Goal: Task Accomplishment & Management: Manage account settings

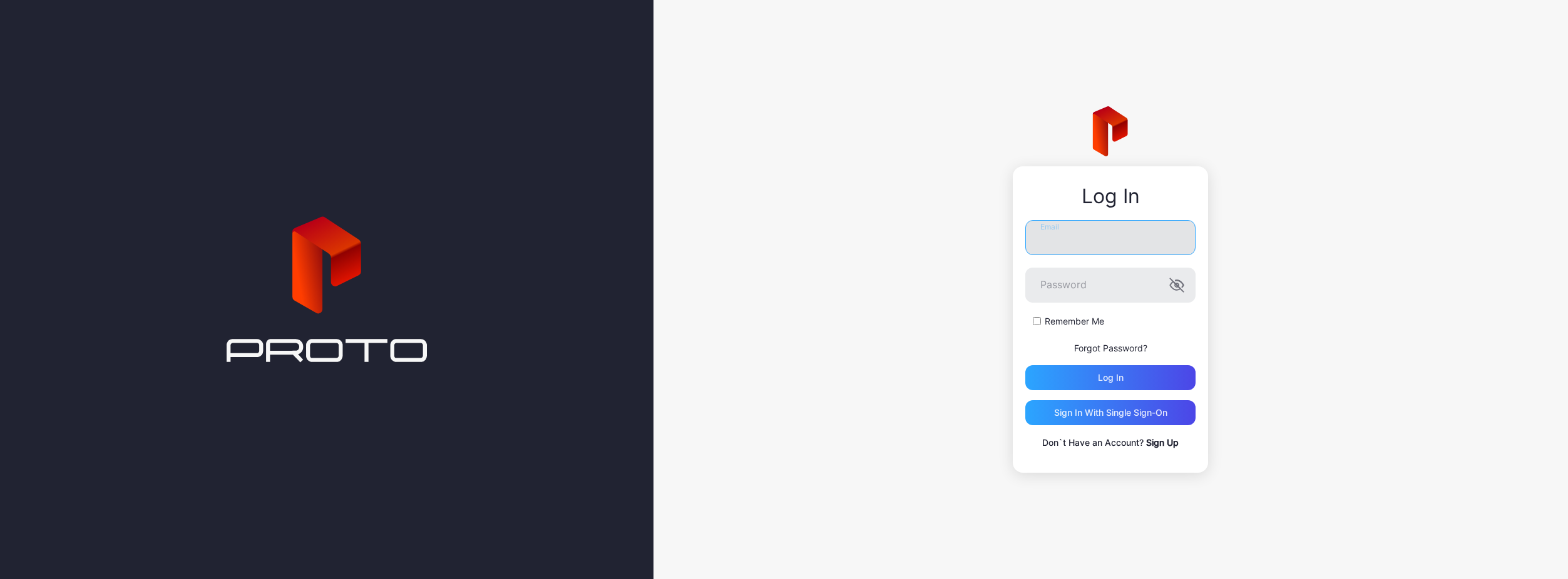
click at [1073, 234] on input "Email" at bounding box center [1110, 238] width 170 height 35
type input "**********"
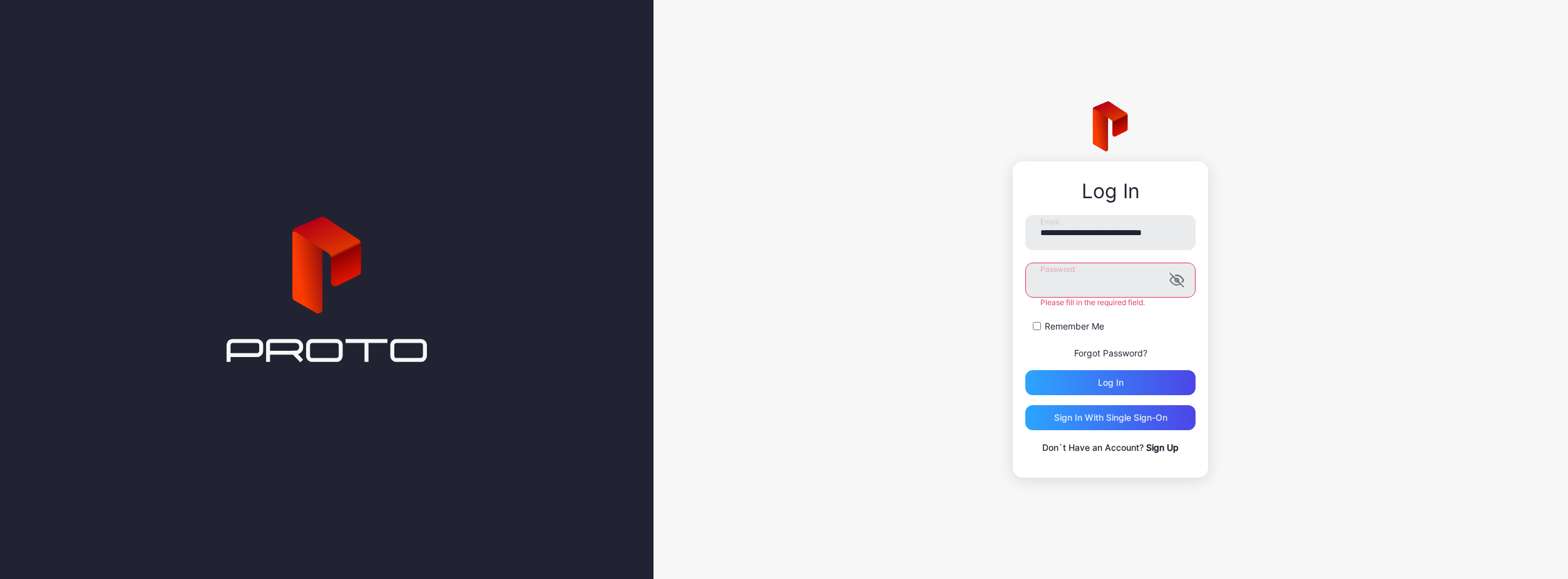
click at [1025, 371] on button "Log in" at bounding box center [1110, 383] width 170 height 25
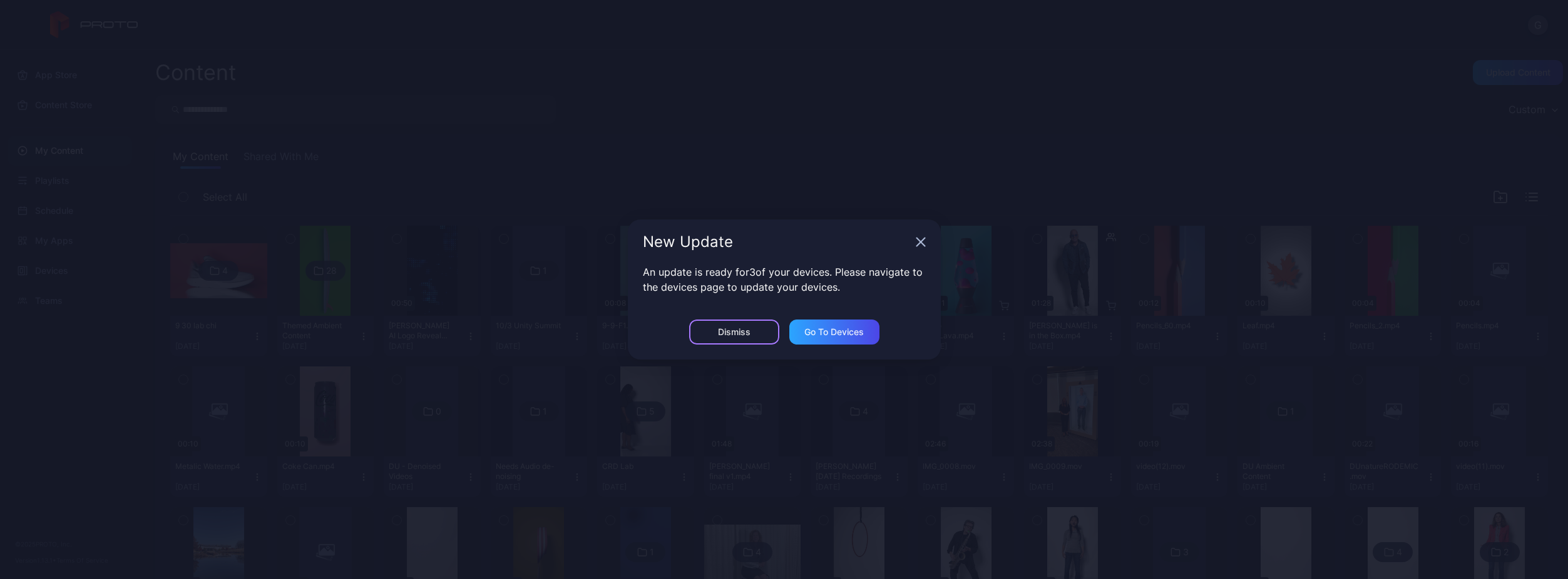
click at [772, 338] on div "Dismiss" at bounding box center [734, 332] width 90 height 25
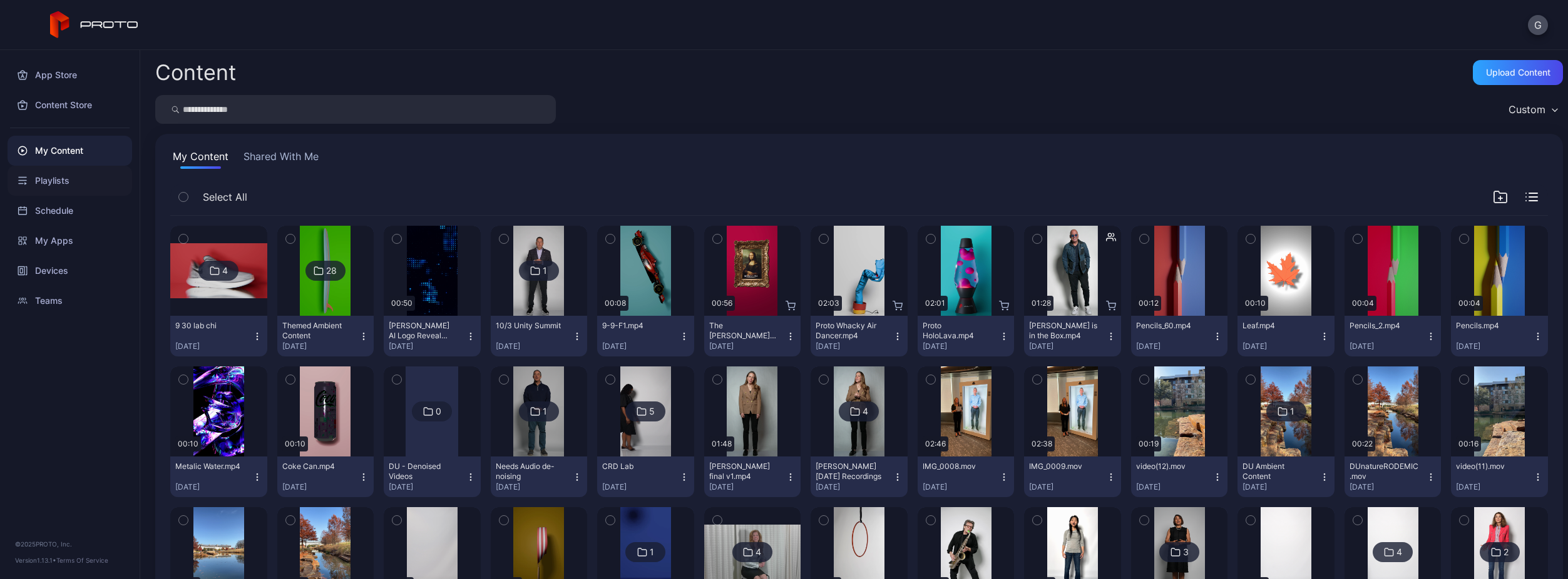
click at [85, 181] on div "Playlists" at bounding box center [69, 180] width 124 height 30
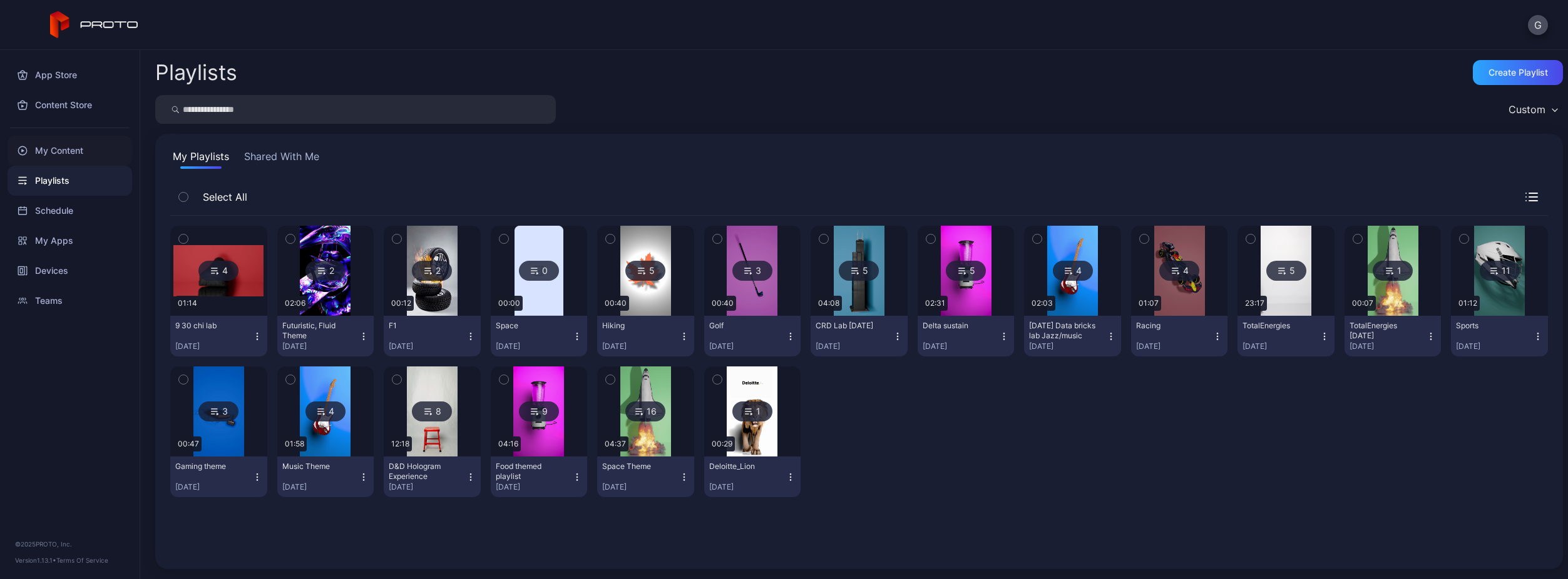
click at [82, 139] on div "My Content" at bounding box center [69, 150] width 124 height 30
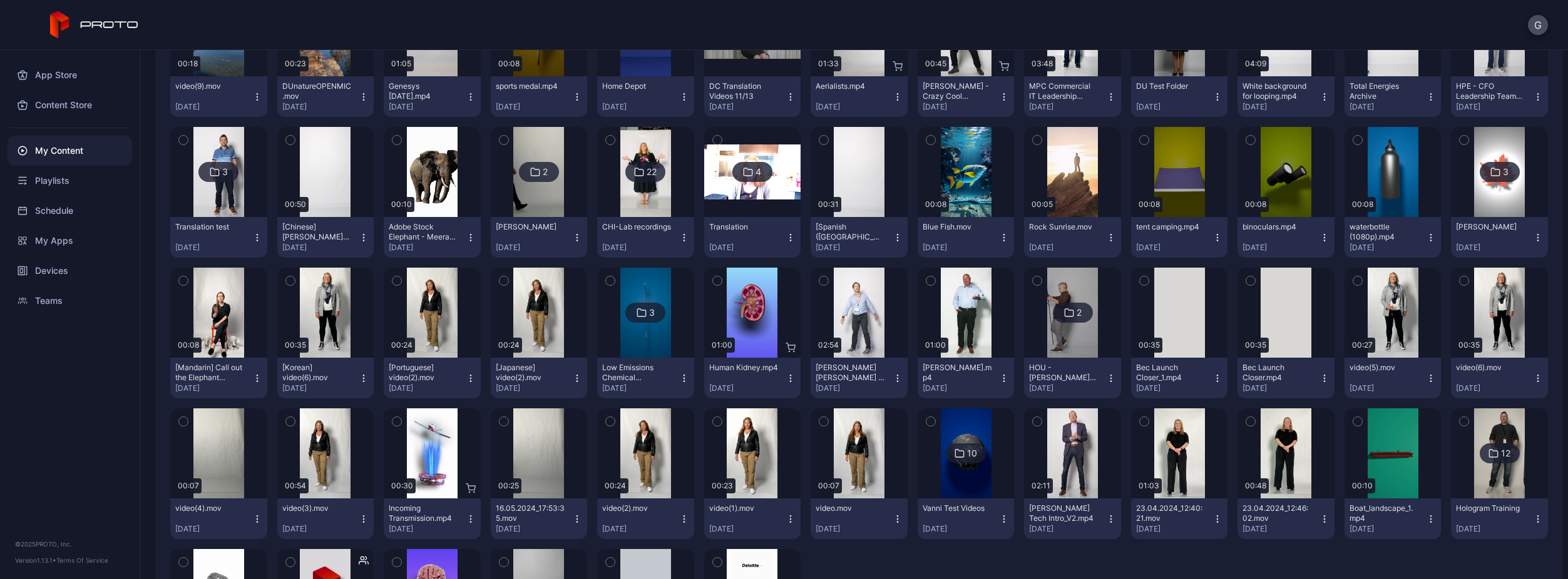
scroll to position [657, 0]
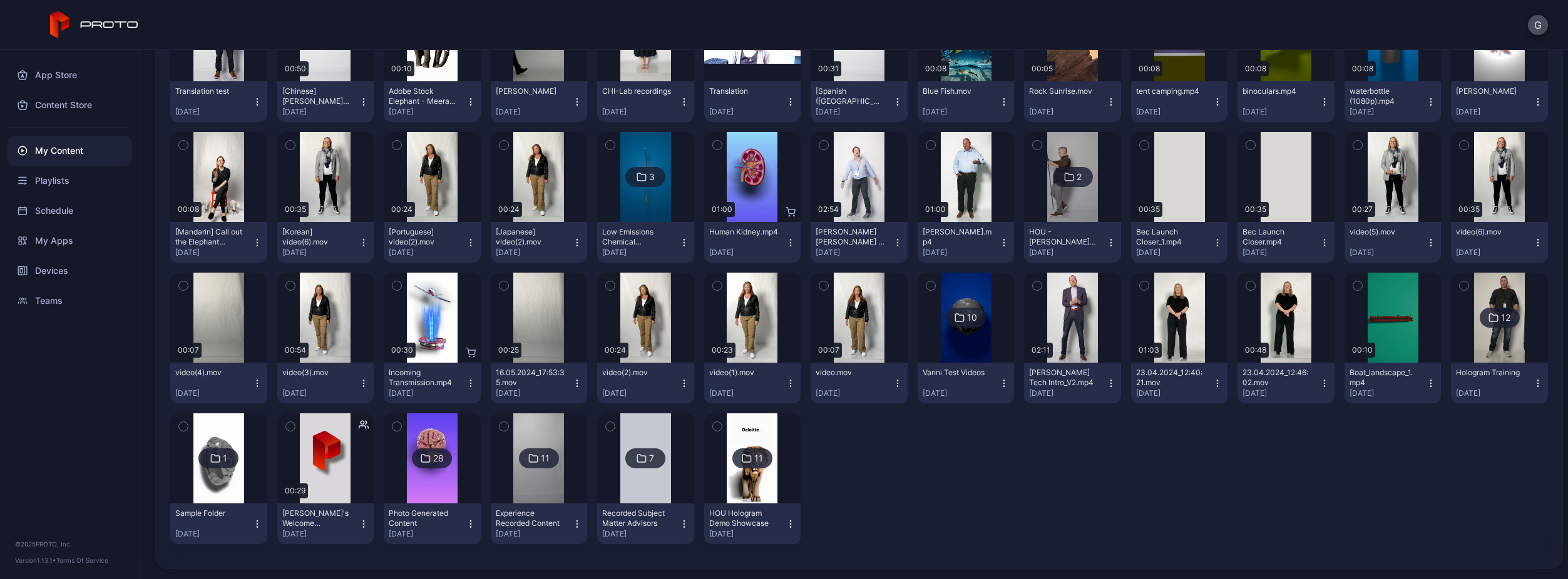
click at [525, 485] on img at bounding box center [538, 458] width 51 height 90
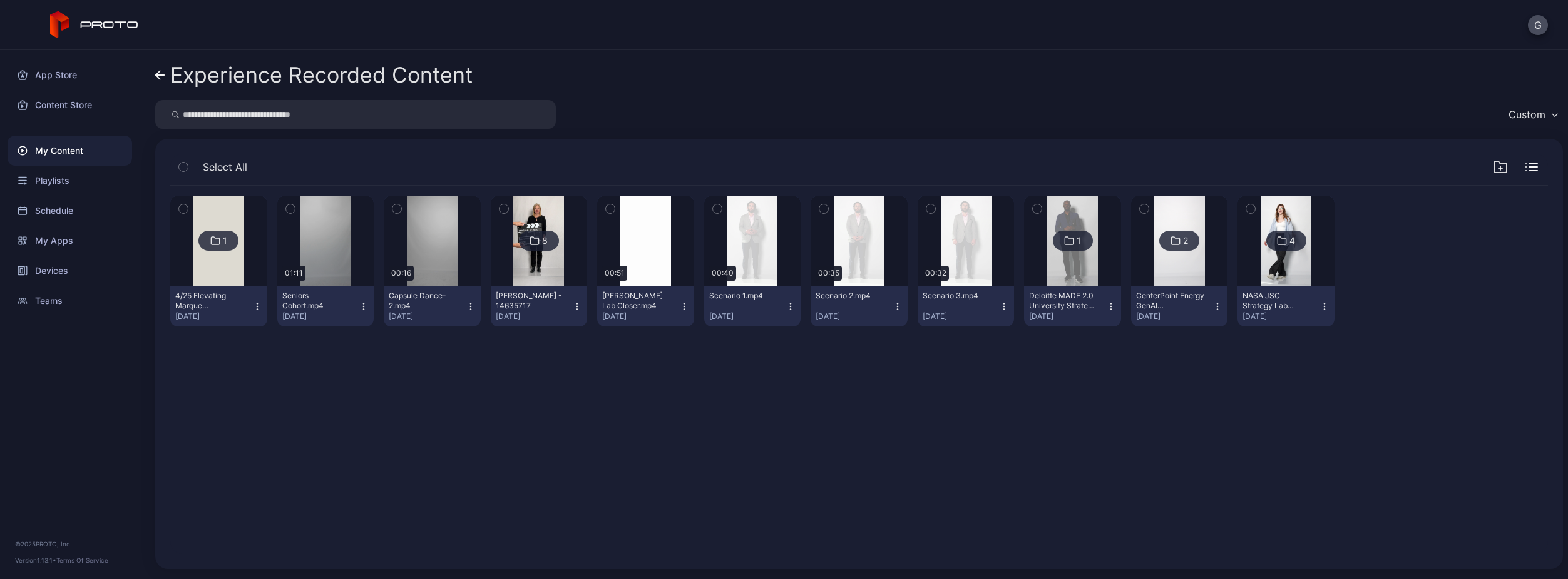
click at [154, 69] on div "Experience Recorded Content Custom Select All 1 4/25 Elevating Marque Sponsorsh…" at bounding box center [854, 314] width 1427 height 529
click at [157, 71] on icon at bounding box center [160, 75] width 10 height 11
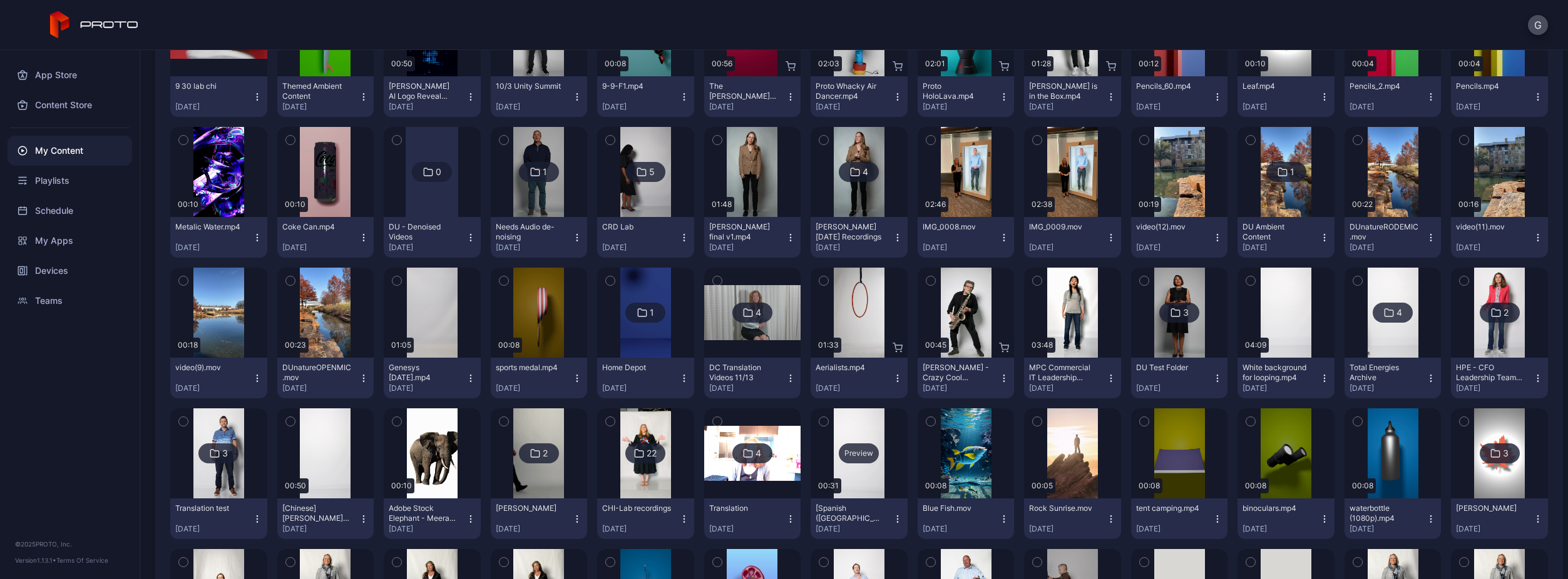
scroll to position [136, 0]
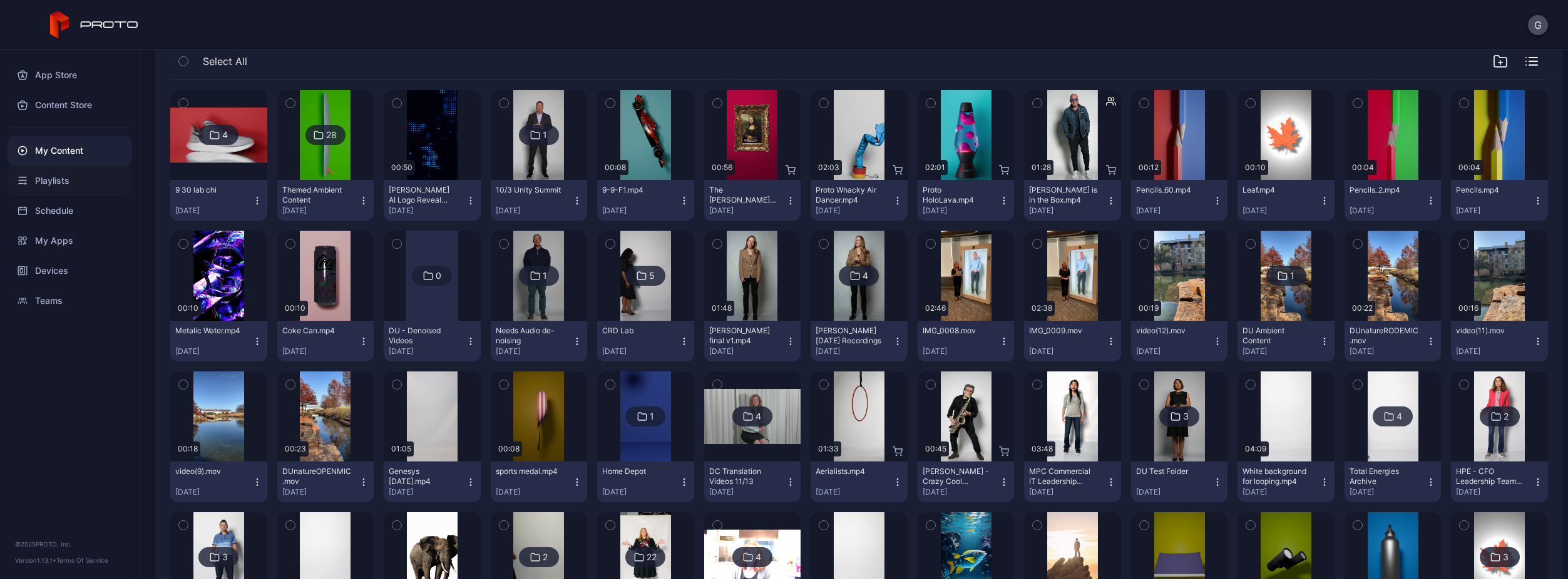
click at [43, 176] on div "Playlists" at bounding box center [69, 180] width 124 height 30
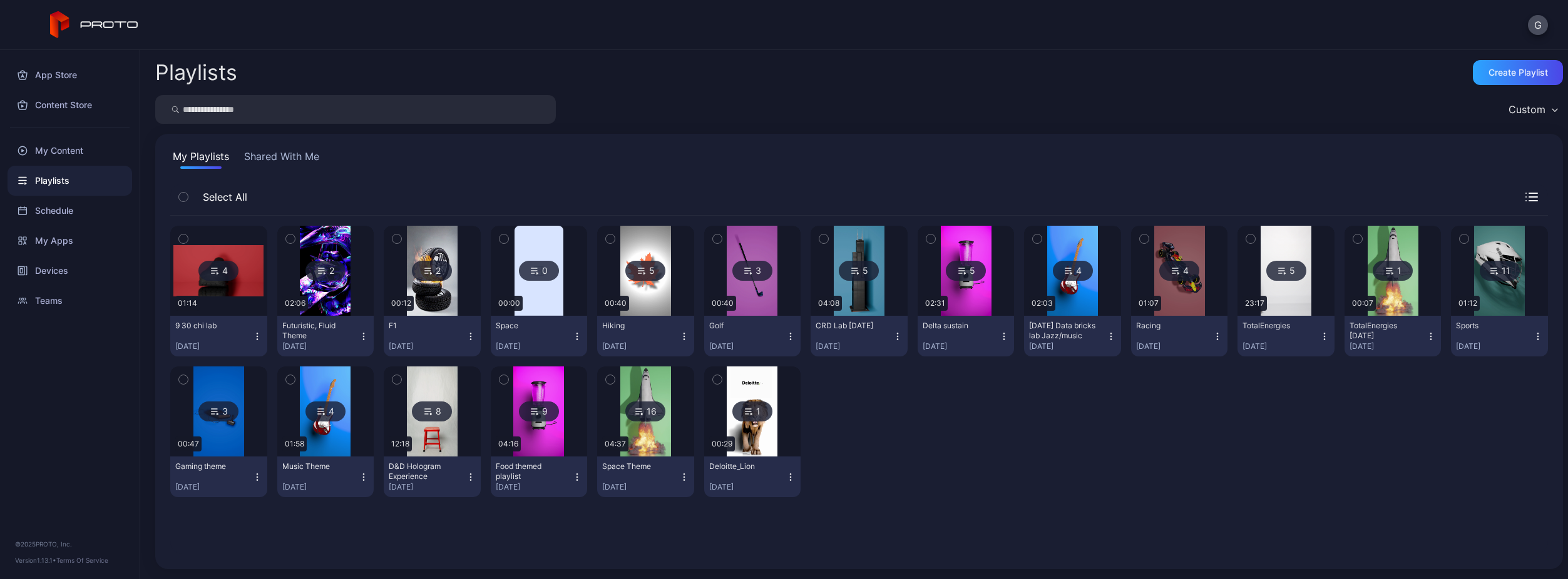
click at [1037, 411] on div "4 01:14 9 30 chi lab [DATE] 2 02:06 Futuristic, Fluid Theme [DATE] 2 00:12 F1 […" at bounding box center [859, 361] width 1378 height 292
click at [51, 154] on div "My Content" at bounding box center [69, 150] width 124 height 30
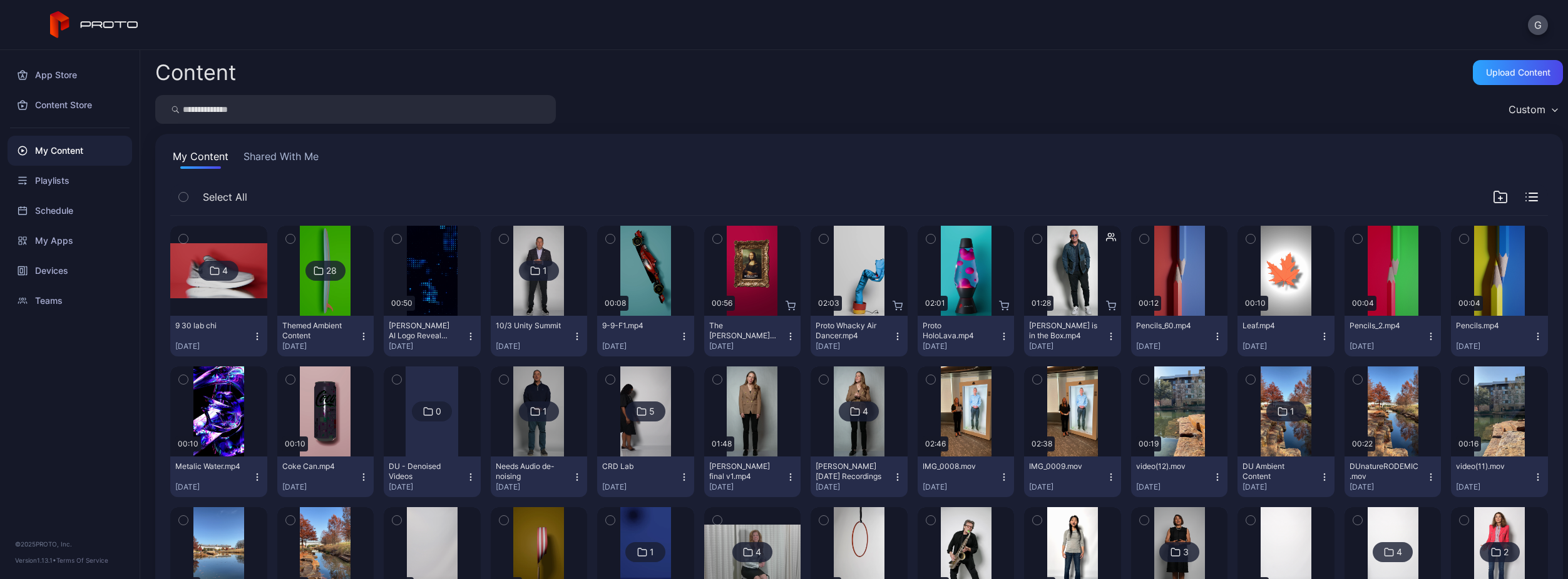
click at [267, 158] on button "Shared With Me" at bounding box center [281, 158] width 80 height 20
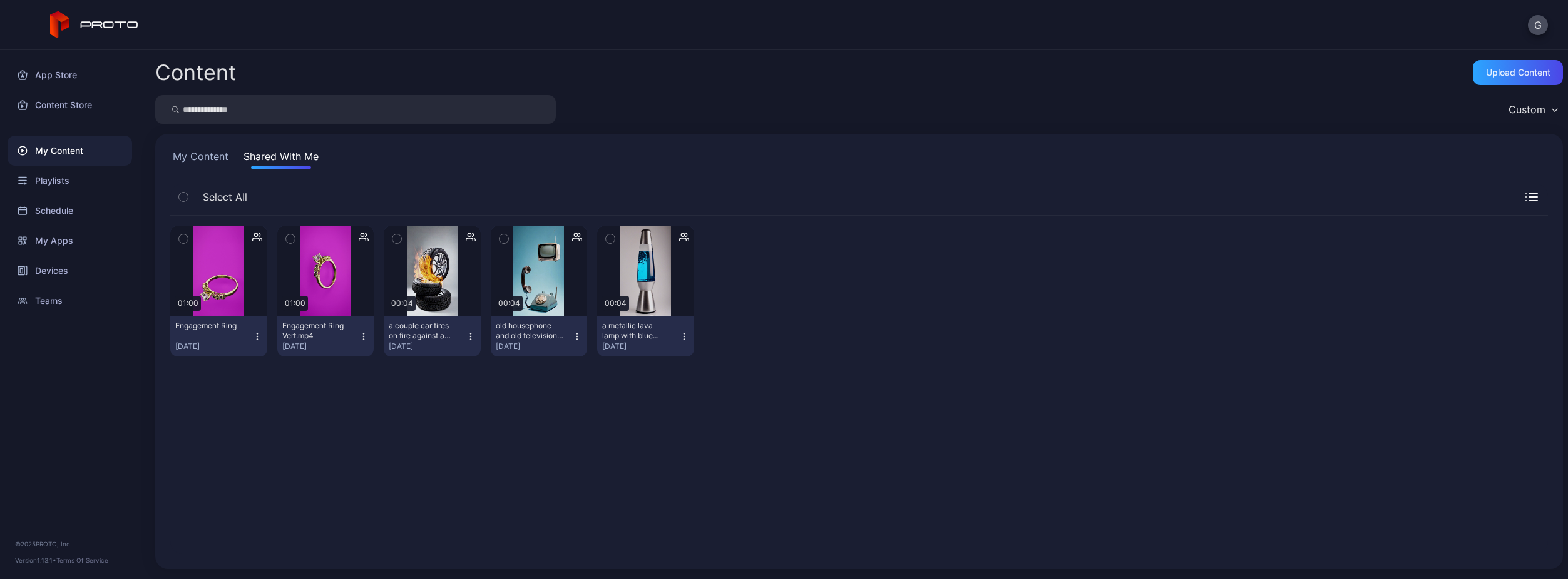
click at [226, 158] on button "My Content" at bounding box center [200, 158] width 60 height 20
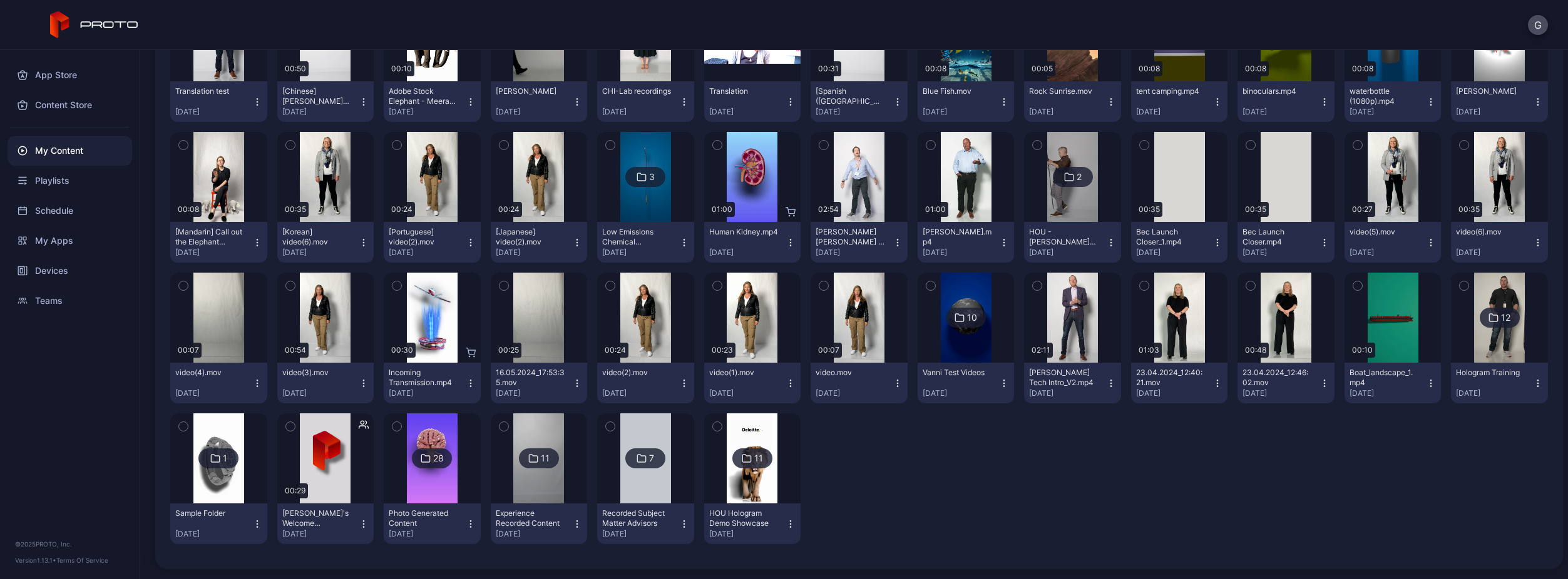
scroll to position [136, 0]
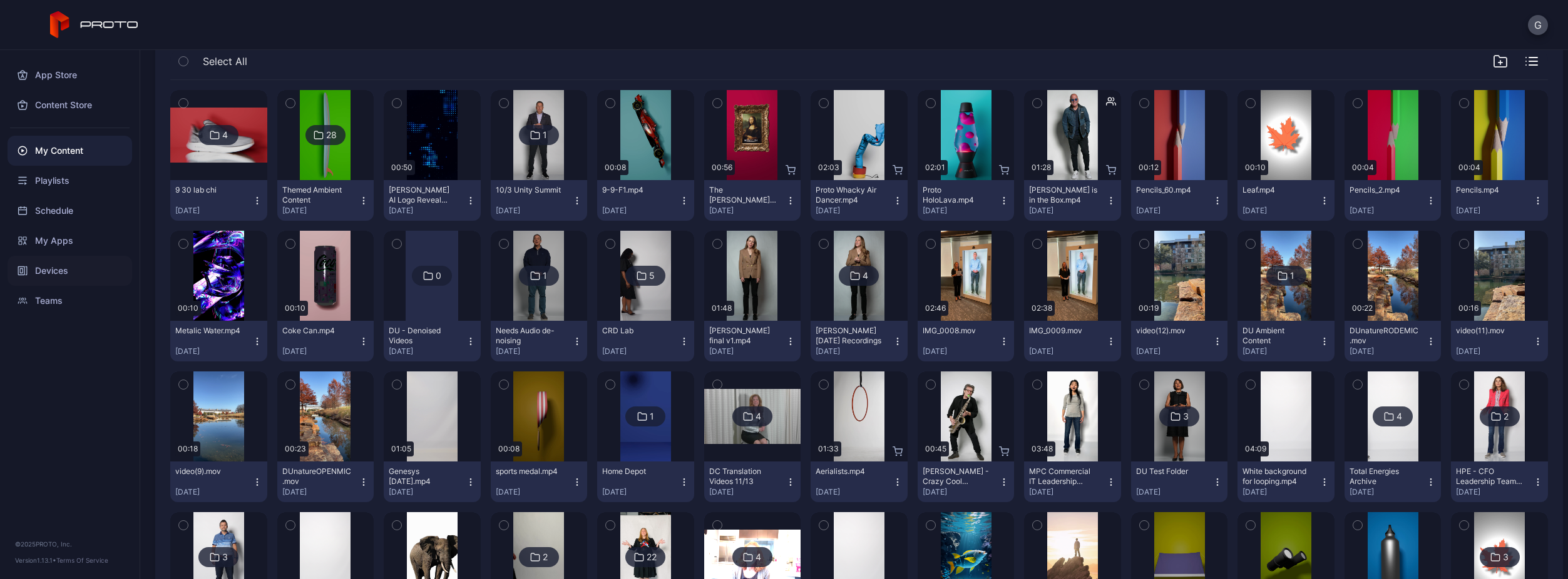
click at [71, 268] on div "Devices" at bounding box center [69, 270] width 124 height 30
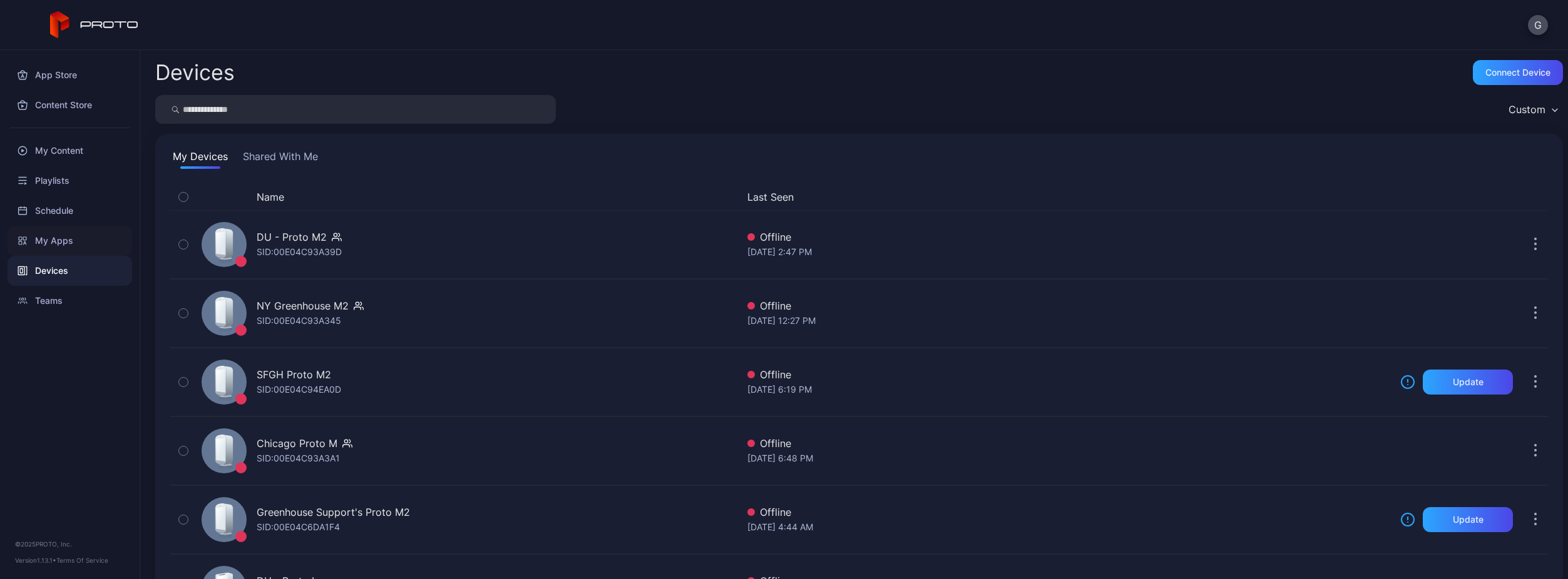
click at [74, 239] on div "My Apps" at bounding box center [69, 241] width 124 height 30
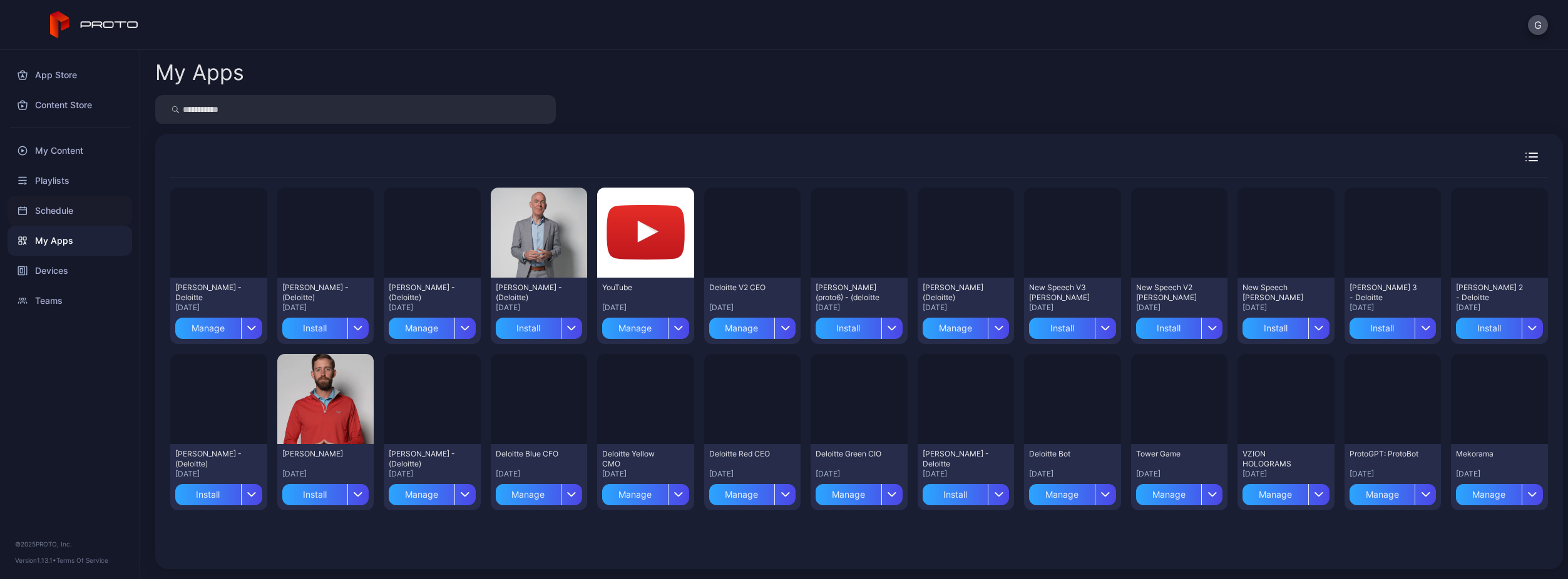
click at [77, 215] on div "Schedule" at bounding box center [69, 211] width 124 height 30
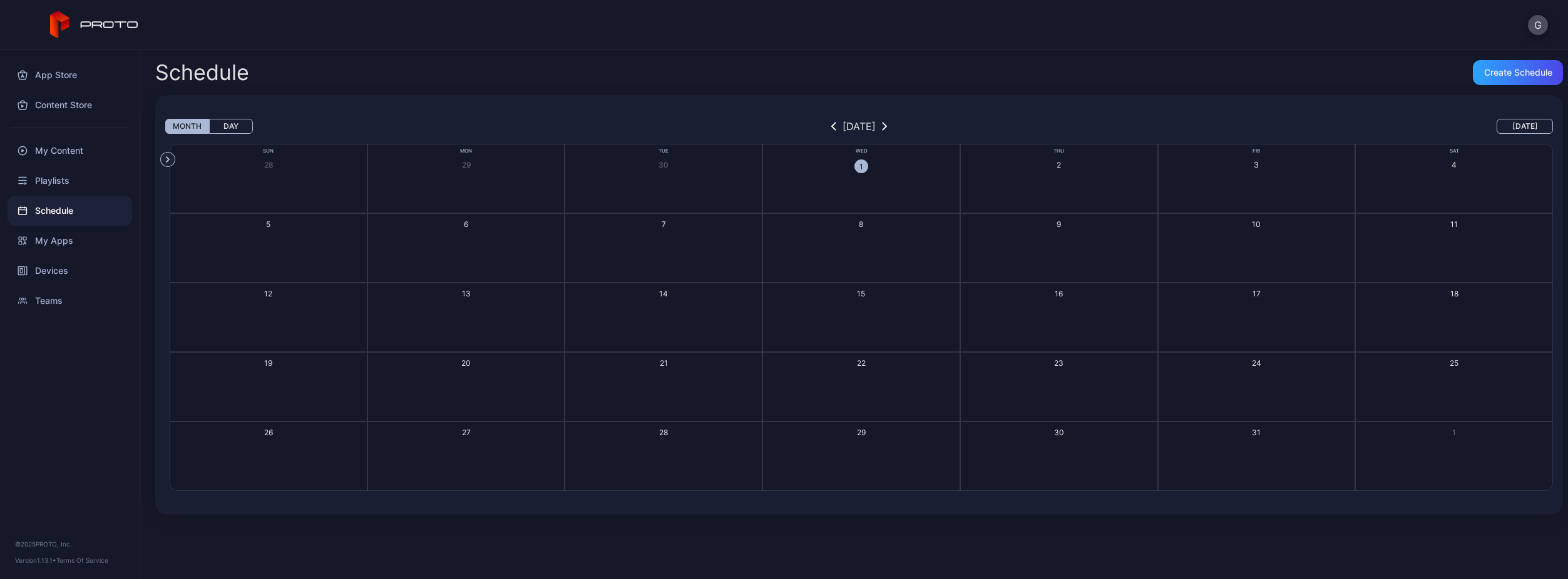
click at [87, 194] on div "Playlists" at bounding box center [69, 180] width 124 height 30
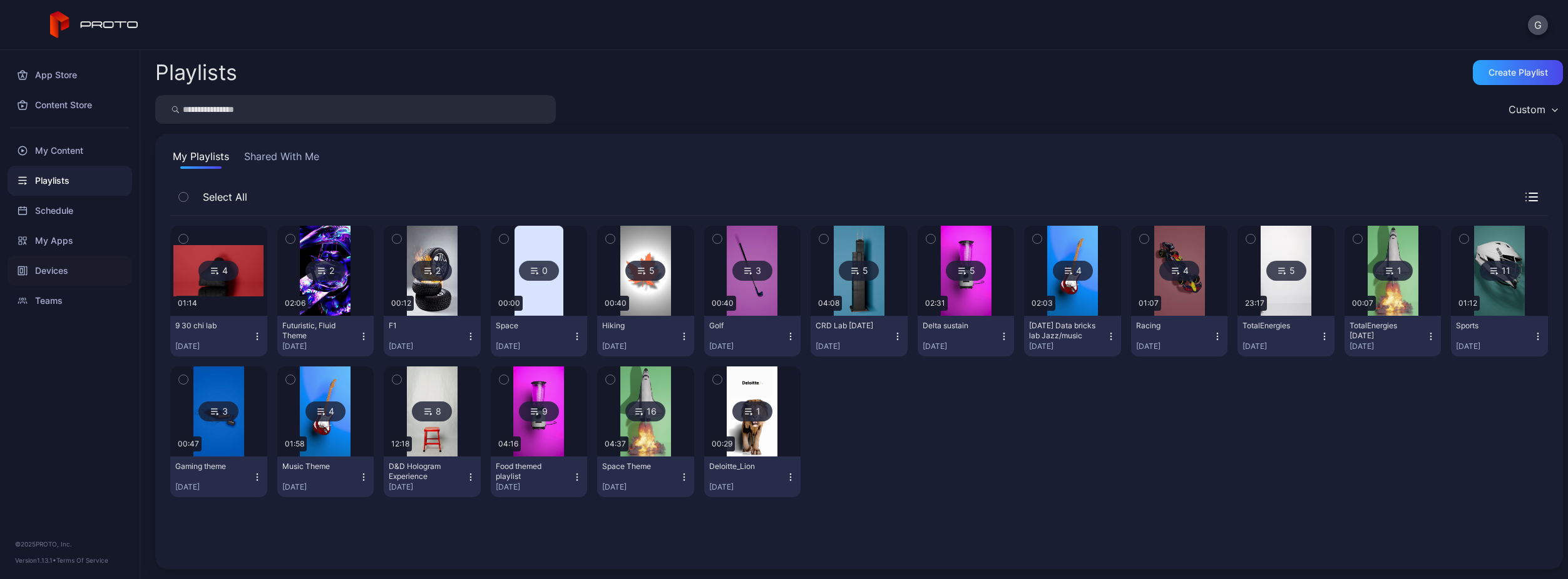
click at [52, 275] on div "Devices" at bounding box center [69, 270] width 124 height 30
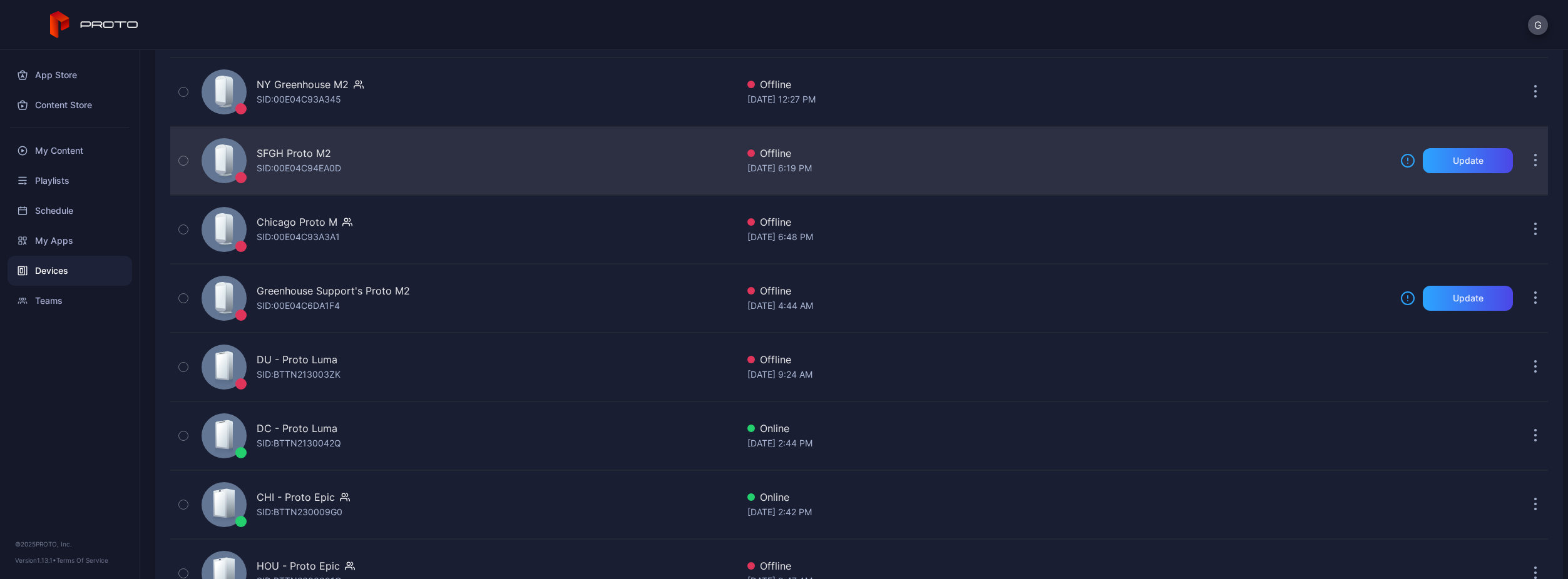
scroll to position [275, 0]
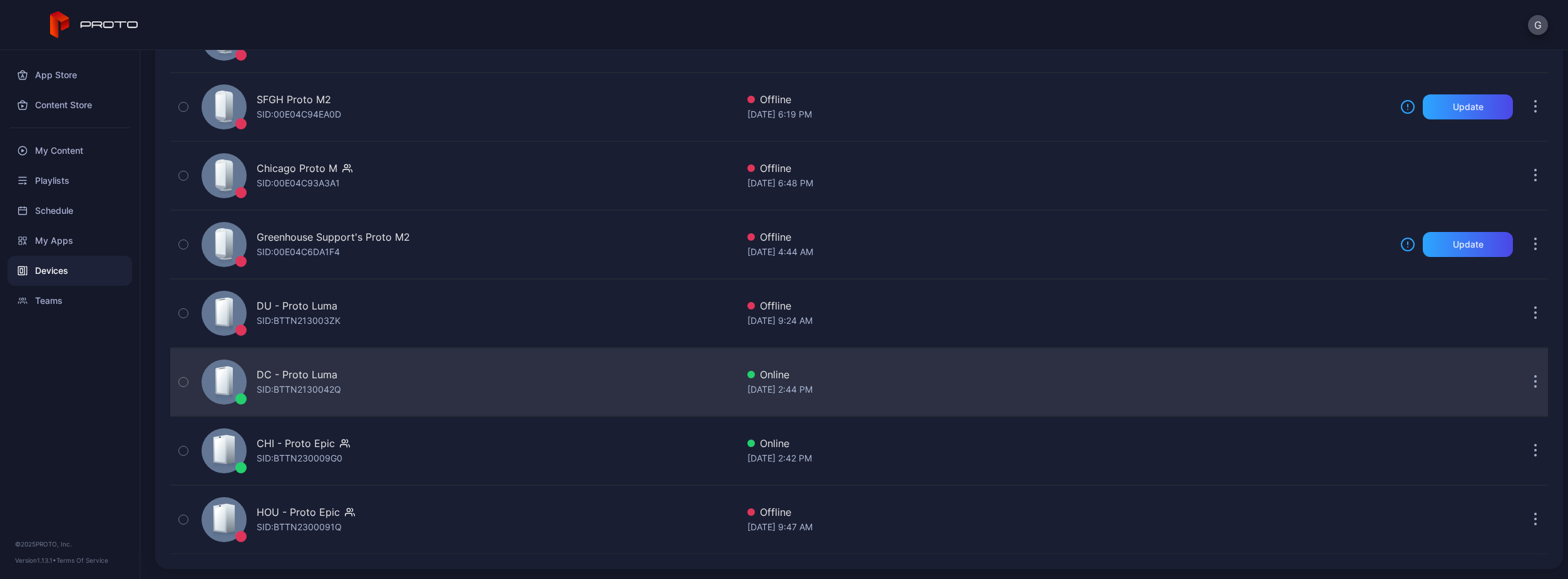
click at [312, 392] on div "SID: BTTN2130042Q" at bounding box center [298, 390] width 84 height 15
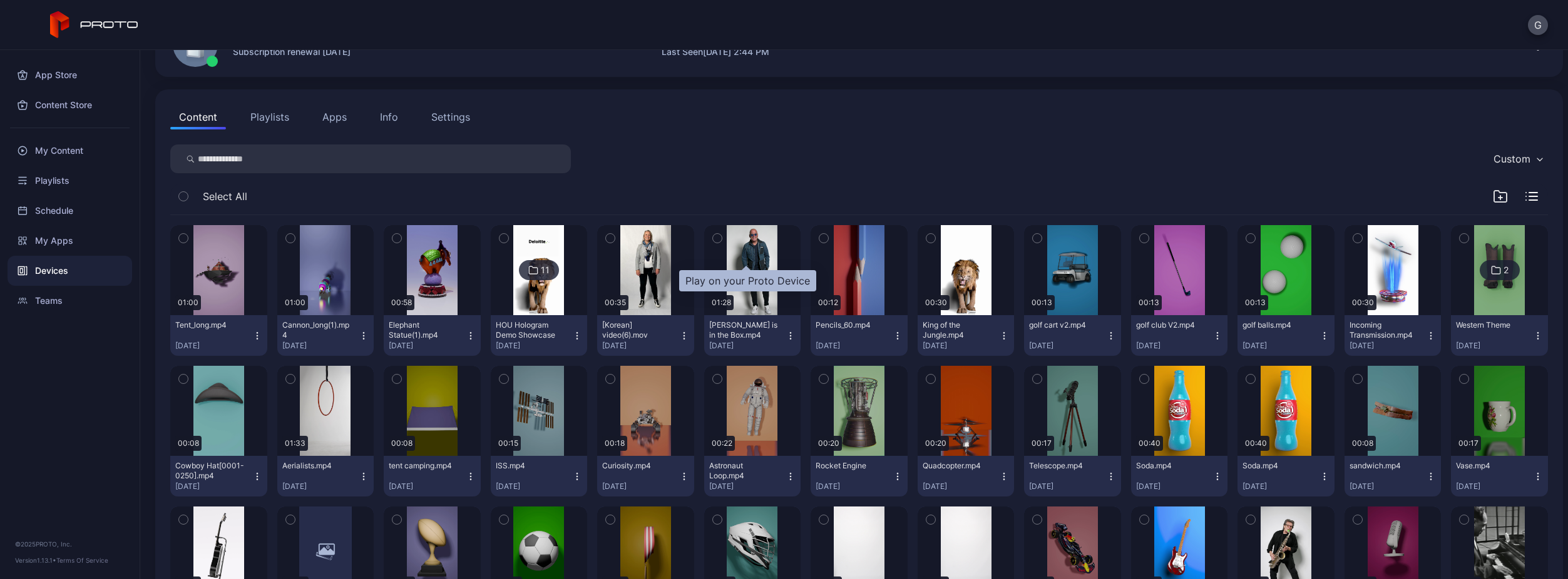
scroll to position [105, 0]
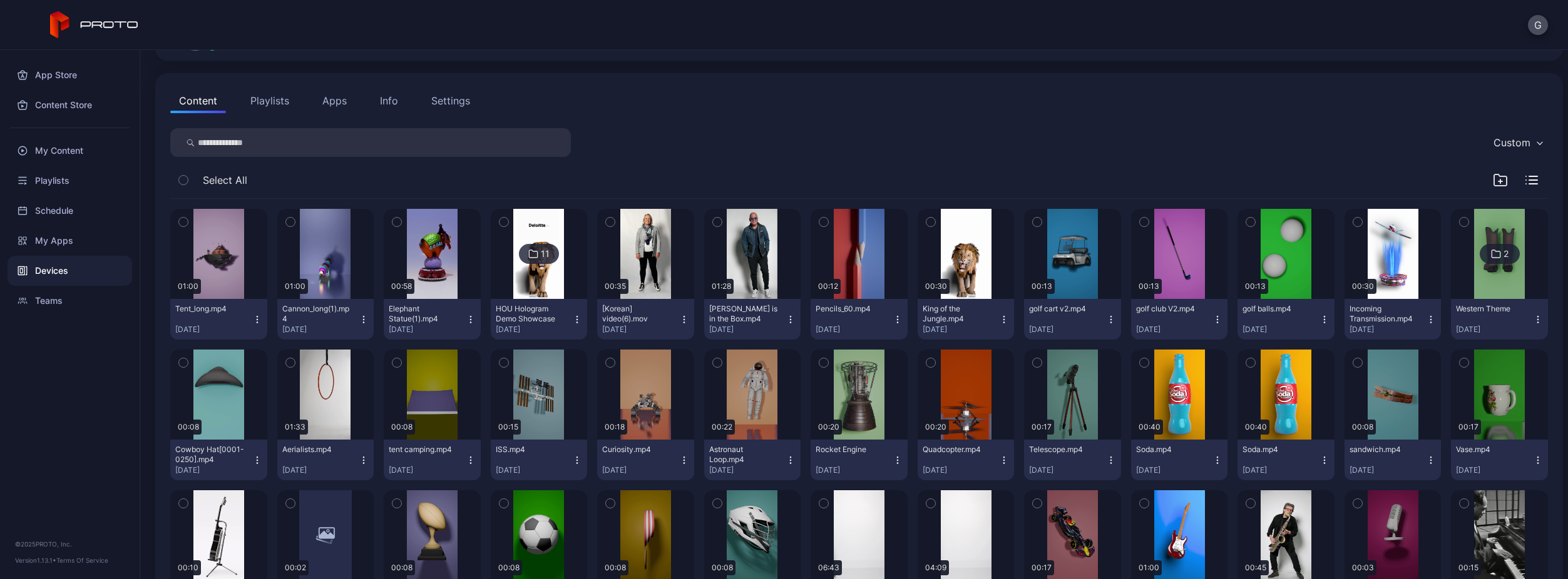
click at [289, 105] on button "Playlists" at bounding box center [270, 100] width 56 height 25
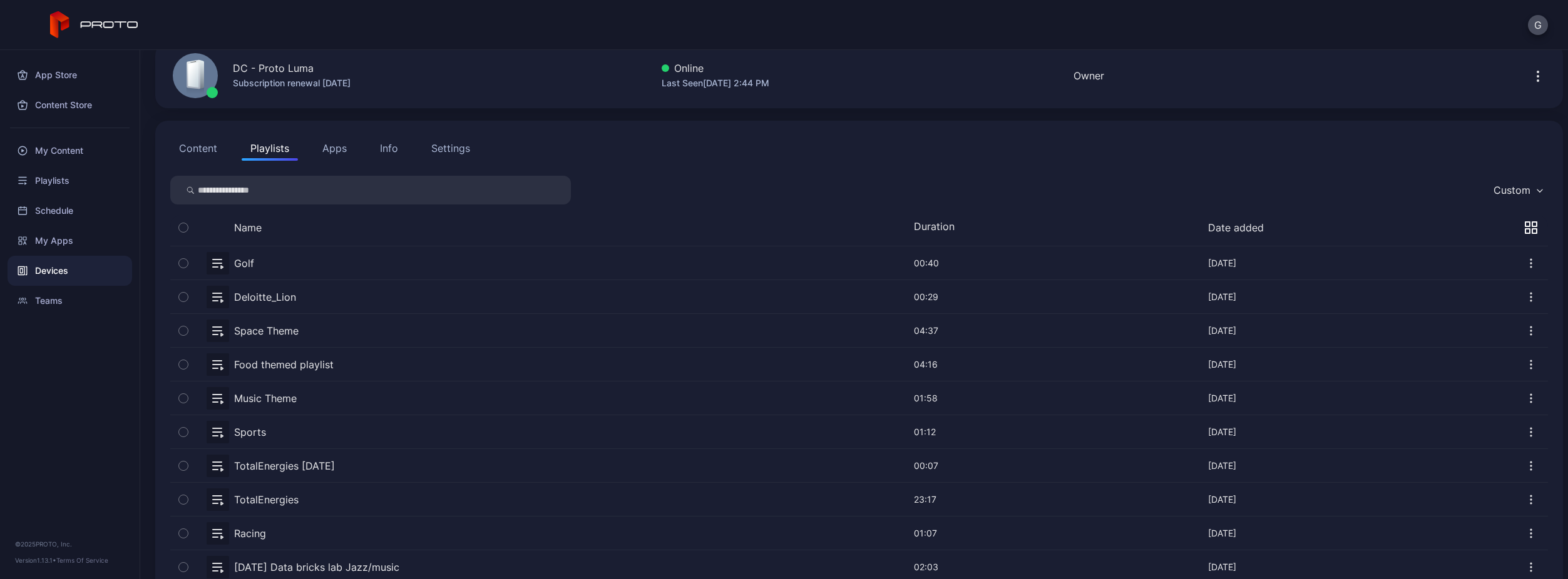
scroll to position [0, 0]
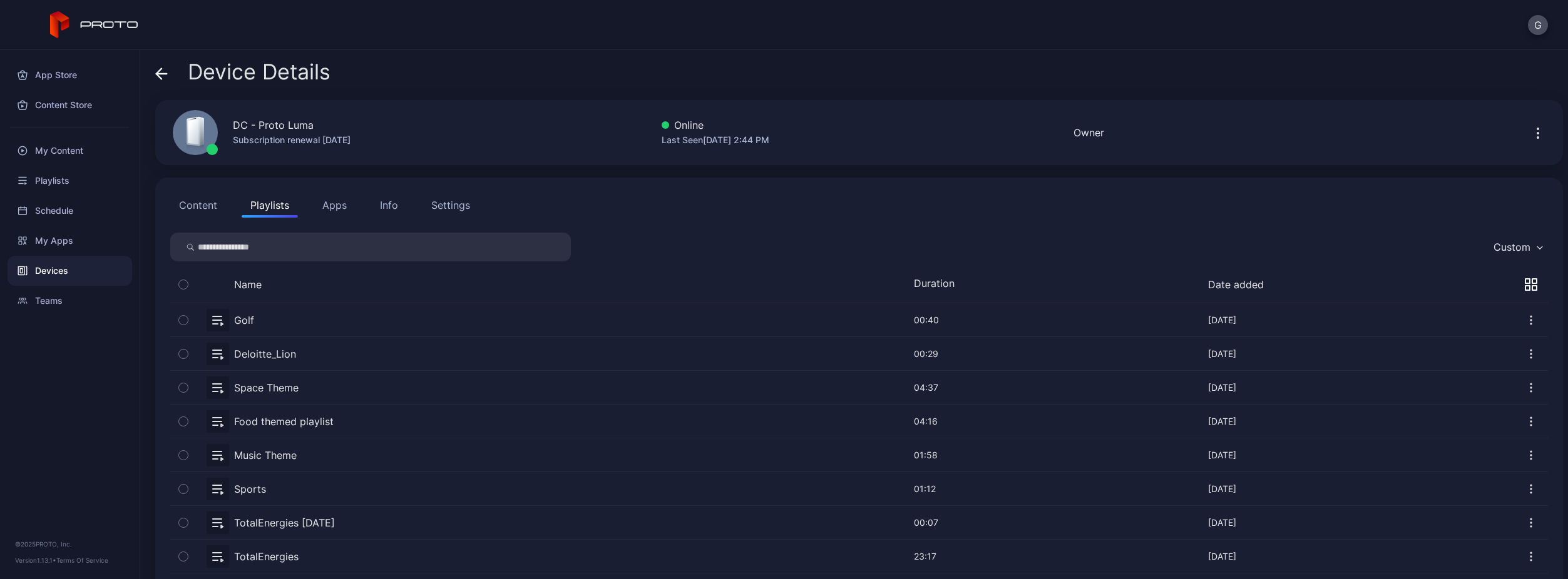
click at [1530, 132] on icon "button" at bounding box center [1538, 133] width 15 height 15
click at [609, 227] on div "Content Playlists Apps Info Settings Custom Name Duration Date added Golf [DATE…" at bounding box center [859, 451] width 1408 height 546
click at [195, 209] on button "Content" at bounding box center [198, 205] width 56 height 25
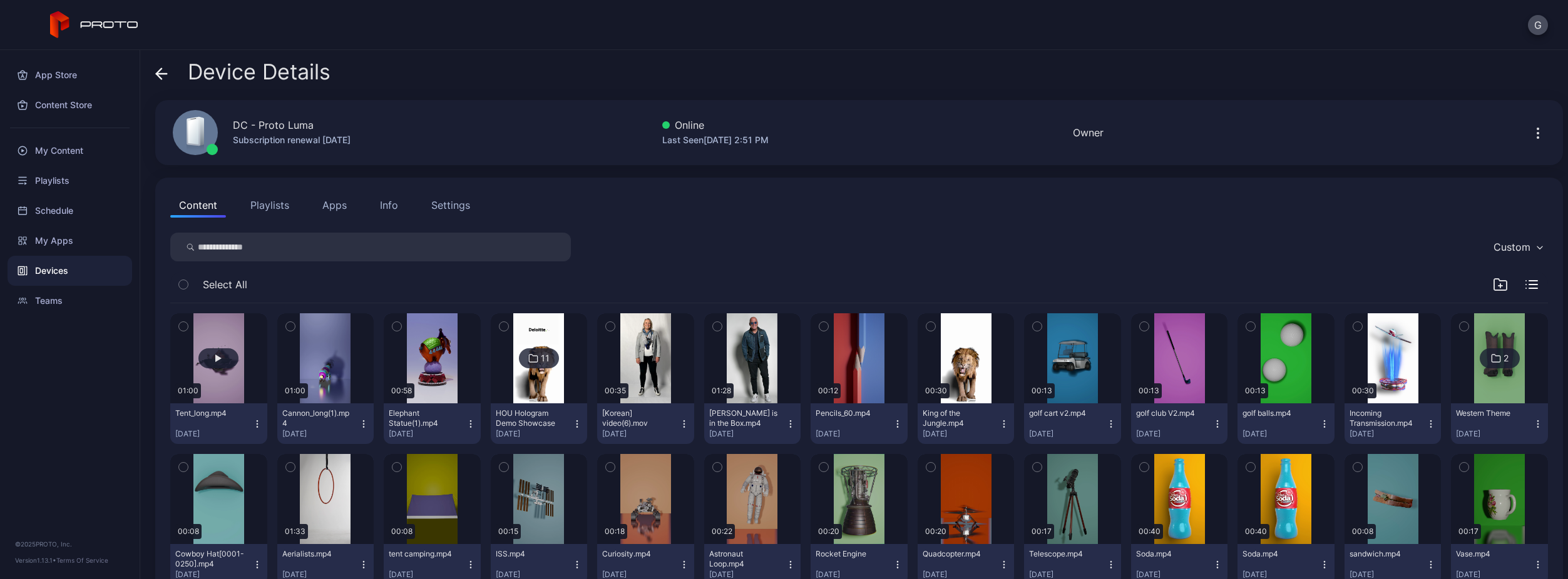
click at [218, 344] on button "button" at bounding box center [218, 359] width 97 height 90
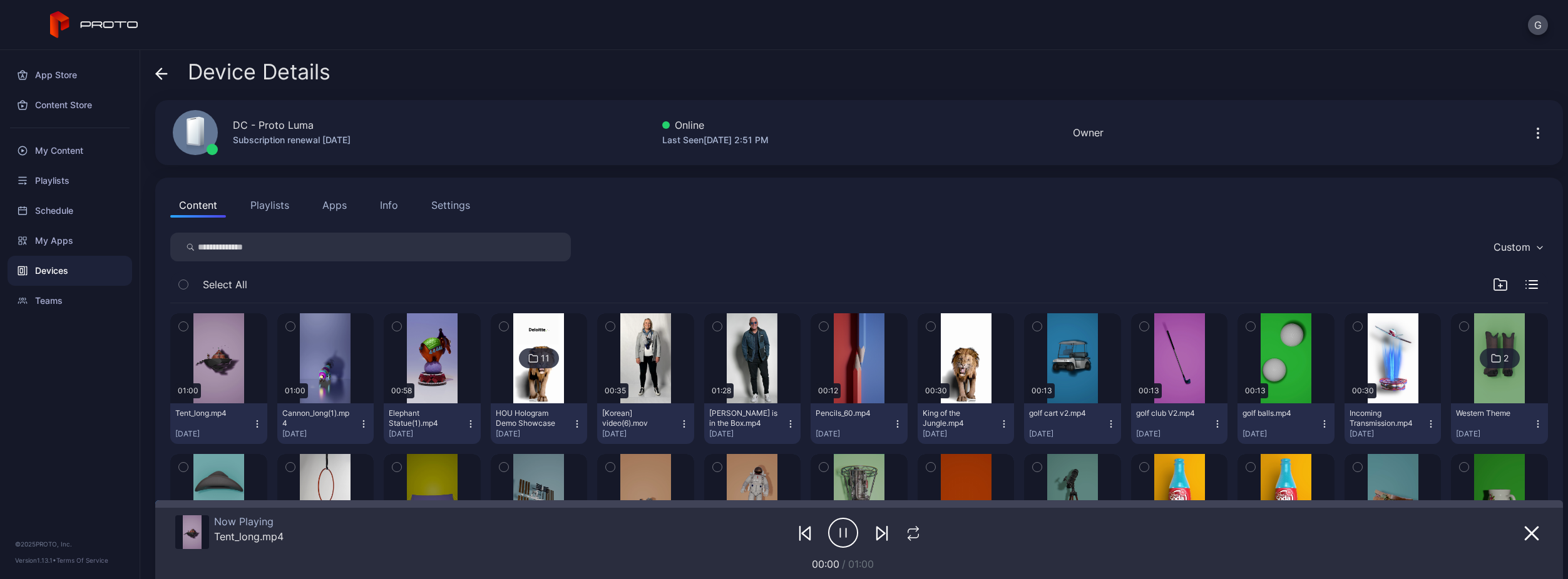
click at [180, 323] on icon "button" at bounding box center [183, 326] width 9 height 14
click at [298, 329] on button "button" at bounding box center [290, 327] width 26 height 26
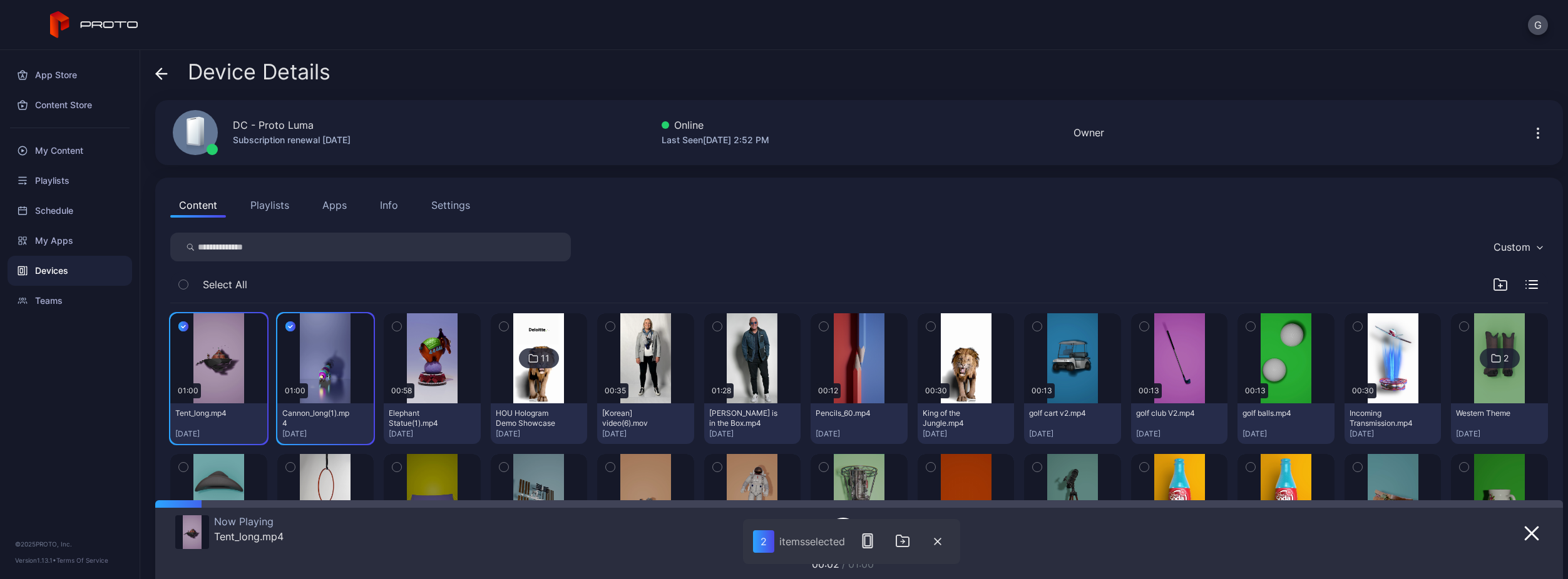
click at [397, 327] on icon "button" at bounding box center [396, 326] width 9 height 14
click at [904, 539] on icon "button" at bounding box center [903, 541] width 15 height 15
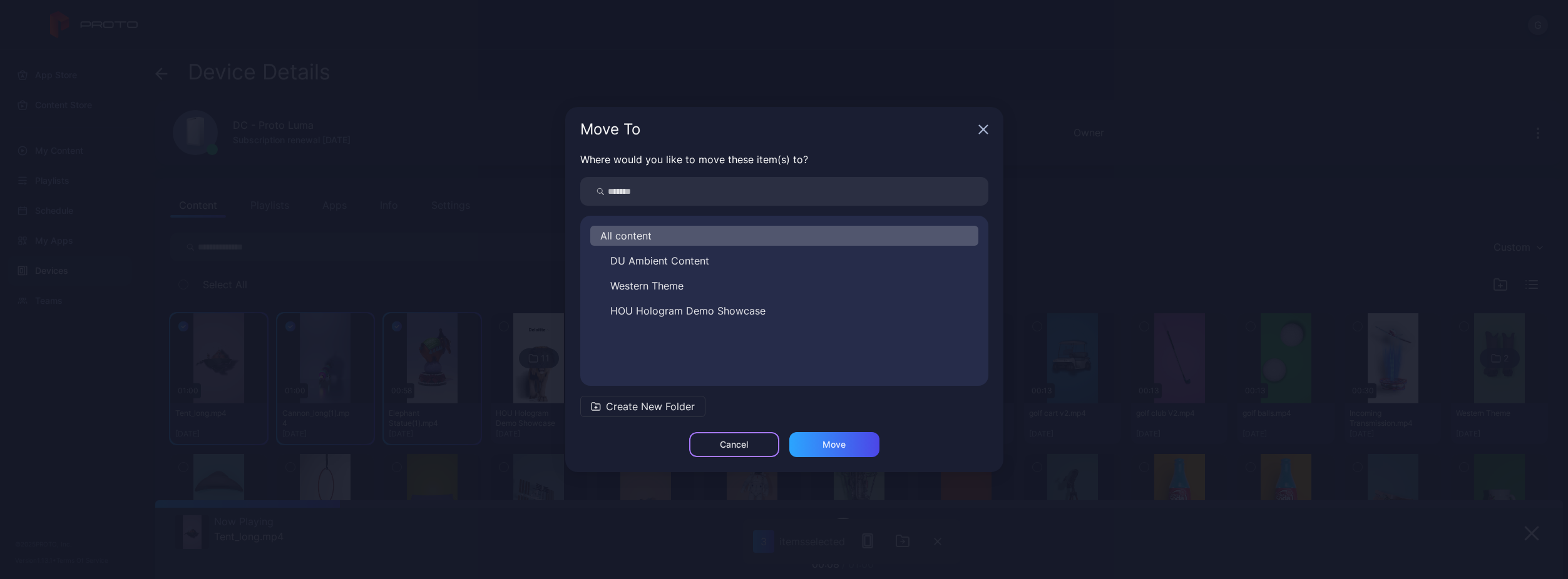
click at [738, 444] on div "Cancel" at bounding box center [734, 445] width 28 height 10
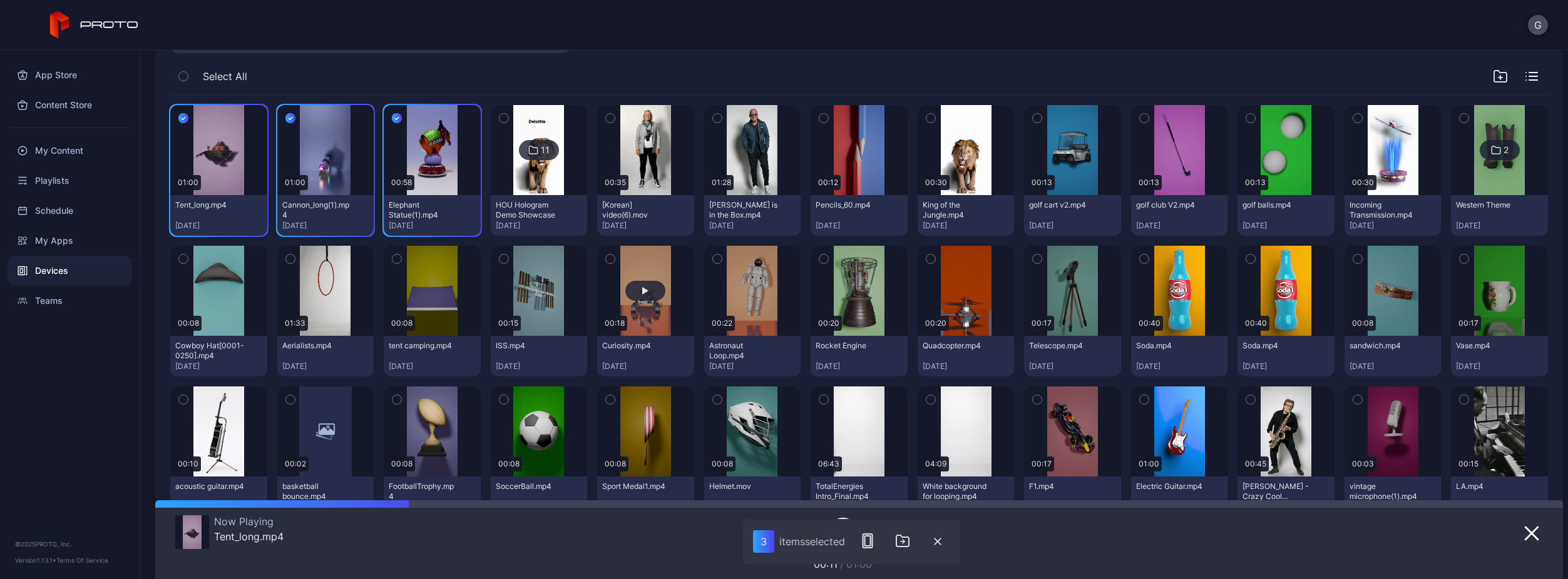
scroll to position [105, 0]
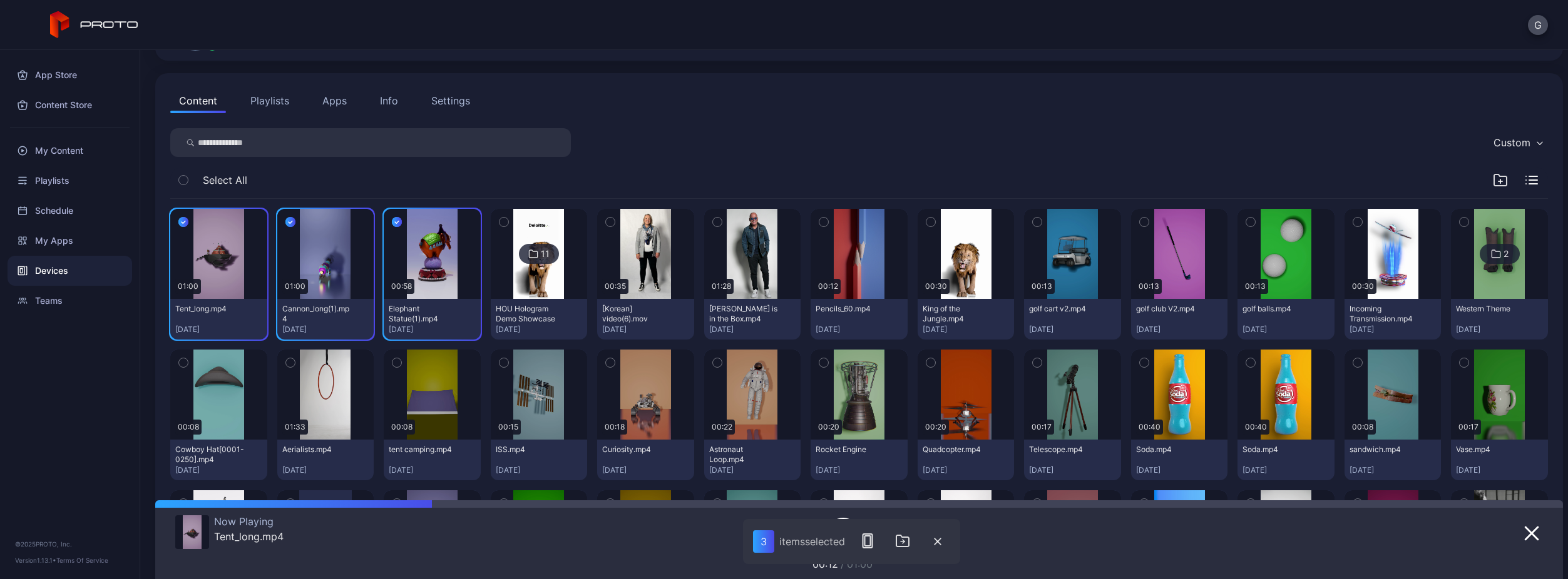
click at [257, 103] on button "Playlists" at bounding box center [270, 100] width 56 height 25
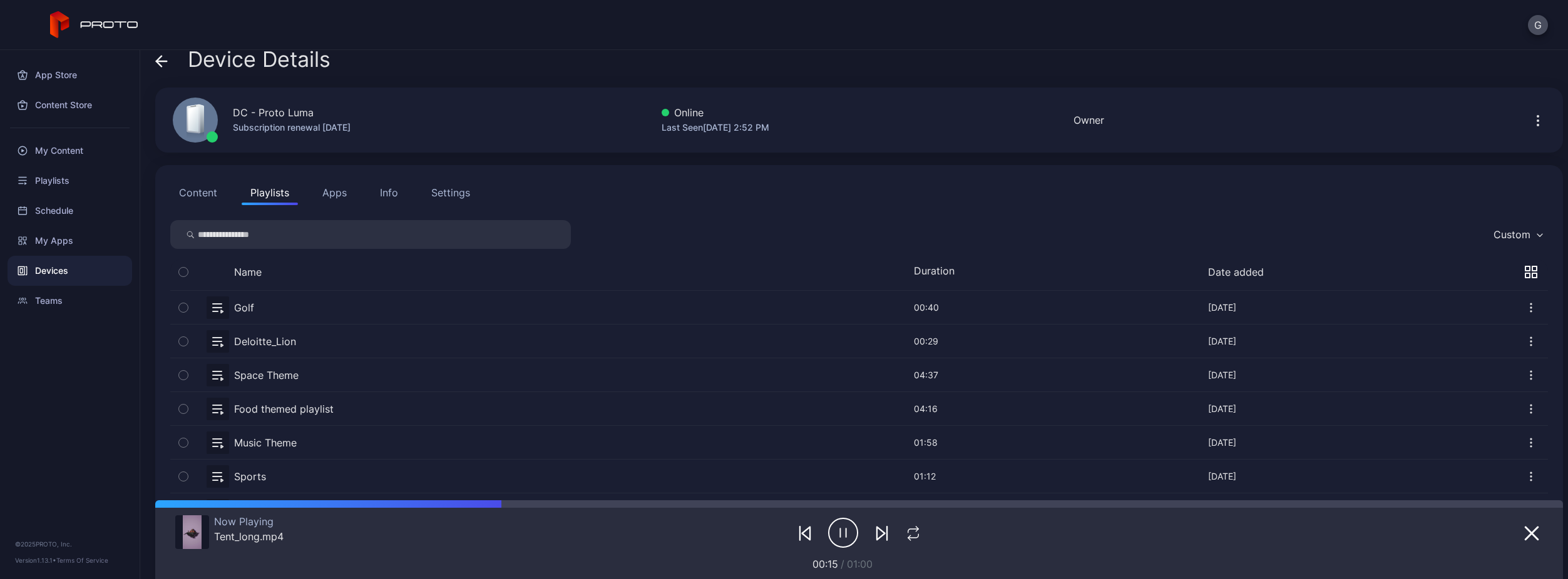
scroll to position [0, 0]
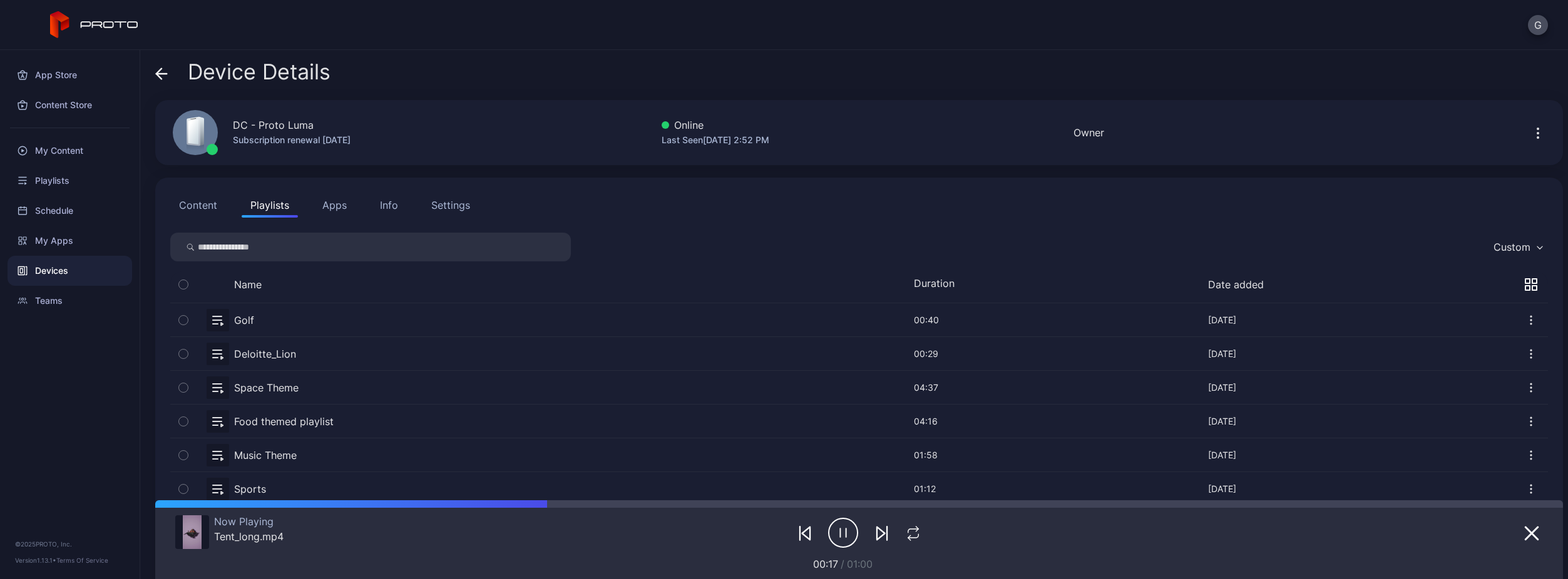
click at [444, 203] on div "Settings" at bounding box center [450, 205] width 38 height 15
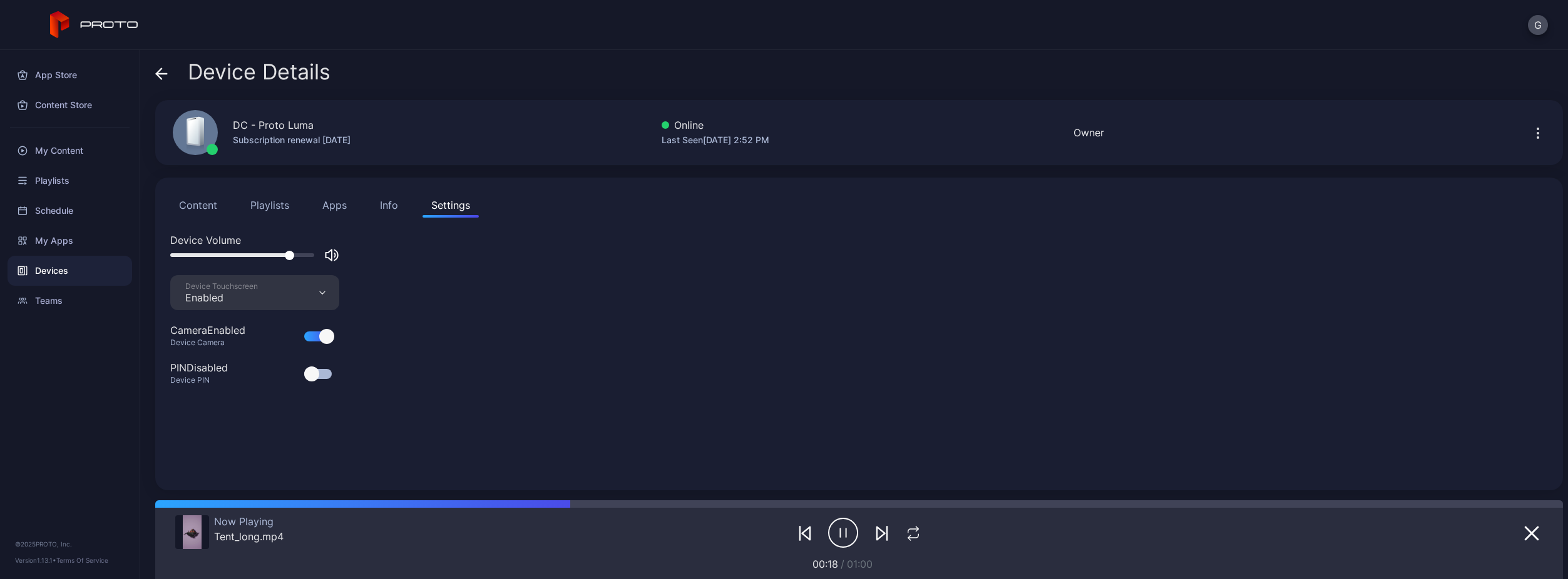
click at [426, 202] on button "Settings" at bounding box center [450, 205] width 56 height 25
click at [399, 201] on button "Info" at bounding box center [389, 205] width 36 height 25
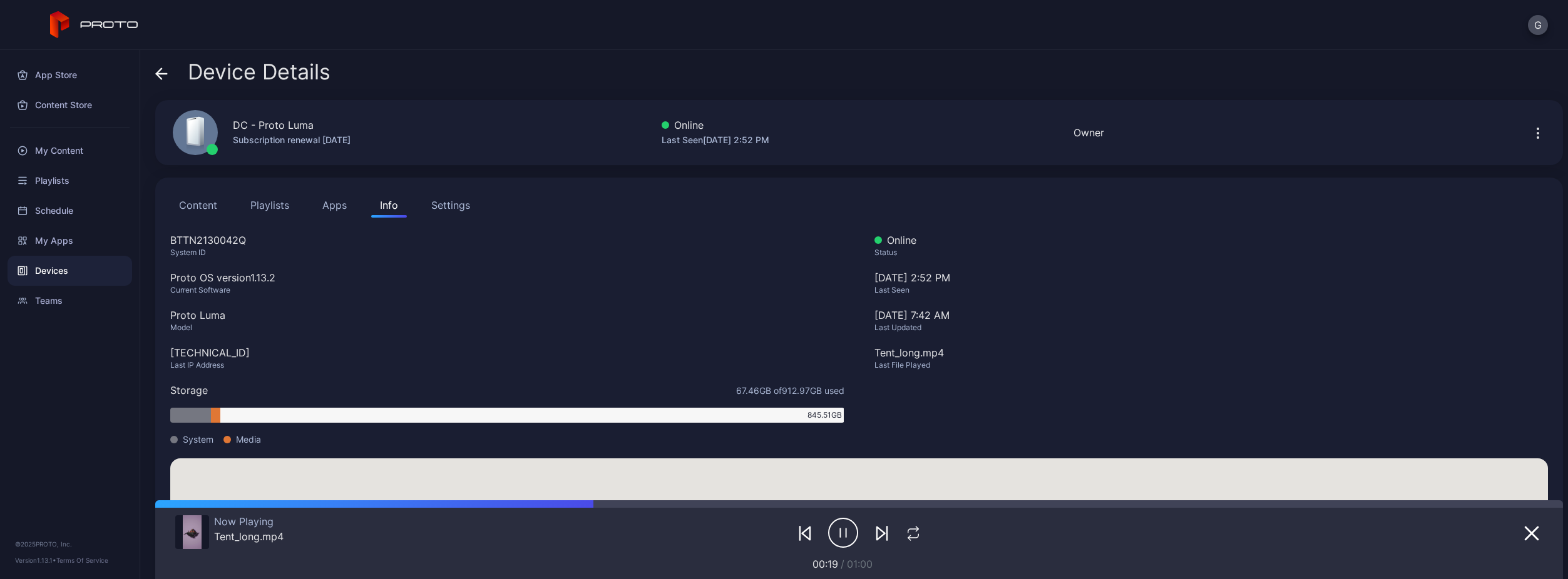
click at [331, 207] on button "Apps" at bounding box center [334, 205] width 42 height 25
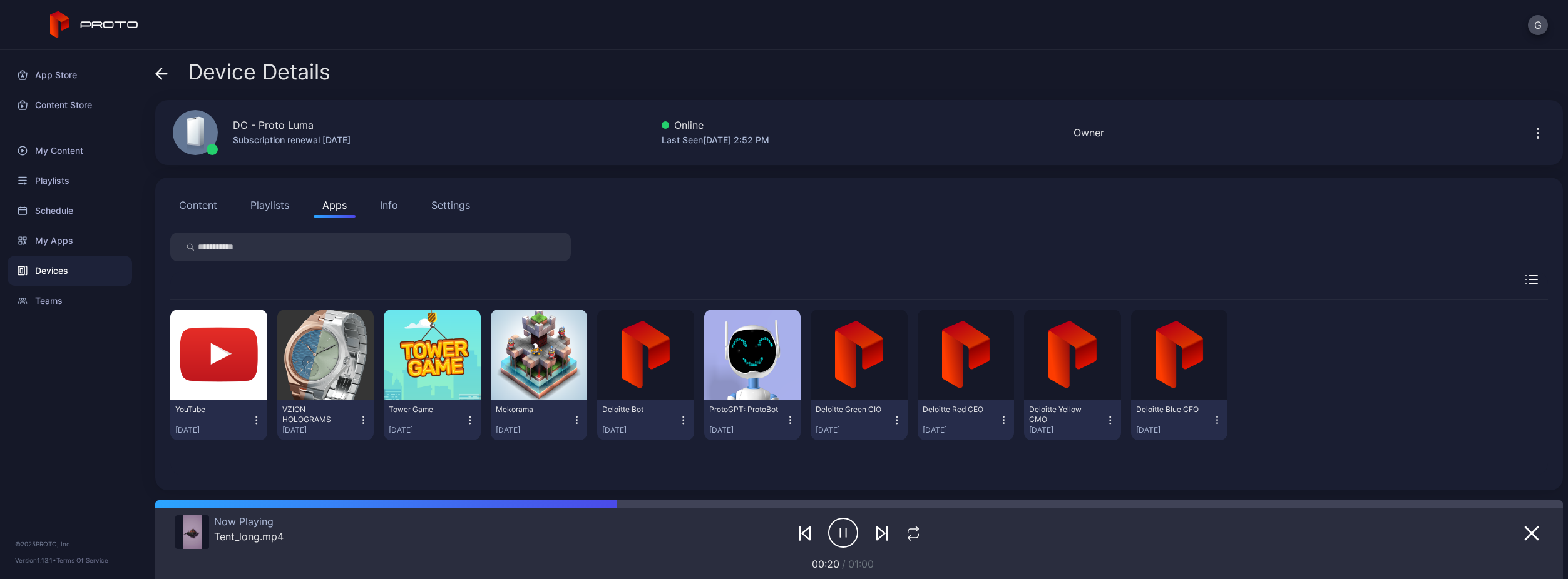
click at [277, 210] on button "Playlists" at bounding box center [270, 205] width 56 height 25
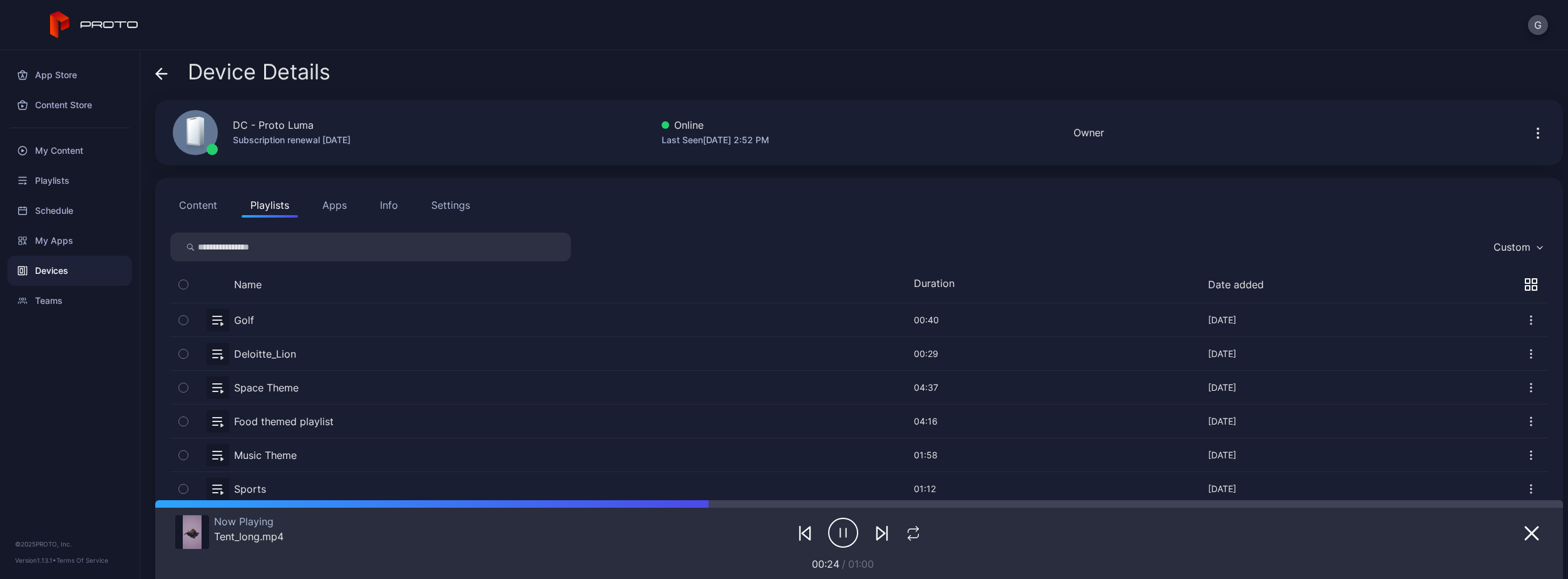
drag, startPoint x: 743, startPoint y: 224, endPoint x: 686, endPoint y: 234, distance: 57.9
click at [686, 234] on div "Custom" at bounding box center [859, 247] width 1378 height 29
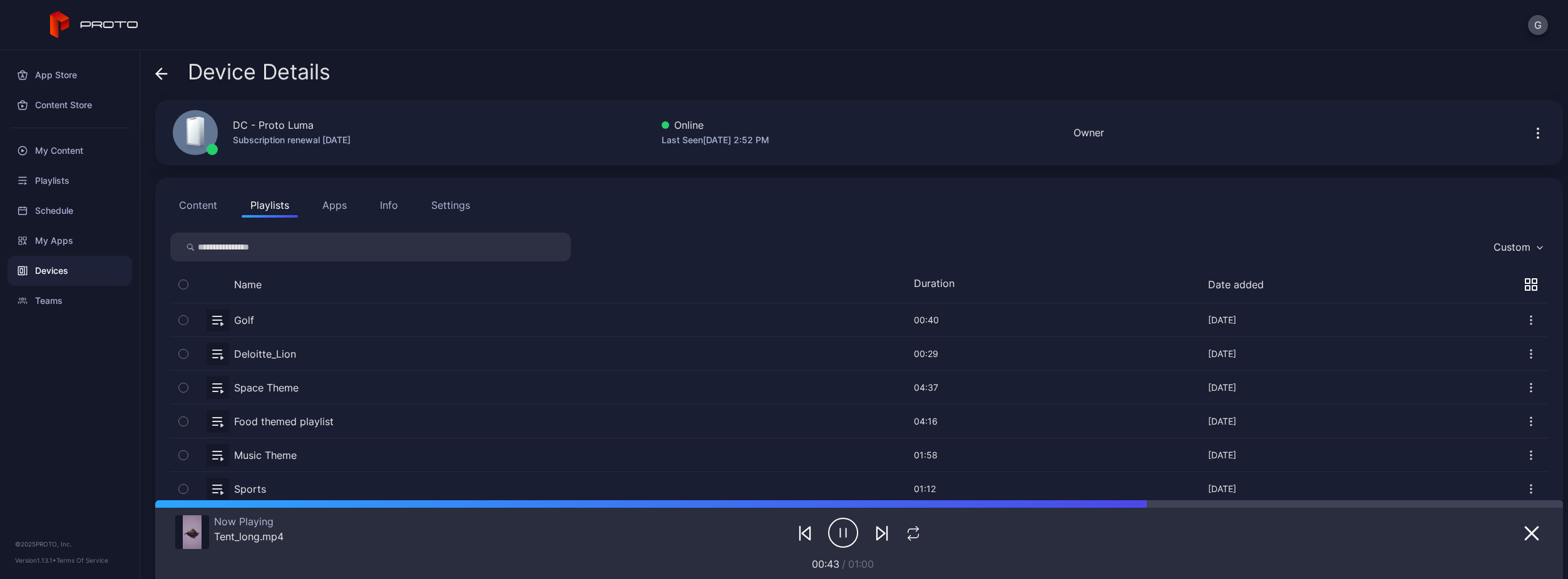
click at [346, 210] on button "Apps" at bounding box center [334, 205] width 42 height 25
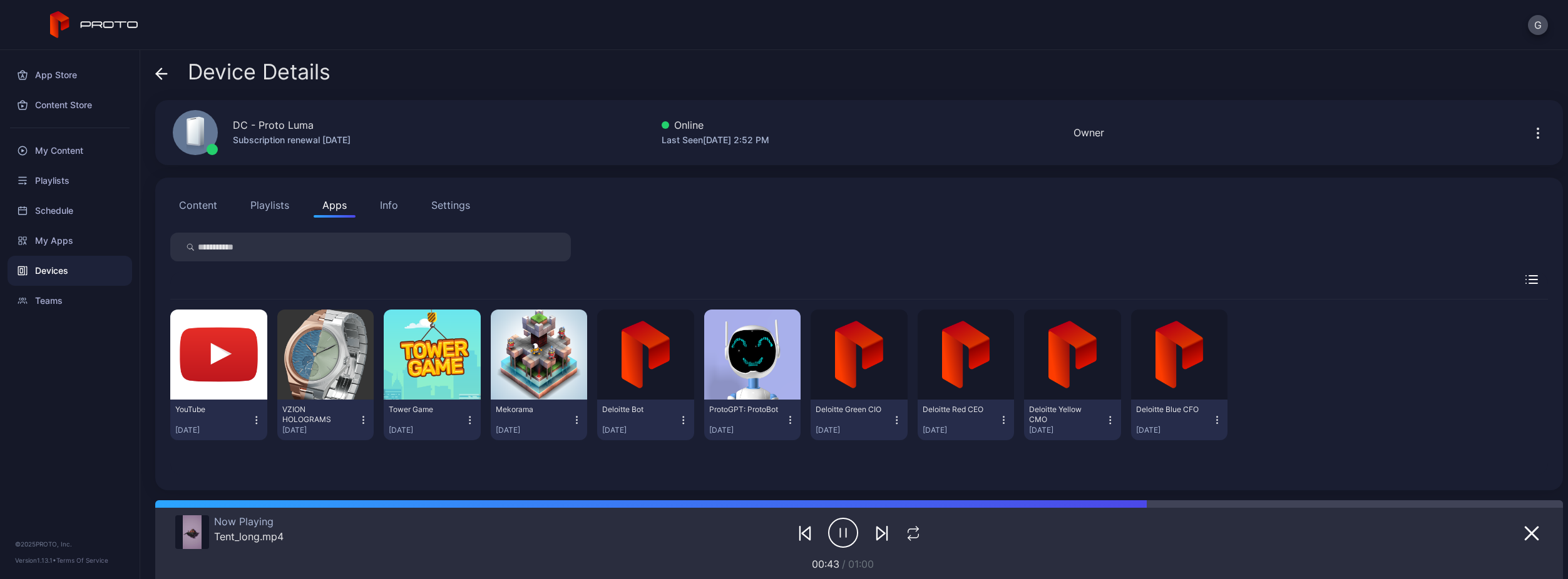
click at [360, 209] on div "Content Playlists Apps Info Settings" at bounding box center [859, 205] width 1378 height 25
click at [423, 207] on button "Settings" at bounding box center [450, 205] width 56 height 25
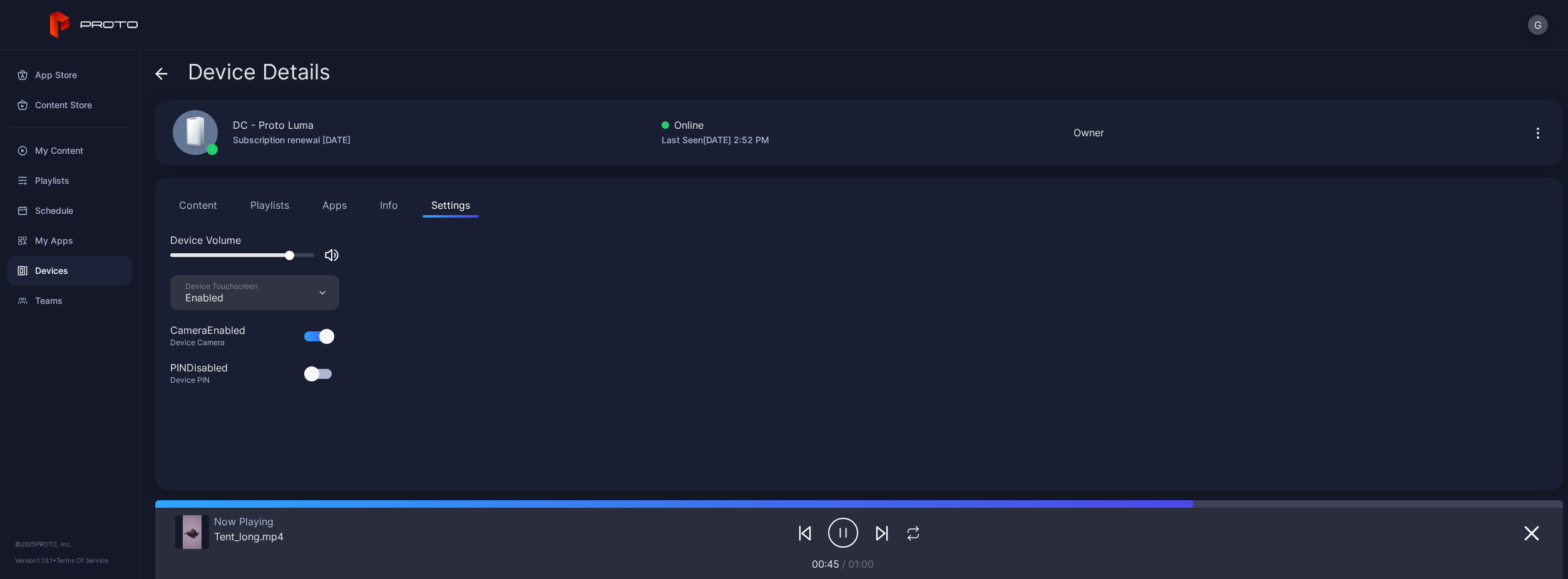
click at [378, 206] on button "Info" at bounding box center [389, 205] width 36 height 25
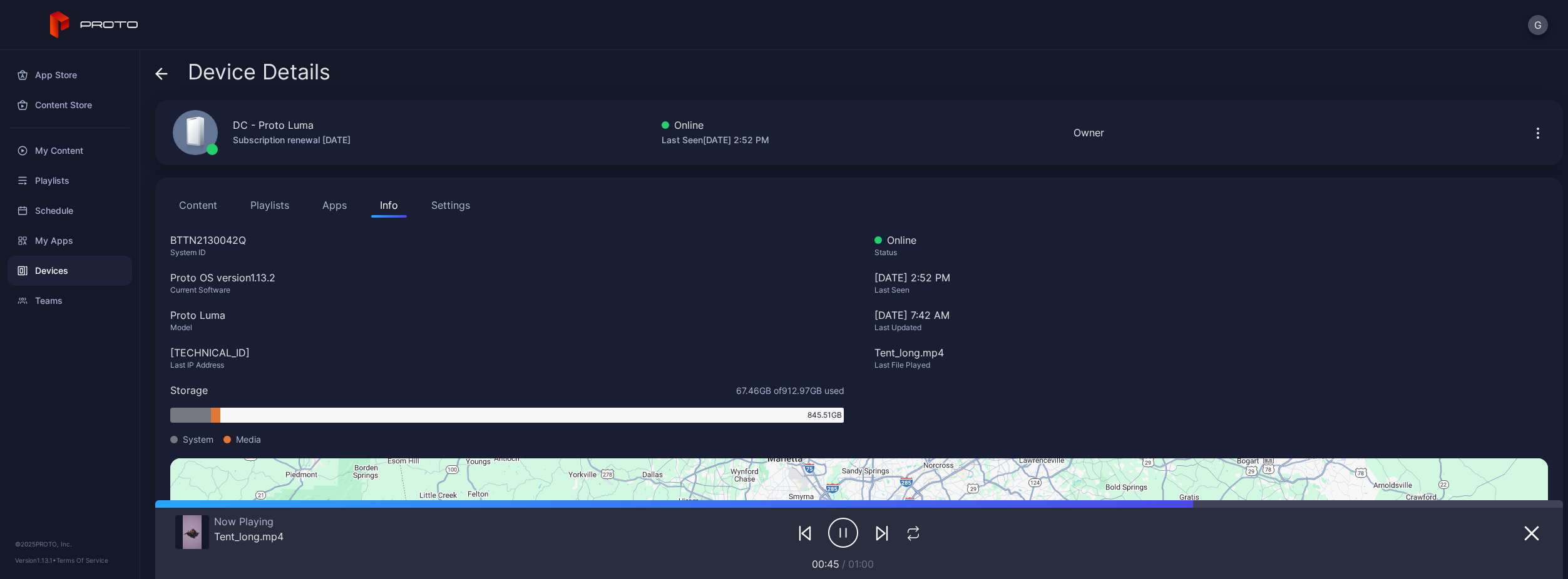
click at [202, 201] on button "Content" at bounding box center [198, 205] width 56 height 25
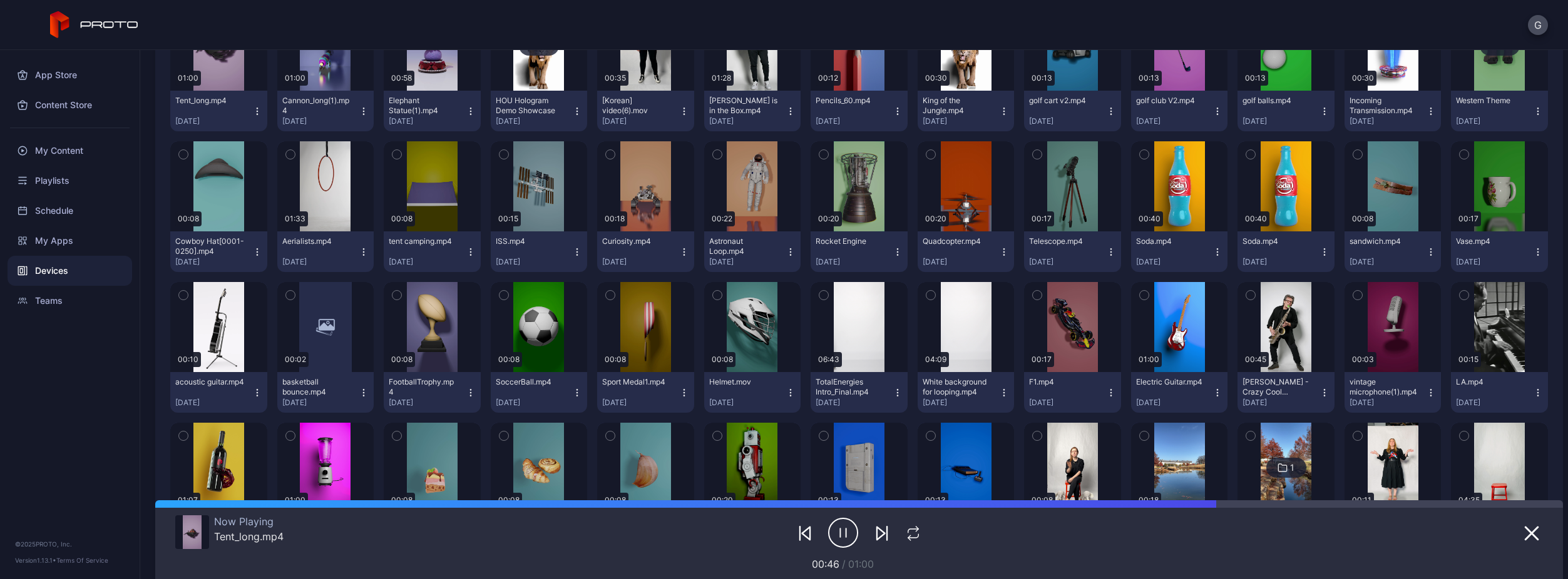
scroll to position [105, 0]
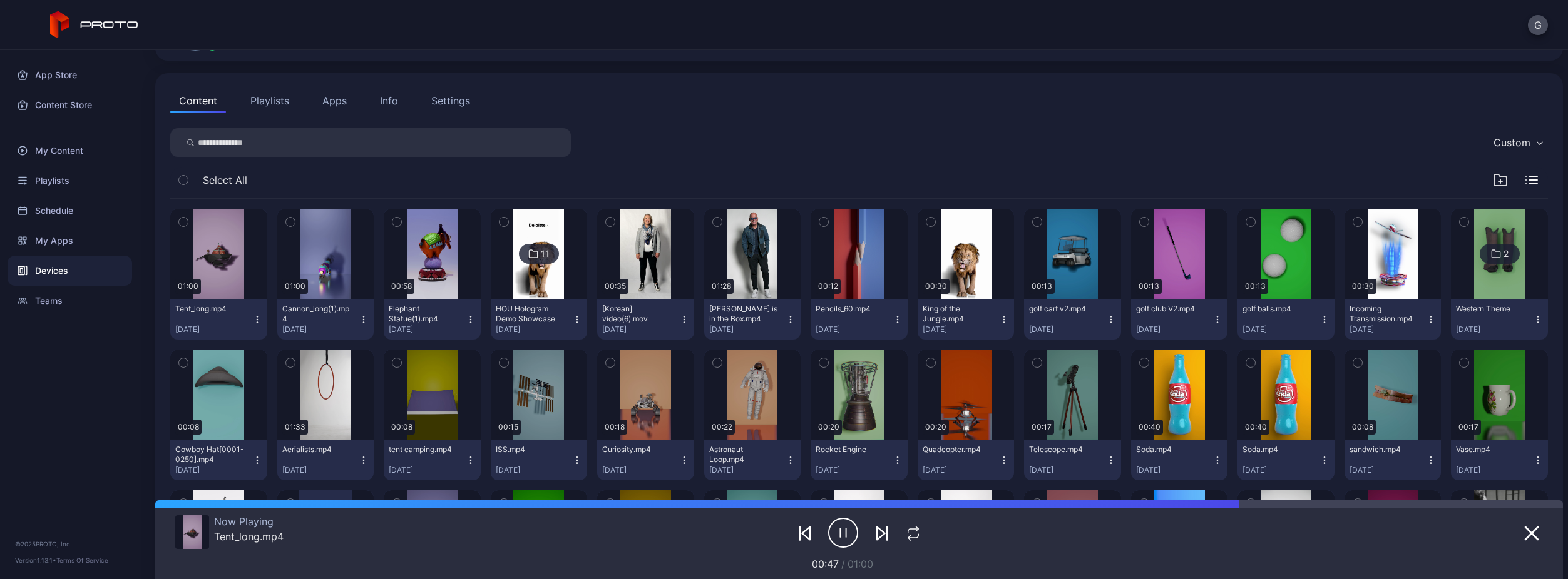
click at [186, 220] on icon "button" at bounding box center [183, 222] width 9 height 14
click at [292, 217] on icon "button" at bounding box center [290, 222] width 9 height 14
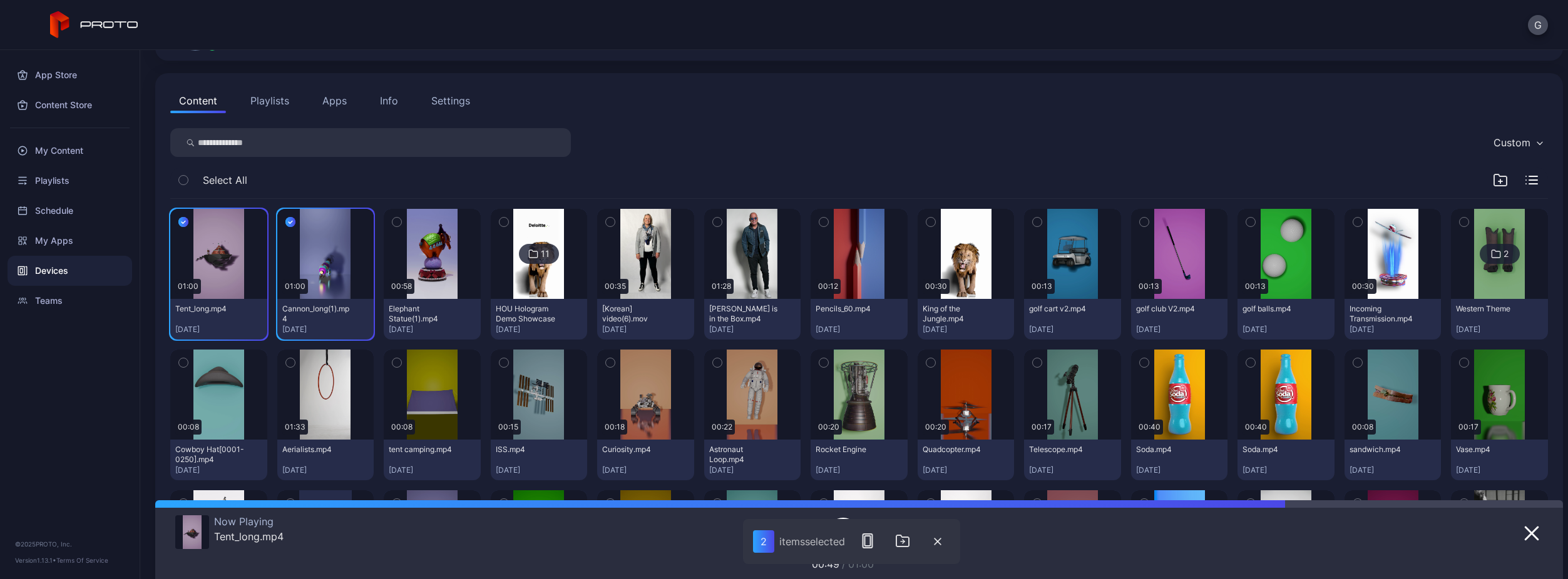
click at [399, 221] on icon "button" at bounding box center [396, 222] width 9 height 14
click at [759, 547] on div "3" at bounding box center [764, 542] width 21 height 23
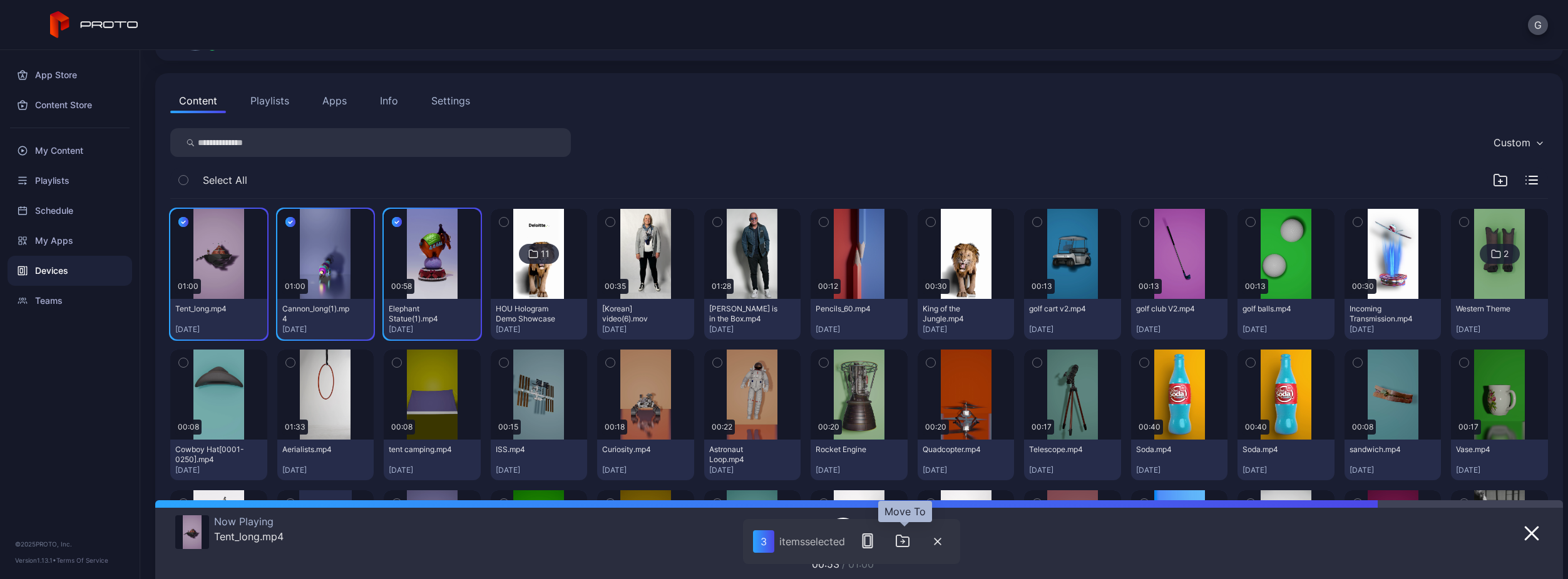
click at [896, 544] on icon "button" at bounding box center [903, 541] width 15 height 15
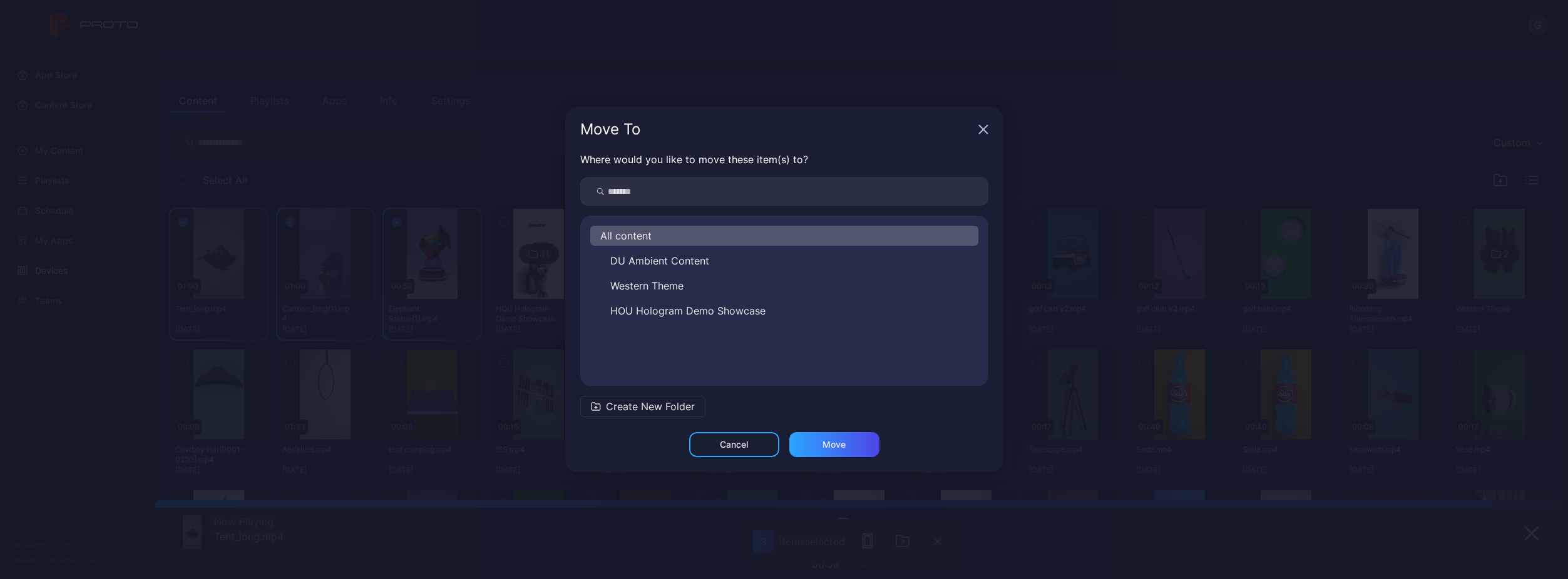
click at [663, 242] on div "All content" at bounding box center [784, 236] width 388 height 20
click at [907, 186] on input "search" at bounding box center [784, 191] width 409 height 29
click at [973, 130] on div "Move To" at bounding box center [776, 129] width 393 height 15
click at [979, 127] on icon "button" at bounding box center [983, 129] width 10 height 10
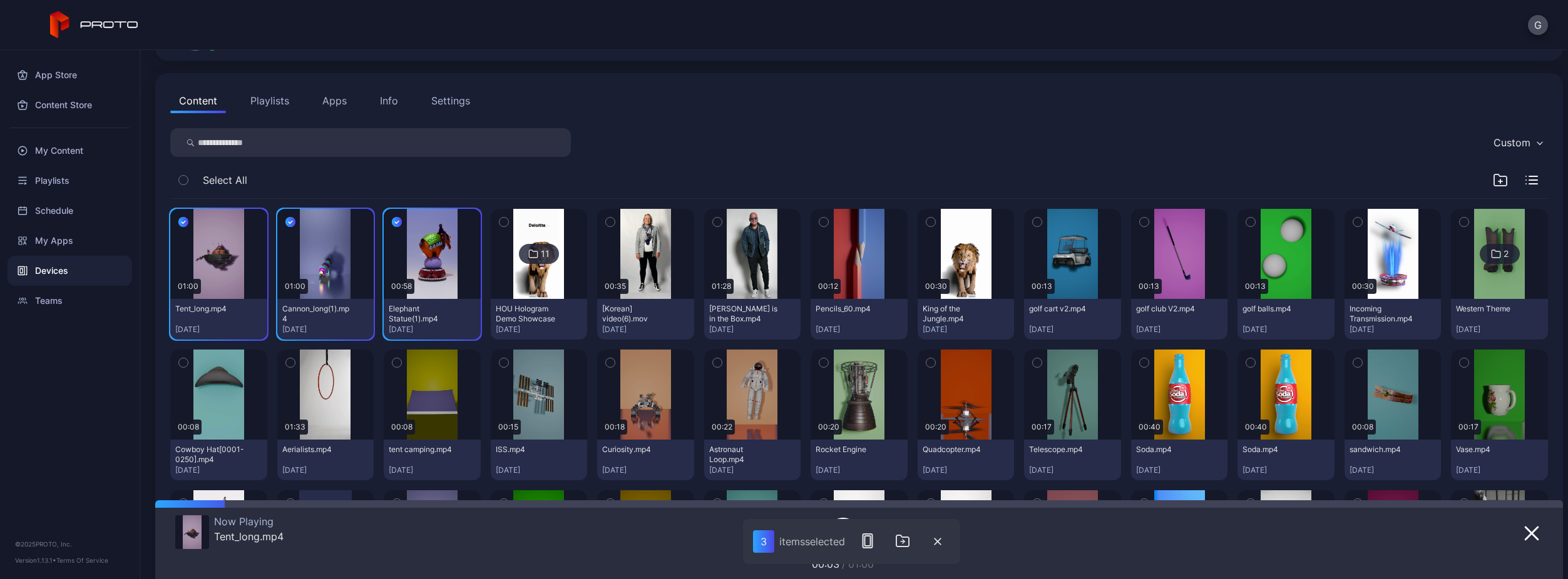
click at [618, 119] on div "Content Playlists Apps Info Settings Custom Select All 01:00 Tent_long.mp4 [DAT…" at bounding box center [859, 501] width 1408 height 855
click at [288, 103] on button "Playlists" at bounding box center [270, 100] width 56 height 25
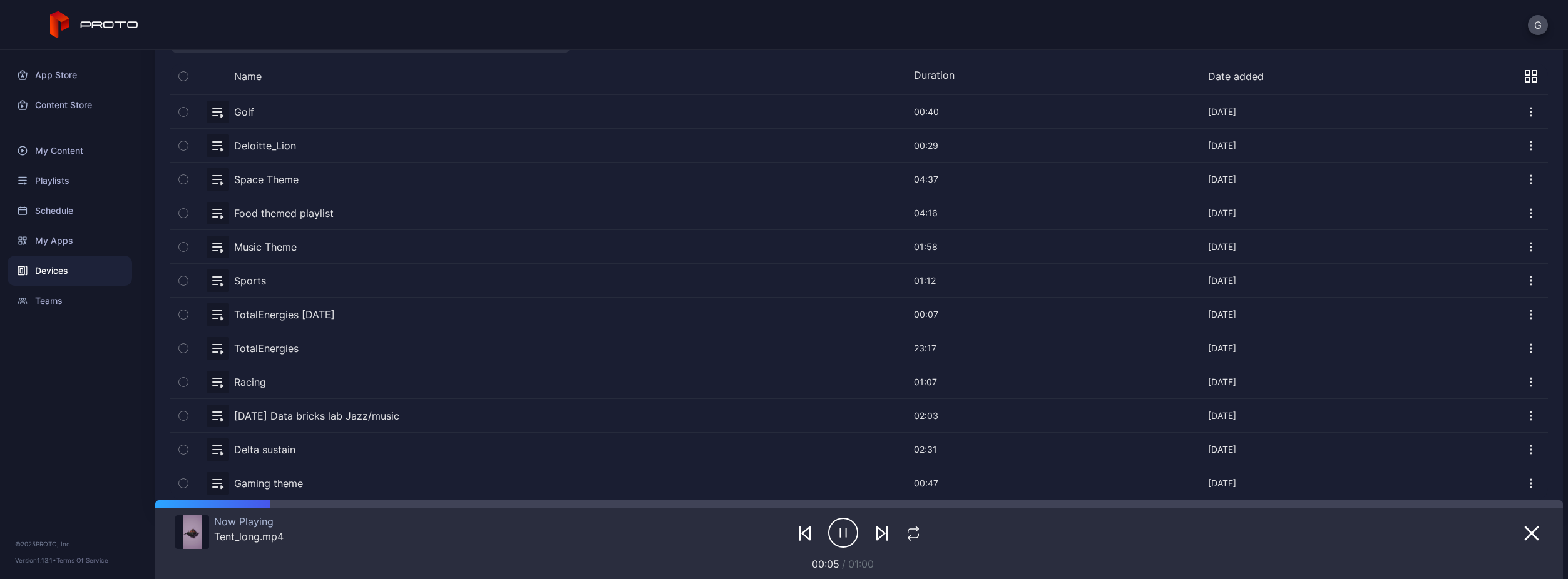
scroll to position [0, 0]
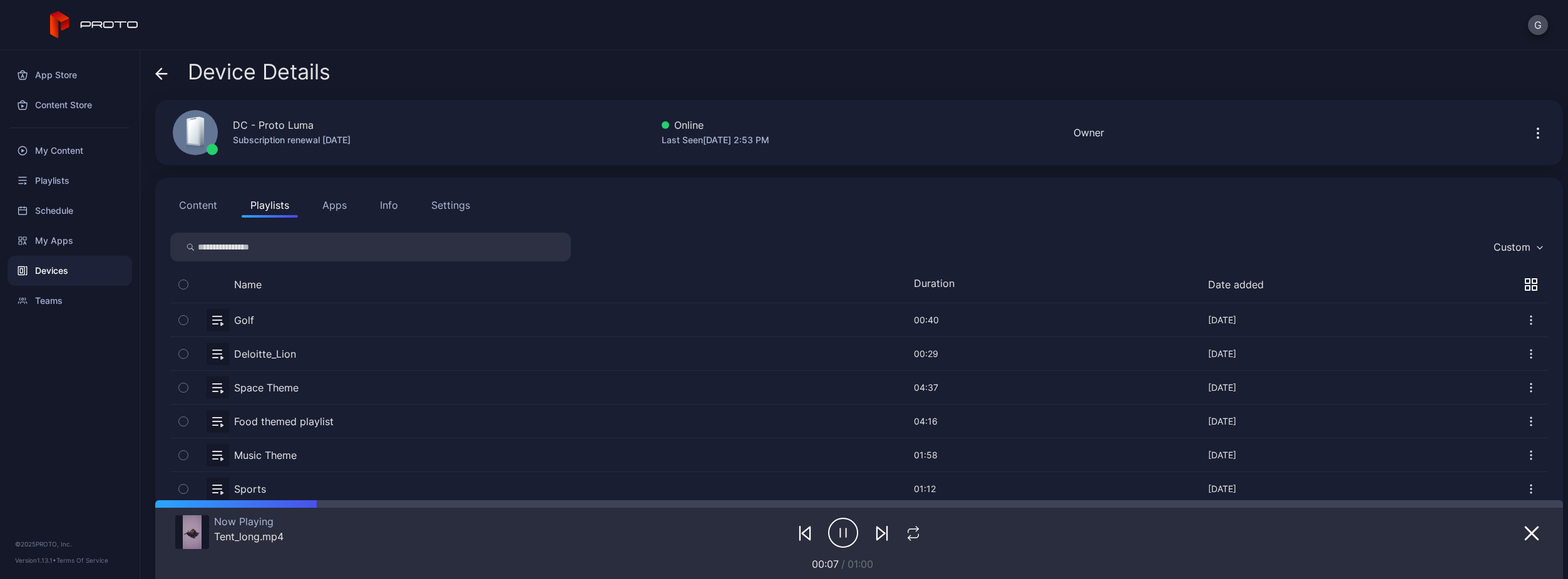
click at [275, 320] on button "button" at bounding box center [859, 320] width 1378 height 33
click at [193, 323] on button "button" at bounding box center [183, 320] width 26 height 33
click at [185, 316] on icon "button" at bounding box center [183, 320] width 10 height 14
drag, startPoint x: 299, startPoint y: 314, endPoint x: 290, endPoint y: 315, distance: 9.1
click at [290, 315] on button "button" at bounding box center [859, 320] width 1378 height 33
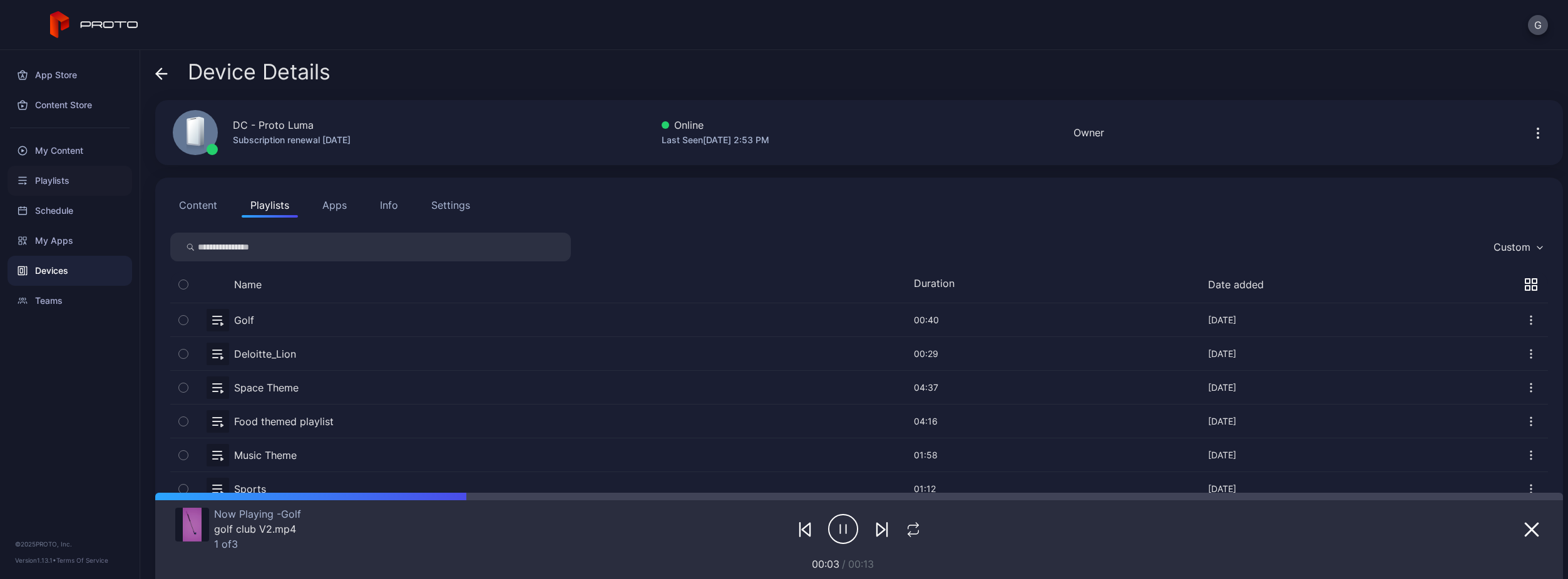
click at [49, 179] on div "Playlists" at bounding box center [69, 180] width 124 height 30
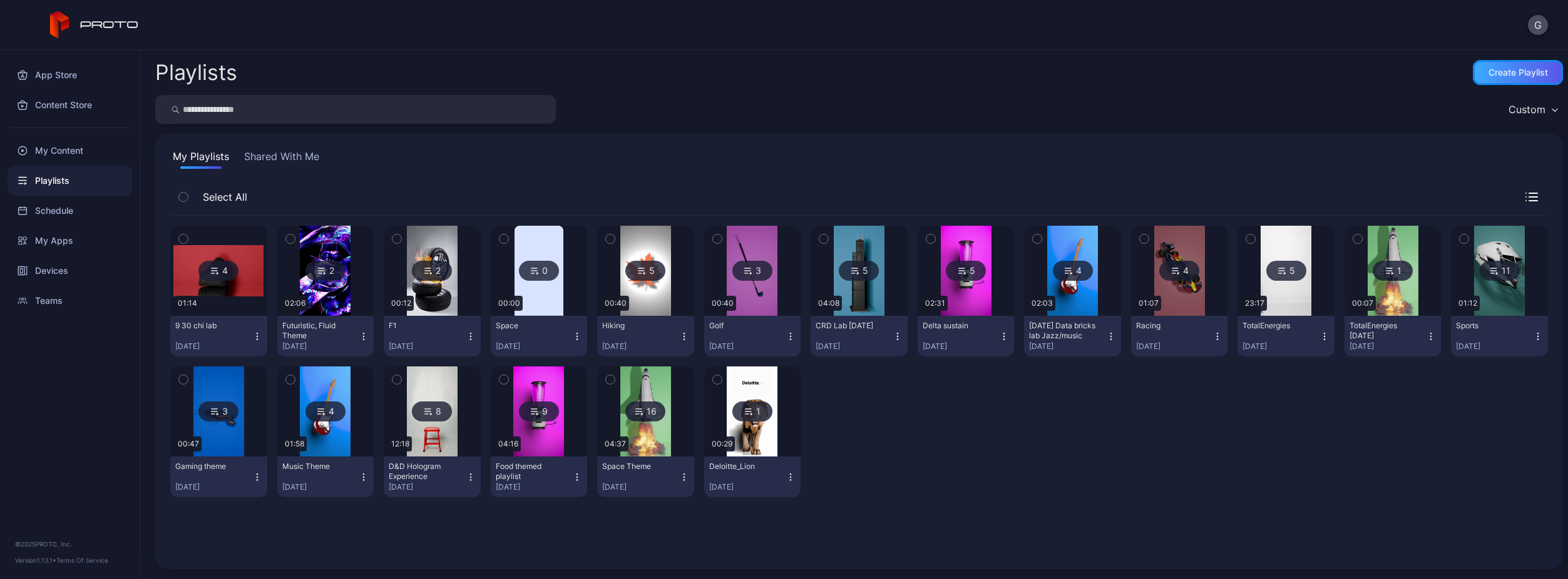
click at [1517, 69] on div "Create Playlist" at bounding box center [1518, 73] width 60 height 10
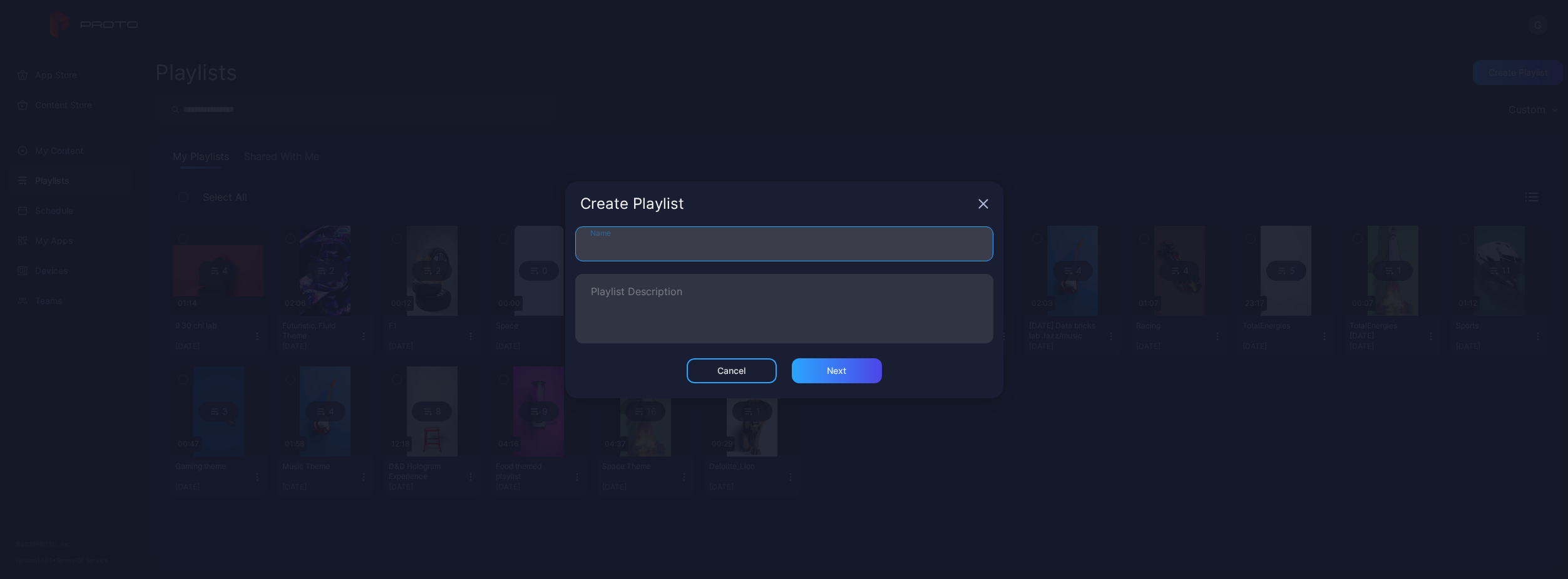
click at [750, 256] on input "Name" at bounding box center [784, 243] width 418 height 35
type input "******"
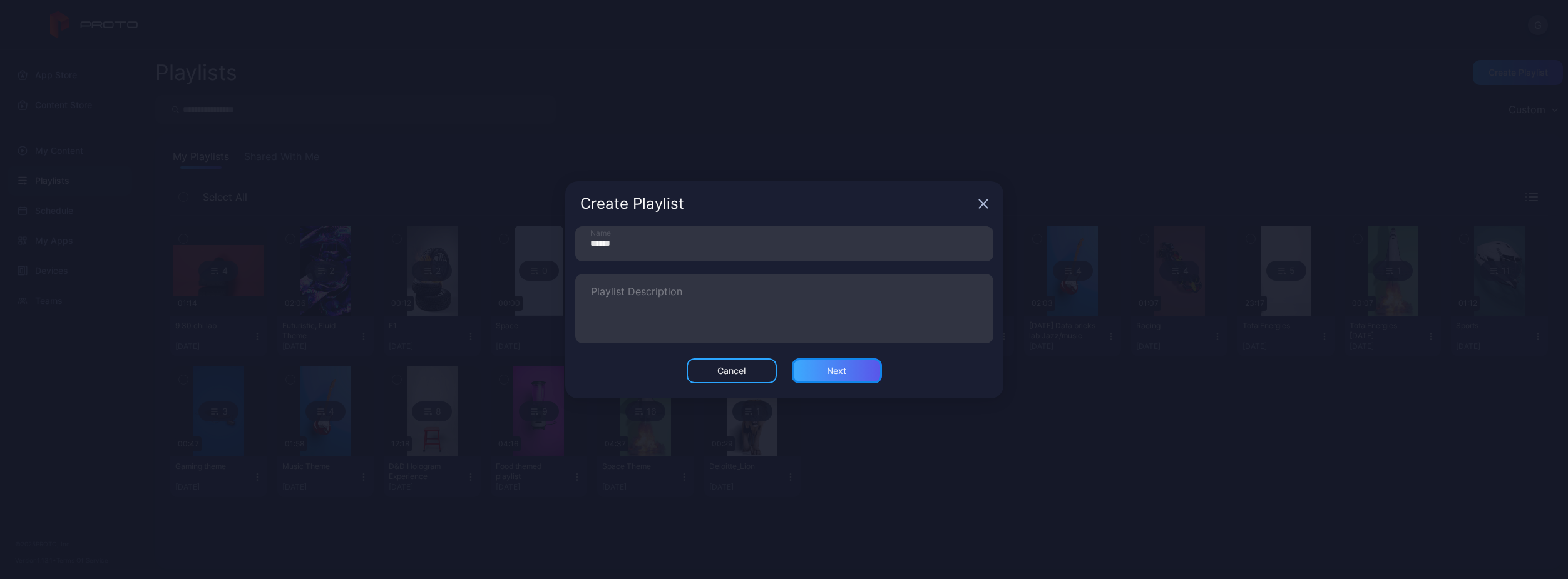
click at [818, 373] on div "Next" at bounding box center [837, 371] width 90 height 25
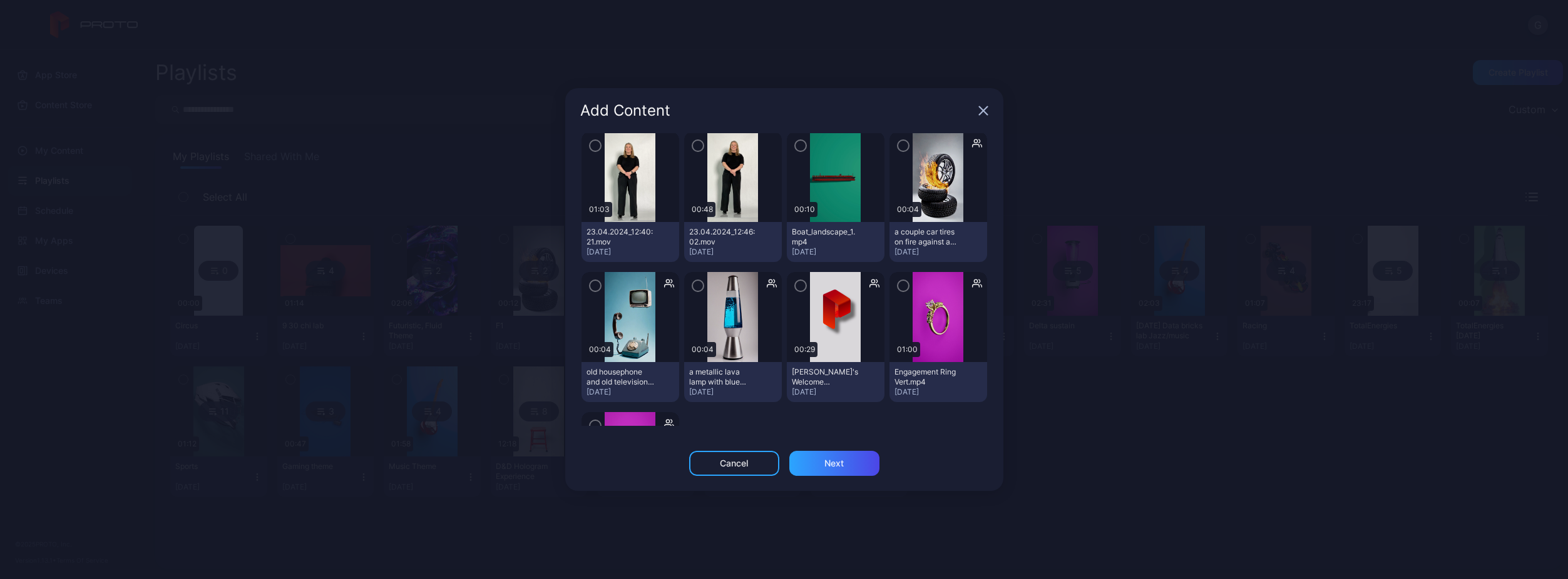
scroll to position [2923, 0]
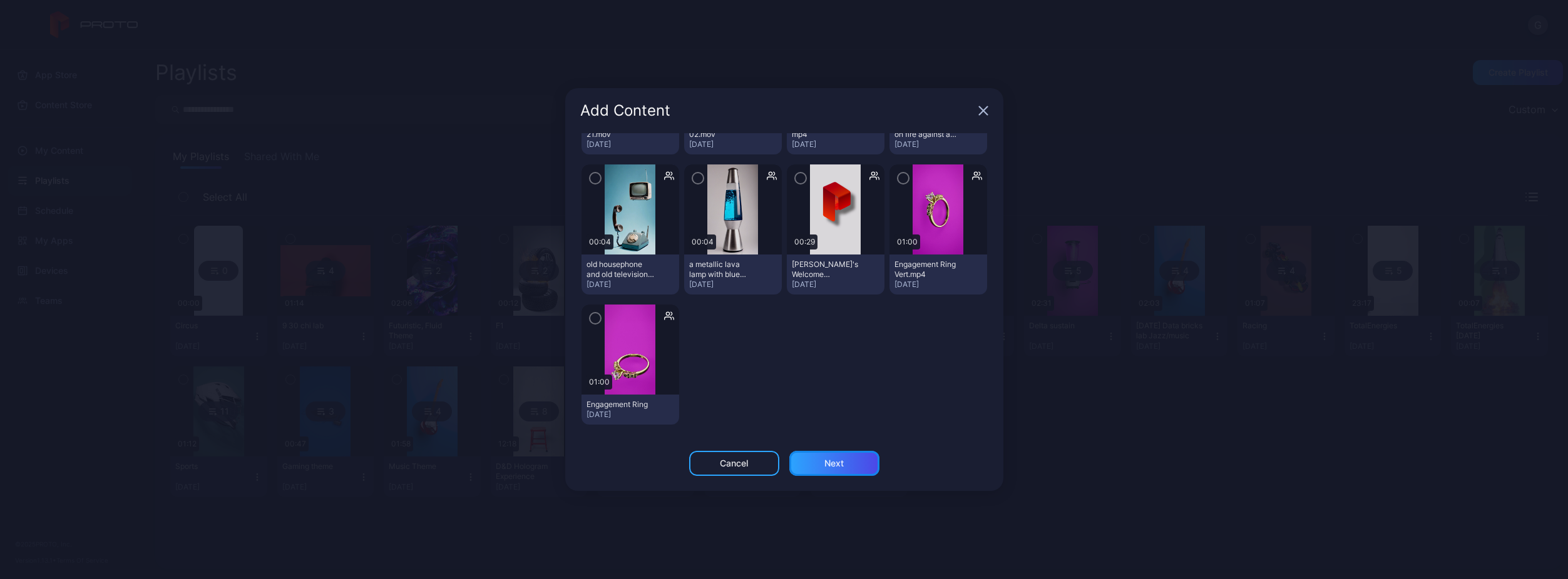
drag, startPoint x: 802, startPoint y: 470, endPoint x: 732, endPoint y: 476, distance: 70.3
click at [732, 478] on div "Cancel Next" at bounding box center [784, 470] width 438 height 40
click at [737, 457] on div "Cancel" at bounding box center [734, 463] width 90 height 25
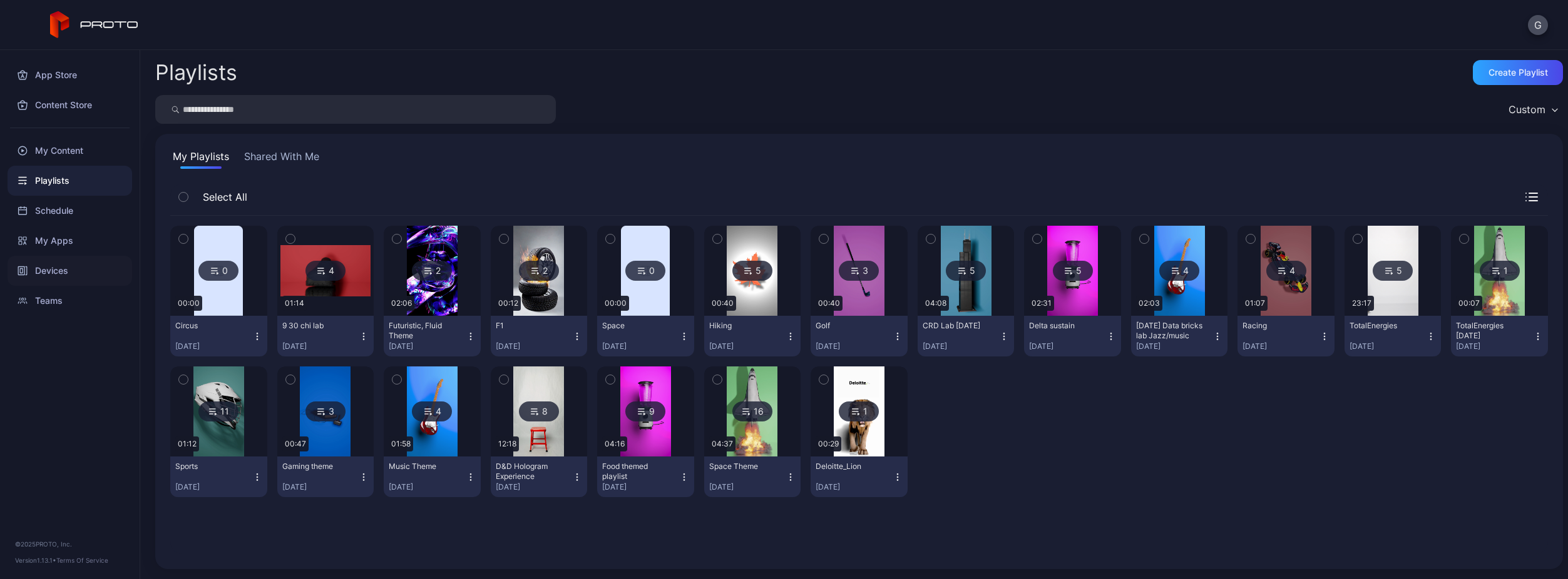
click at [82, 266] on div "Devices" at bounding box center [69, 270] width 124 height 30
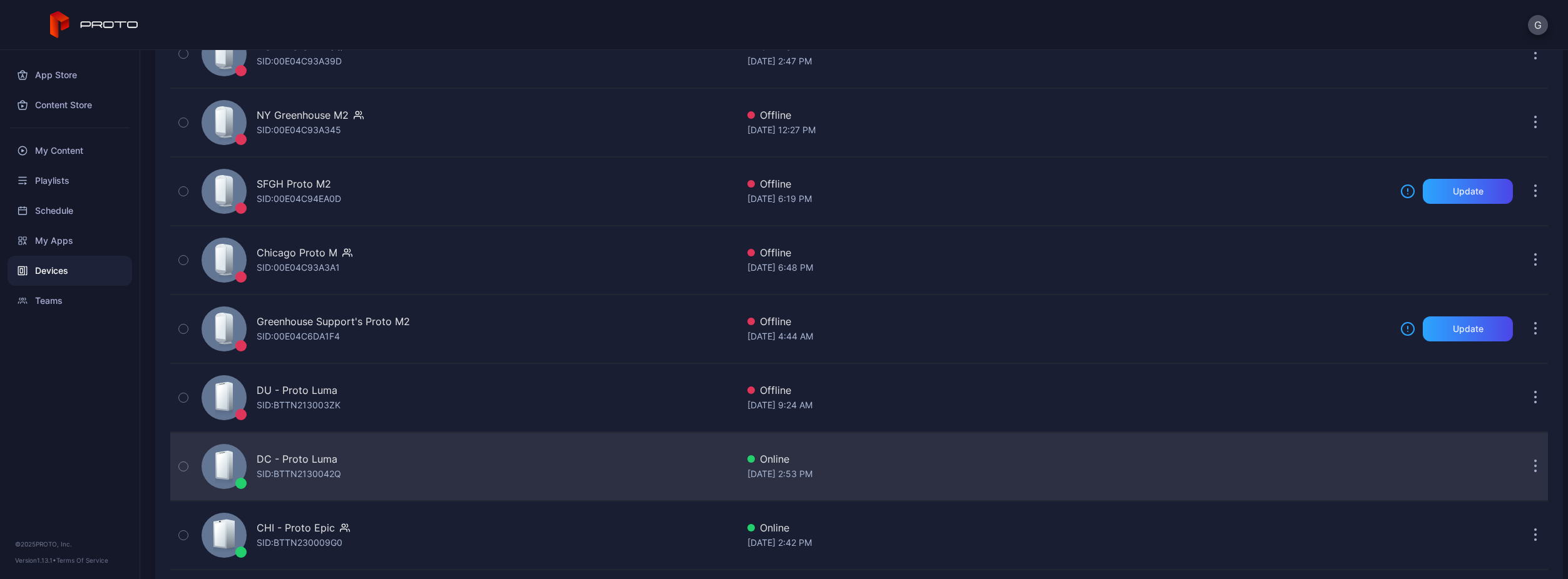
scroll to position [275, 0]
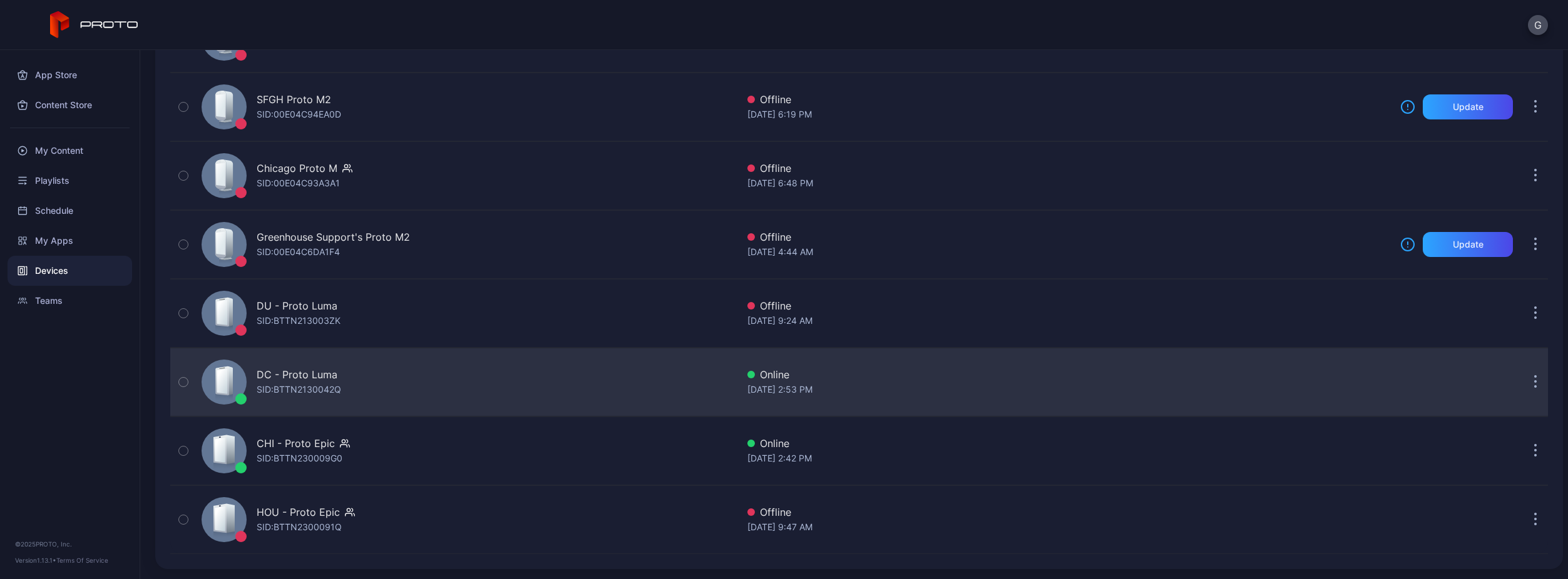
click at [328, 390] on div "SID: BTTN2130042Q" at bounding box center [298, 390] width 84 height 15
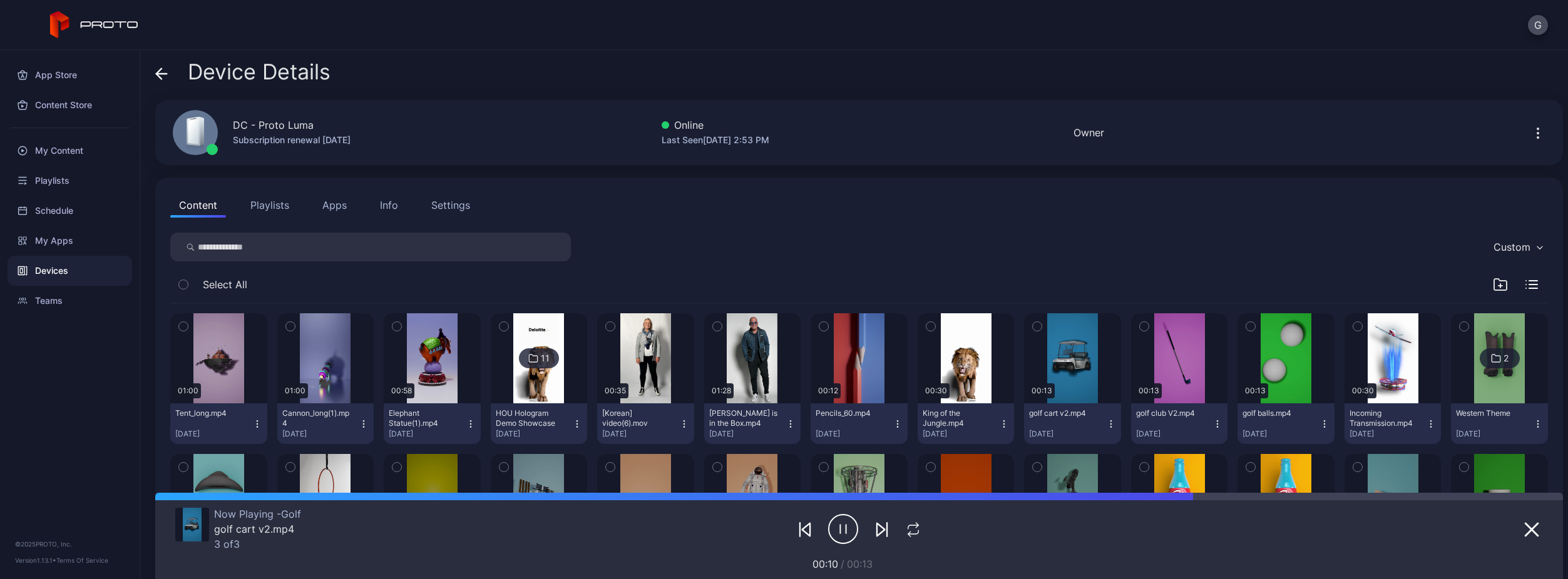
click at [185, 319] on icon "button" at bounding box center [183, 326] width 9 height 14
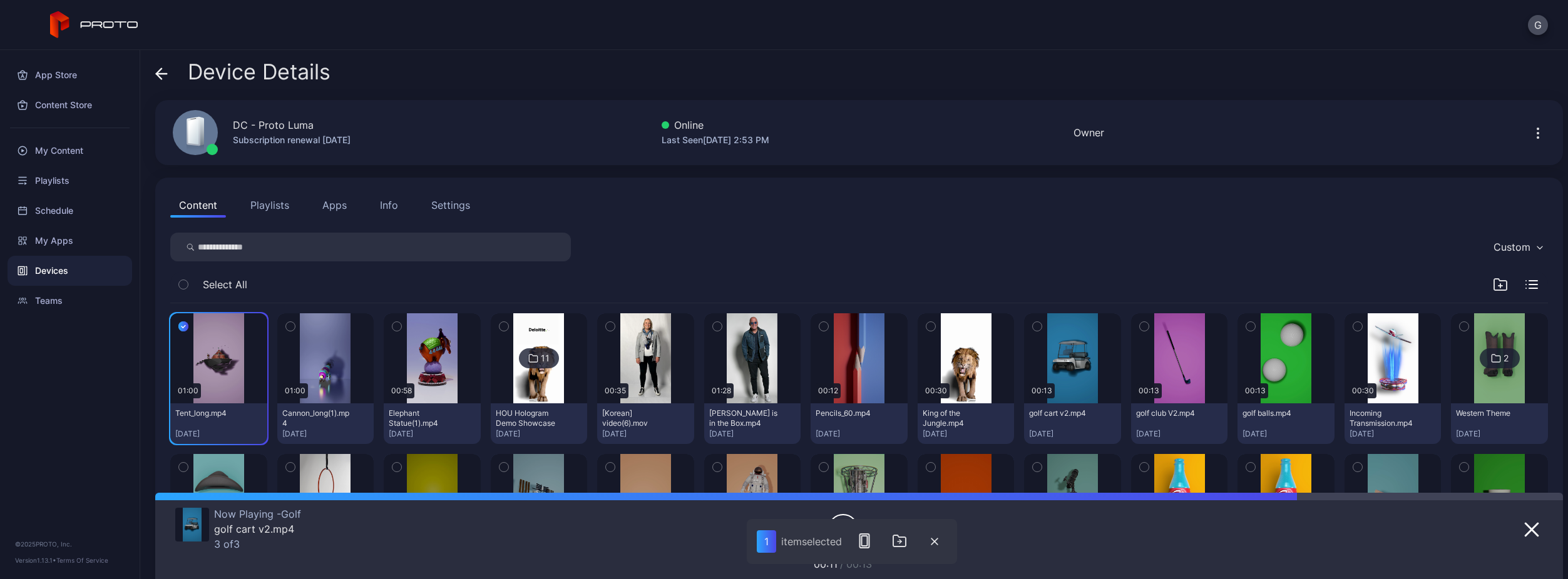
click at [286, 324] on icon "button" at bounding box center [290, 326] width 9 height 14
click at [393, 327] on icon "button" at bounding box center [396, 326] width 9 height 14
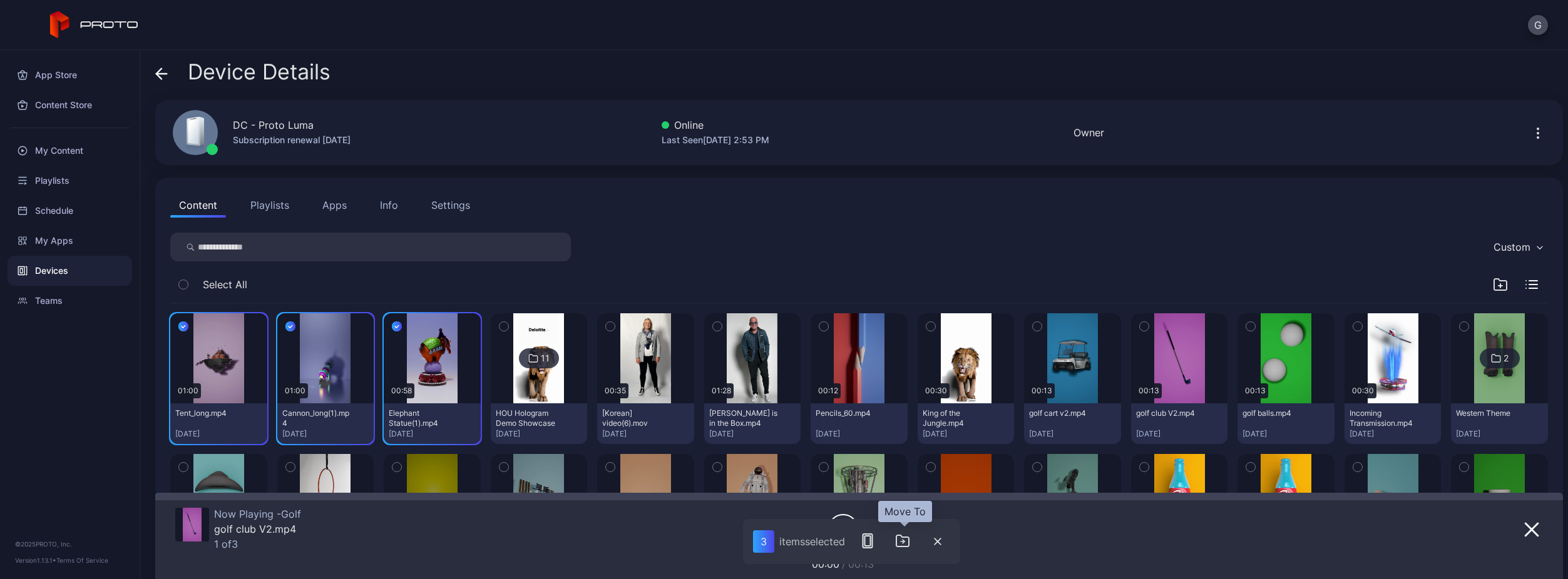
click at [899, 537] on icon "button" at bounding box center [903, 541] width 15 height 15
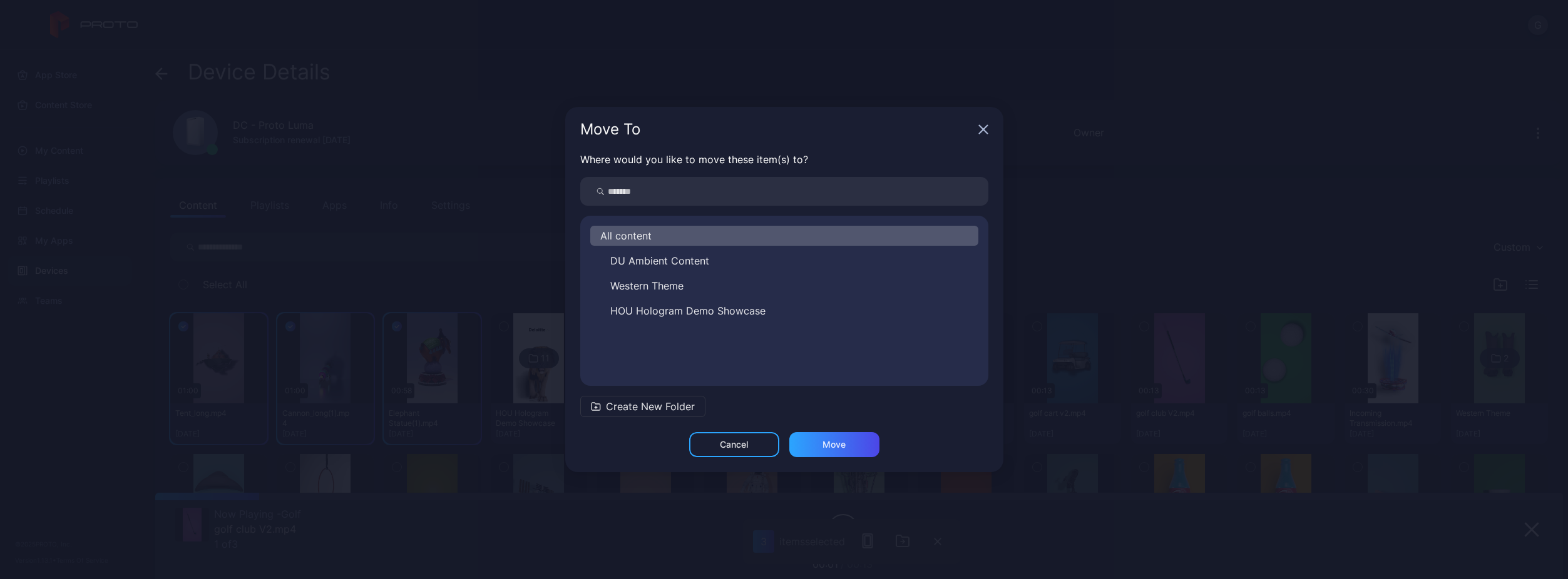
click at [679, 236] on div "All content" at bounding box center [784, 236] width 388 height 20
click at [823, 445] on div "Move" at bounding box center [834, 445] width 23 height 10
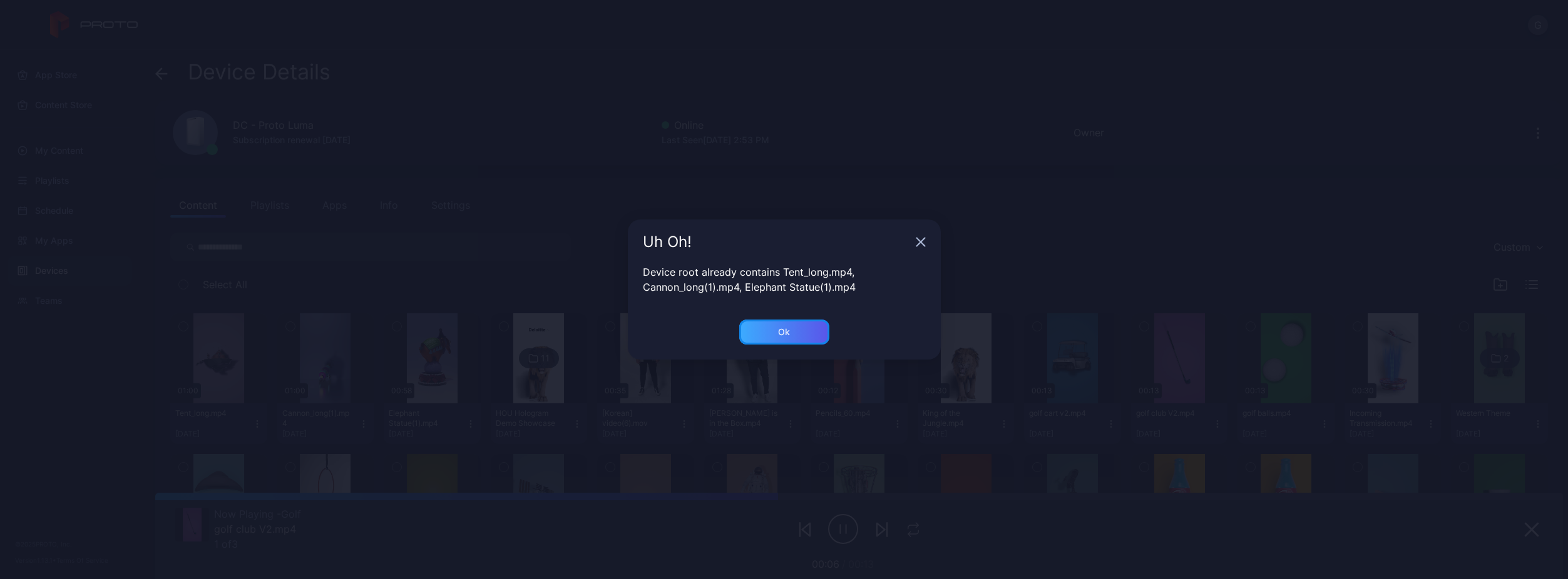
click at [765, 331] on div "Ok" at bounding box center [784, 332] width 90 height 25
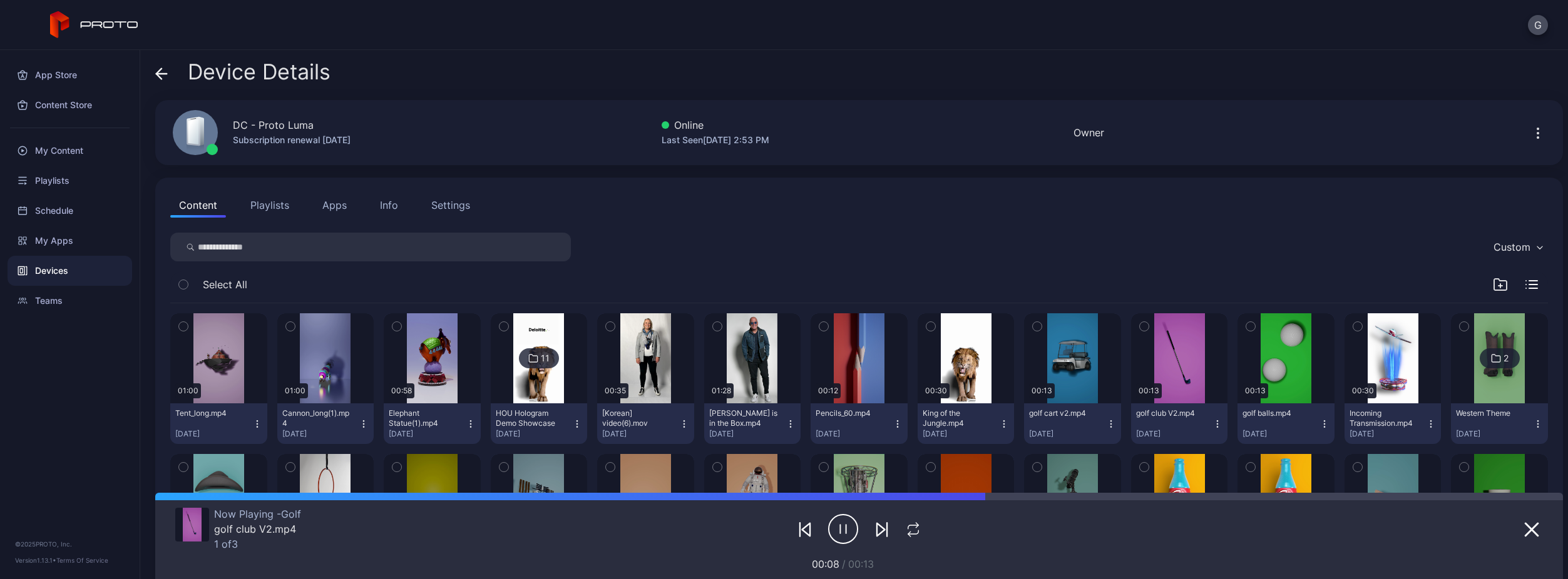
click at [176, 320] on button "button" at bounding box center [183, 327] width 26 height 26
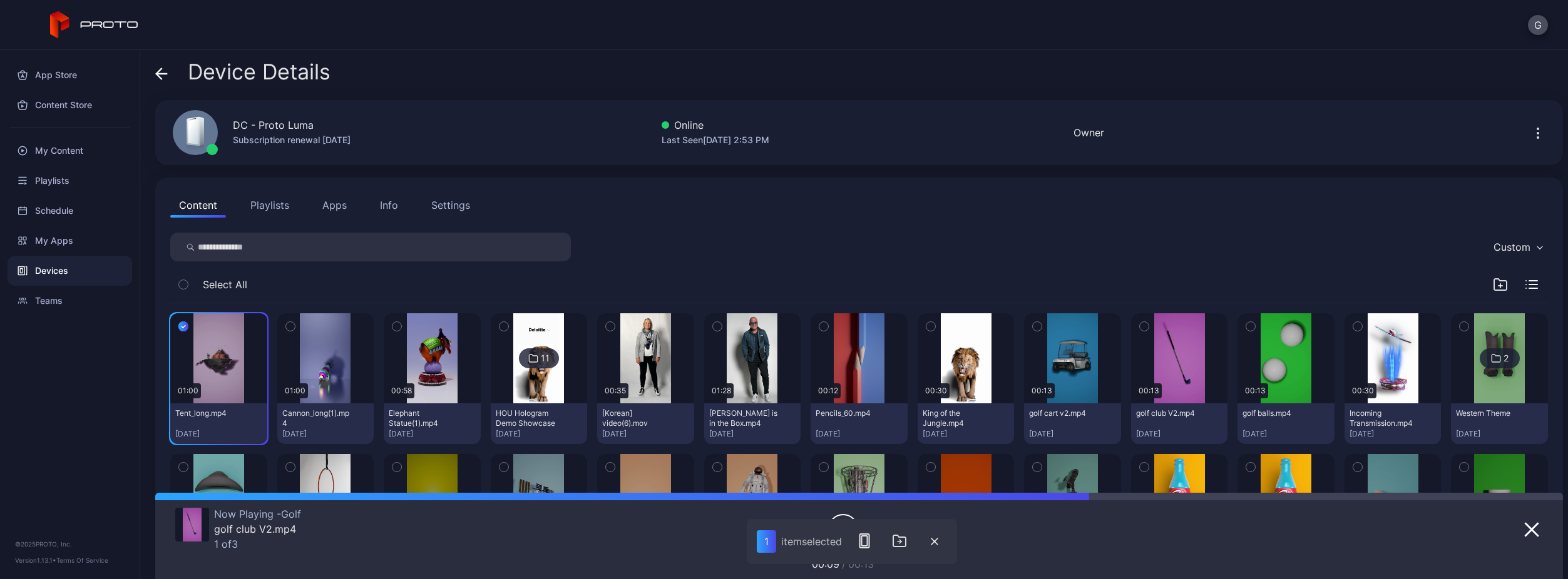
click at [288, 325] on icon "button" at bounding box center [290, 326] width 9 height 14
click at [392, 325] on icon "button" at bounding box center [396, 326] width 9 height 14
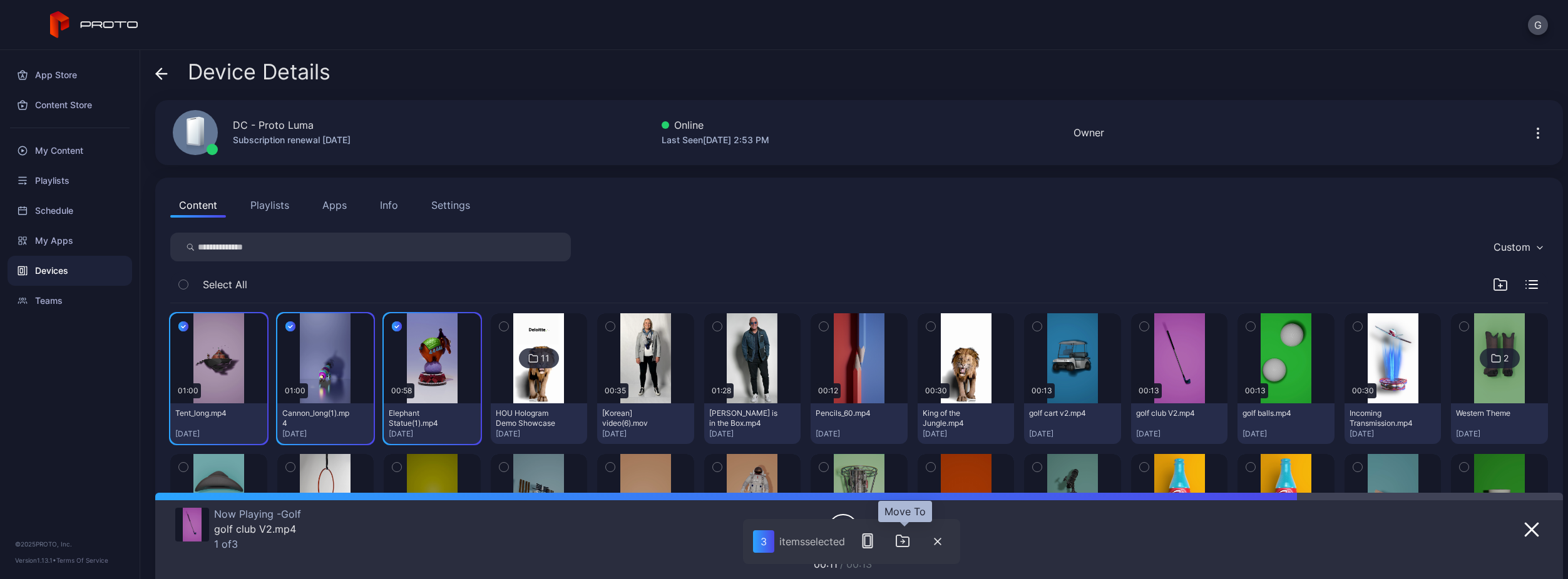
click at [914, 537] on button "button" at bounding box center [902, 541] width 25 height 25
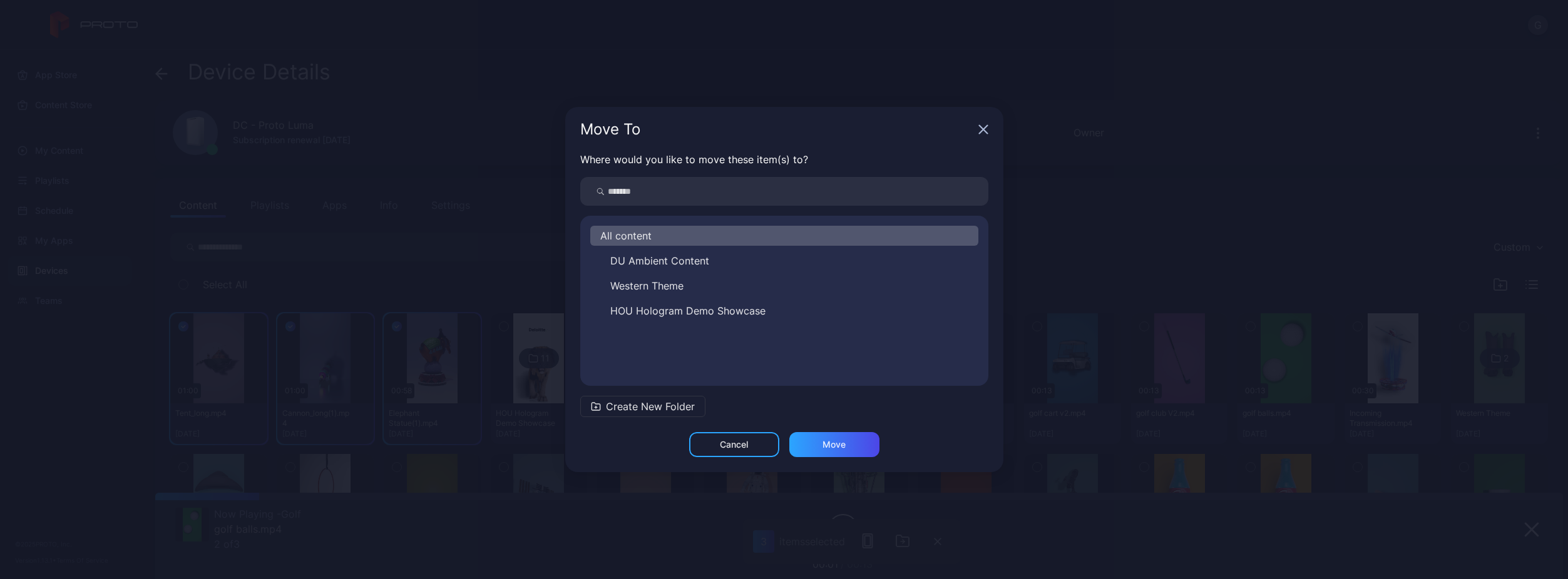
click at [650, 399] on button "Create New Folder" at bounding box center [642, 407] width 125 height 21
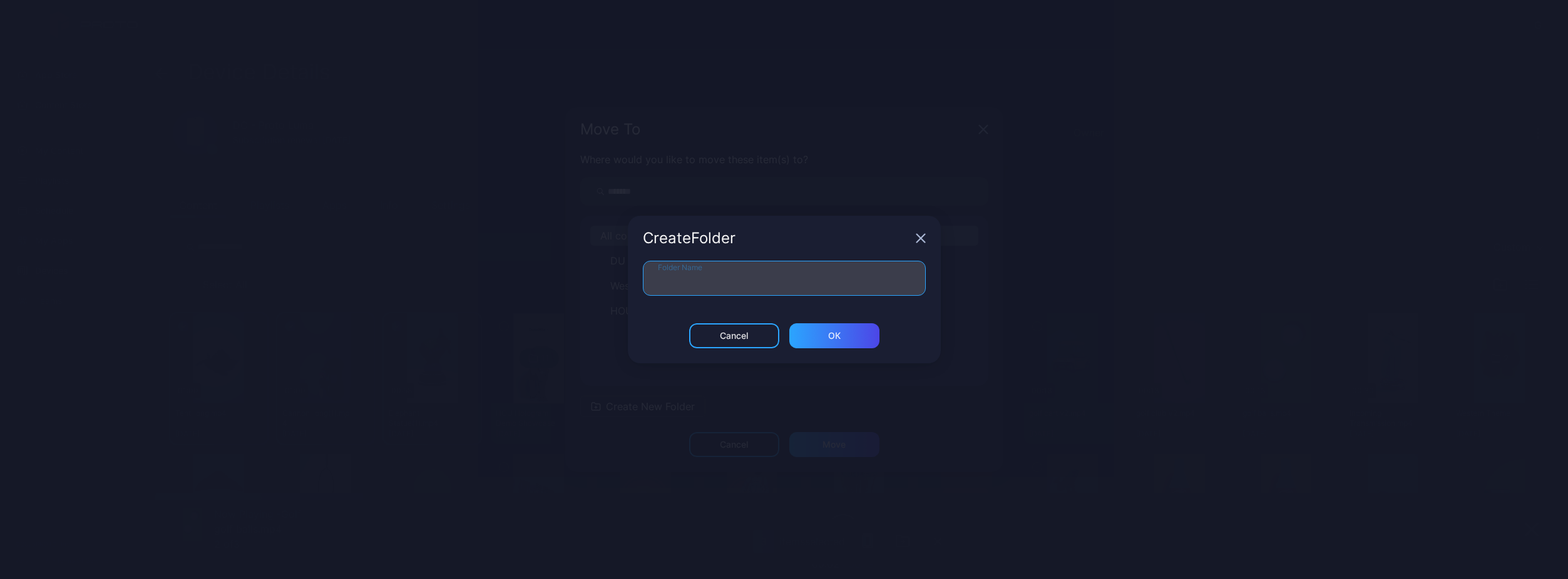
click at [701, 274] on input "Folder Name" at bounding box center [784, 278] width 283 height 35
type input "******"
click at [842, 346] on div "ОК" at bounding box center [834, 336] width 90 height 25
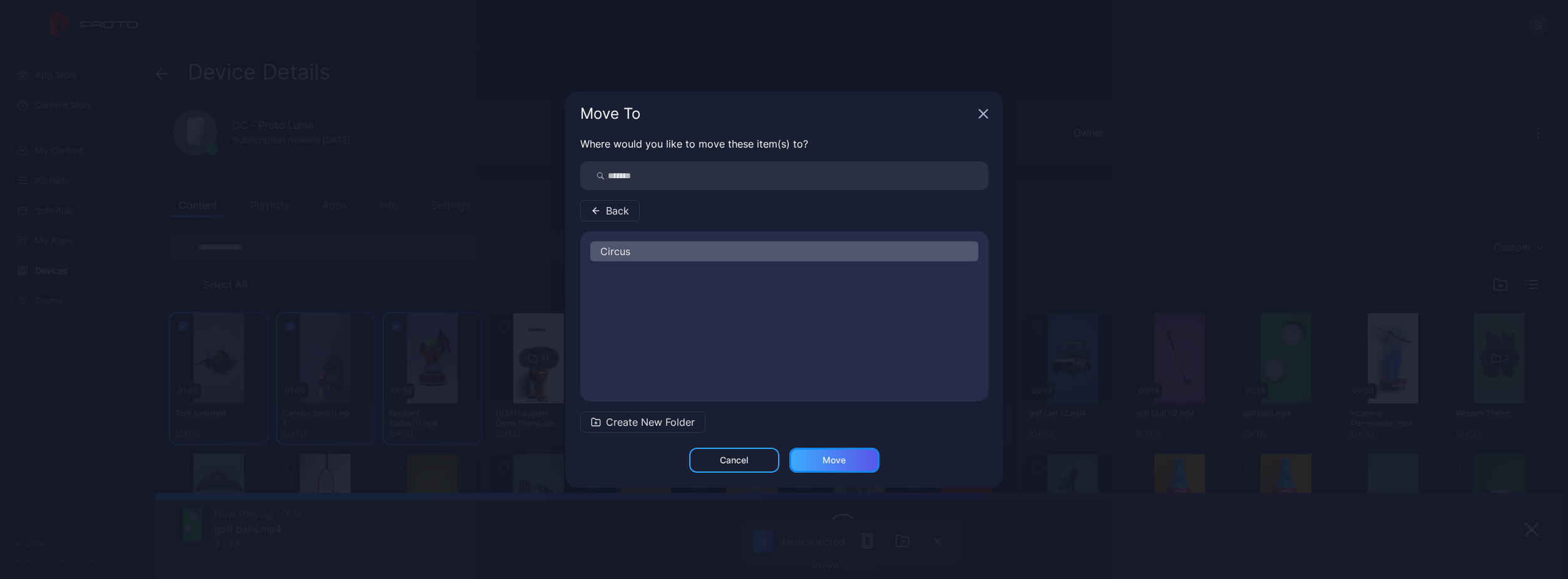
click at [828, 461] on div "Move" at bounding box center [834, 461] width 23 height 10
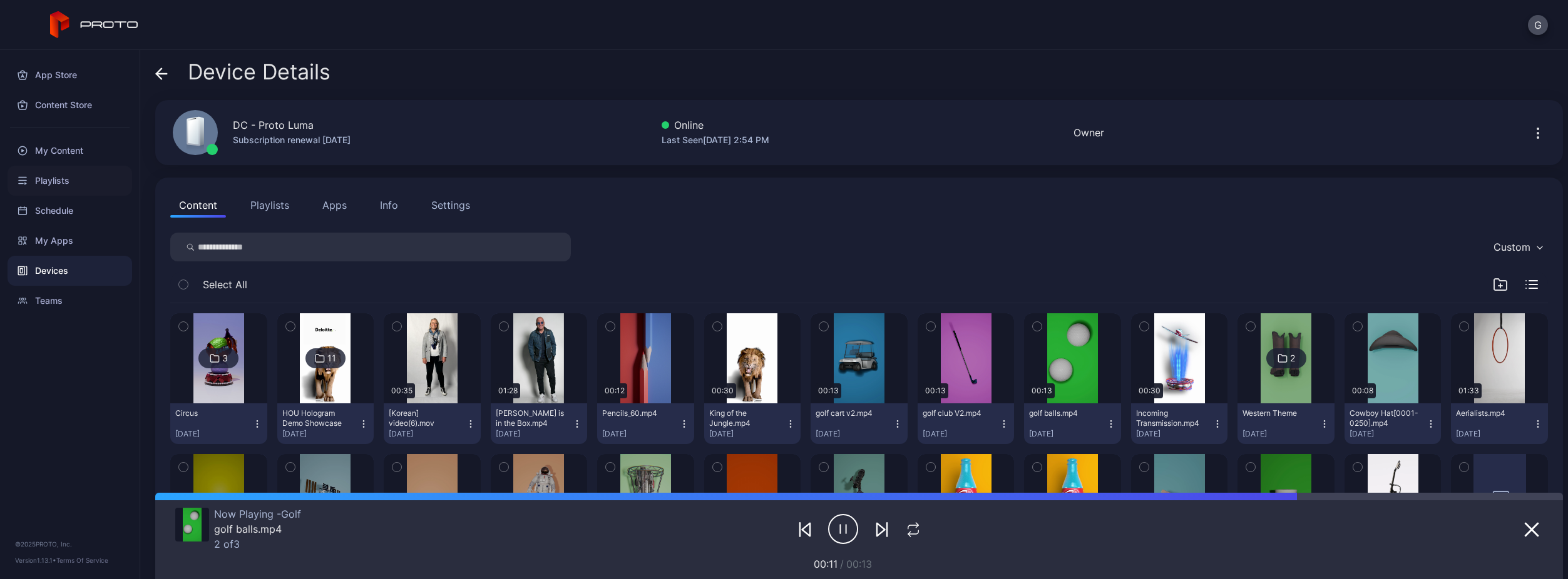
click at [60, 180] on div "Playlists" at bounding box center [69, 180] width 124 height 30
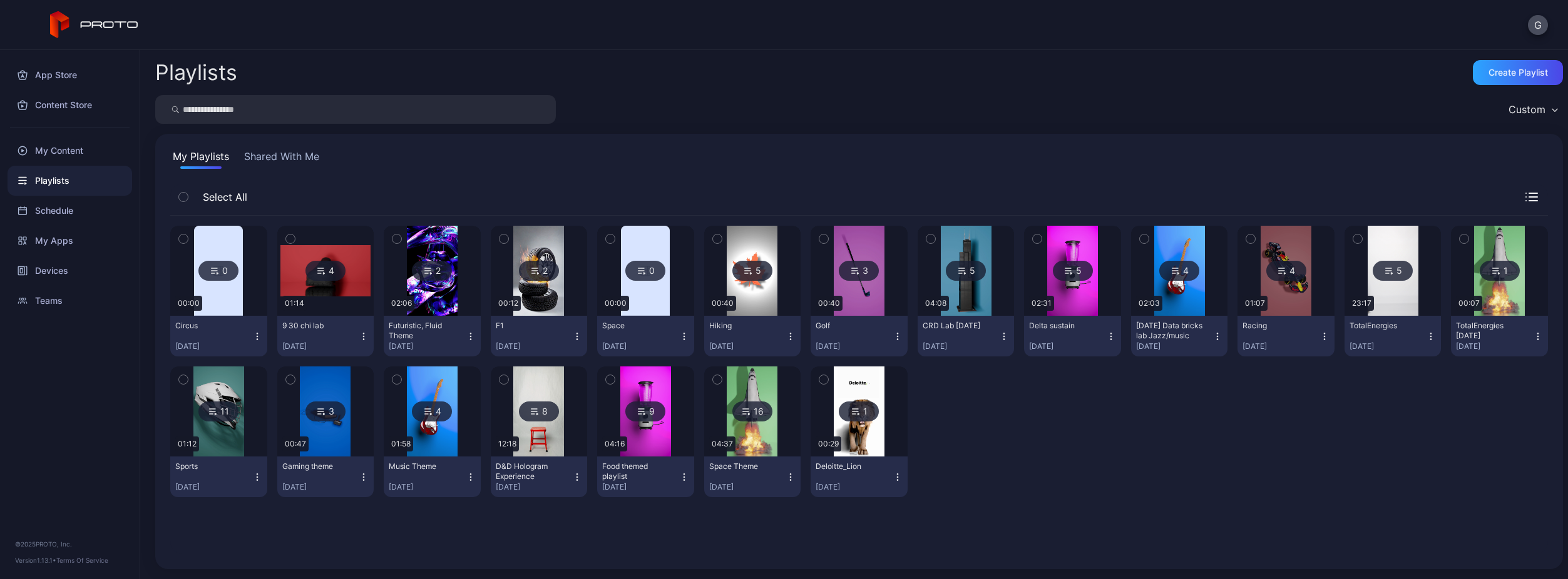
click at [248, 335] on div "Circus [DATE]" at bounding box center [214, 336] width 77 height 31
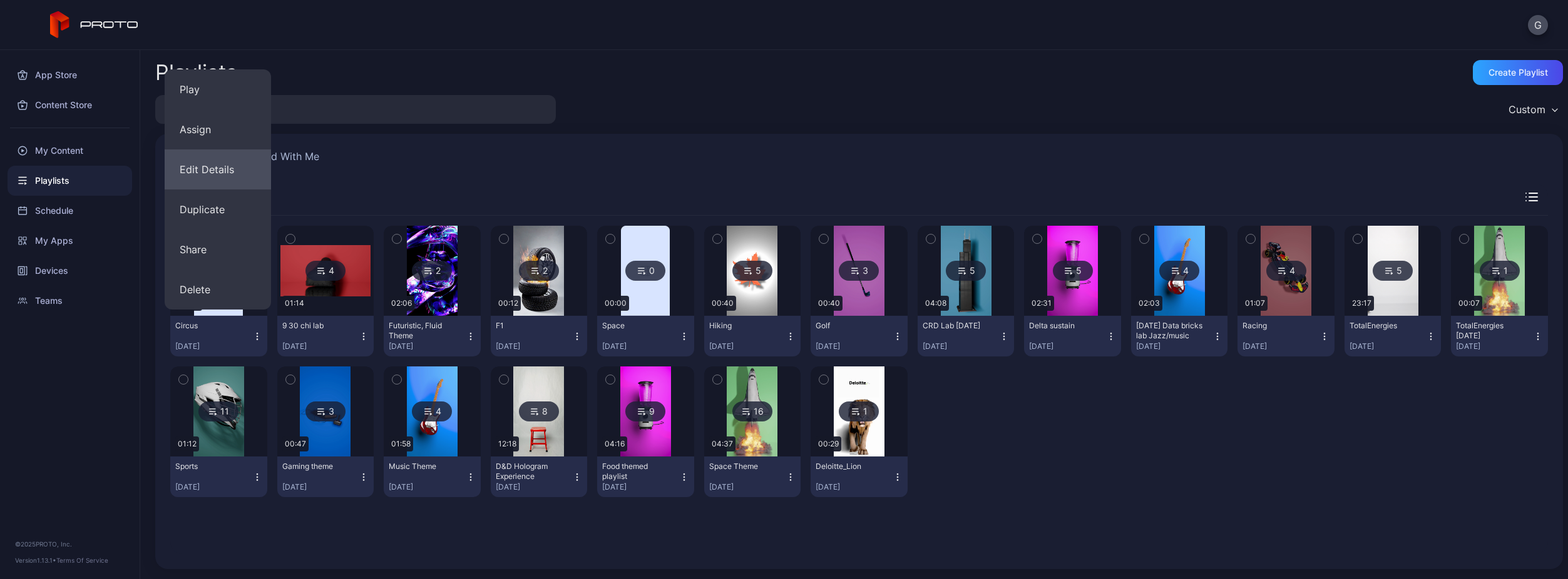
click at [210, 159] on button "Edit Details" at bounding box center [217, 169] width 106 height 40
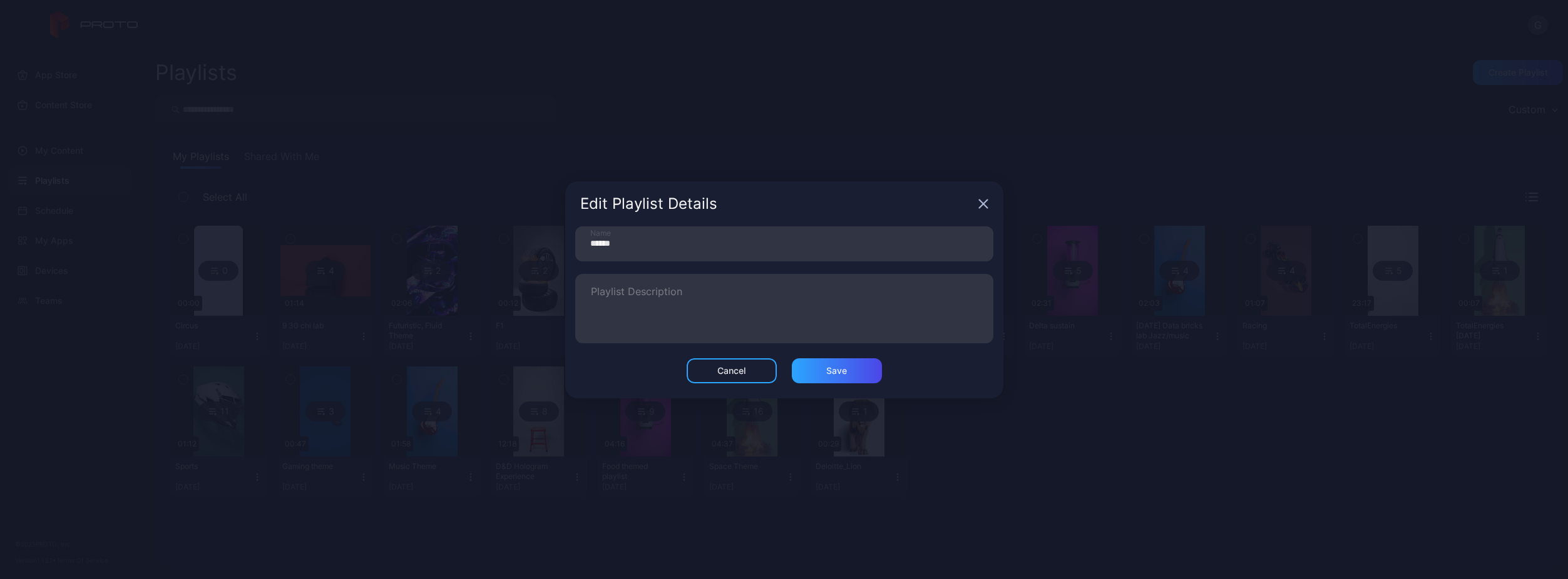
click at [736, 386] on div "Cancel Save" at bounding box center [784, 378] width 438 height 40
click at [748, 369] on div "Cancel" at bounding box center [731, 371] width 90 height 25
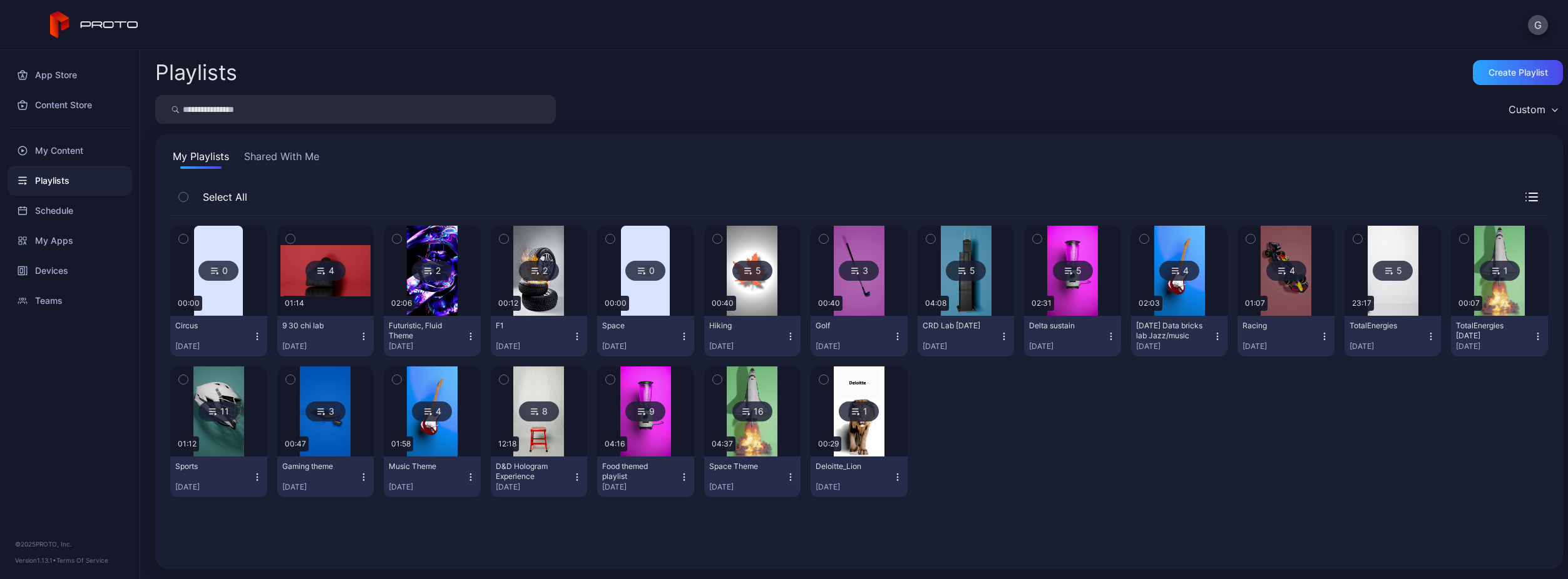
click at [224, 300] on img at bounding box center [218, 271] width 49 height 90
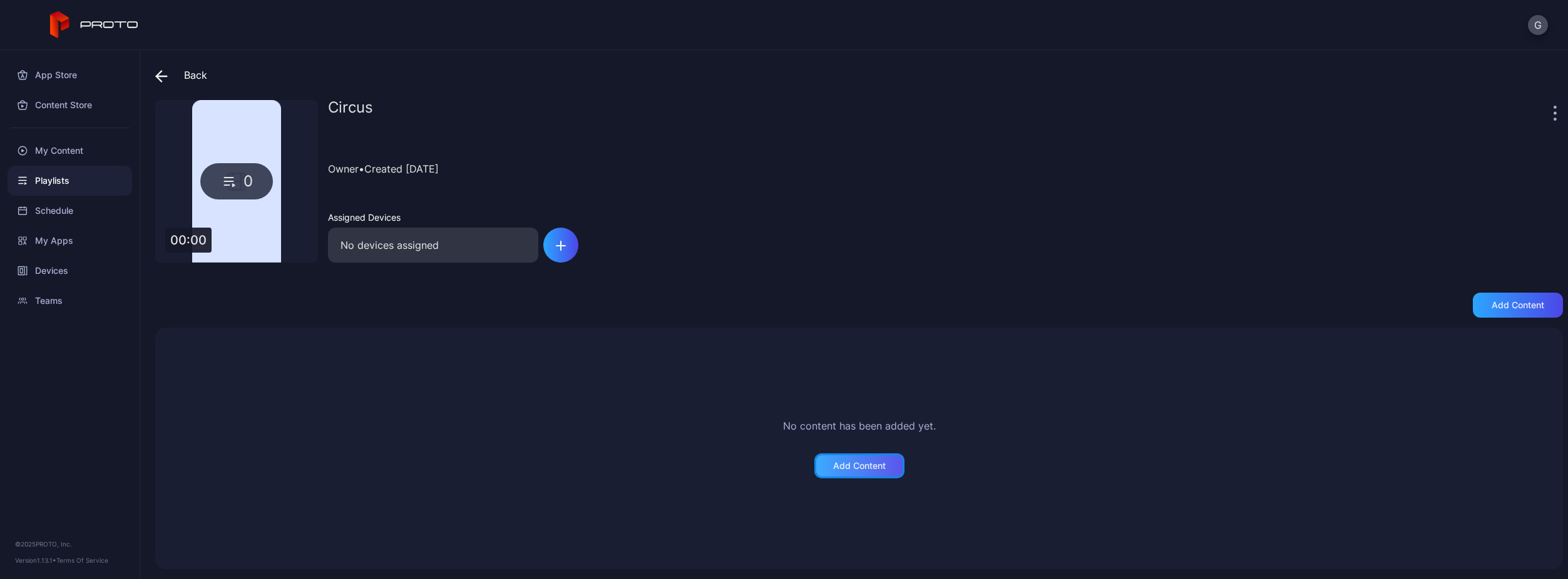
click at [884, 478] on div "Add Content" at bounding box center [860, 465] width 90 height 25
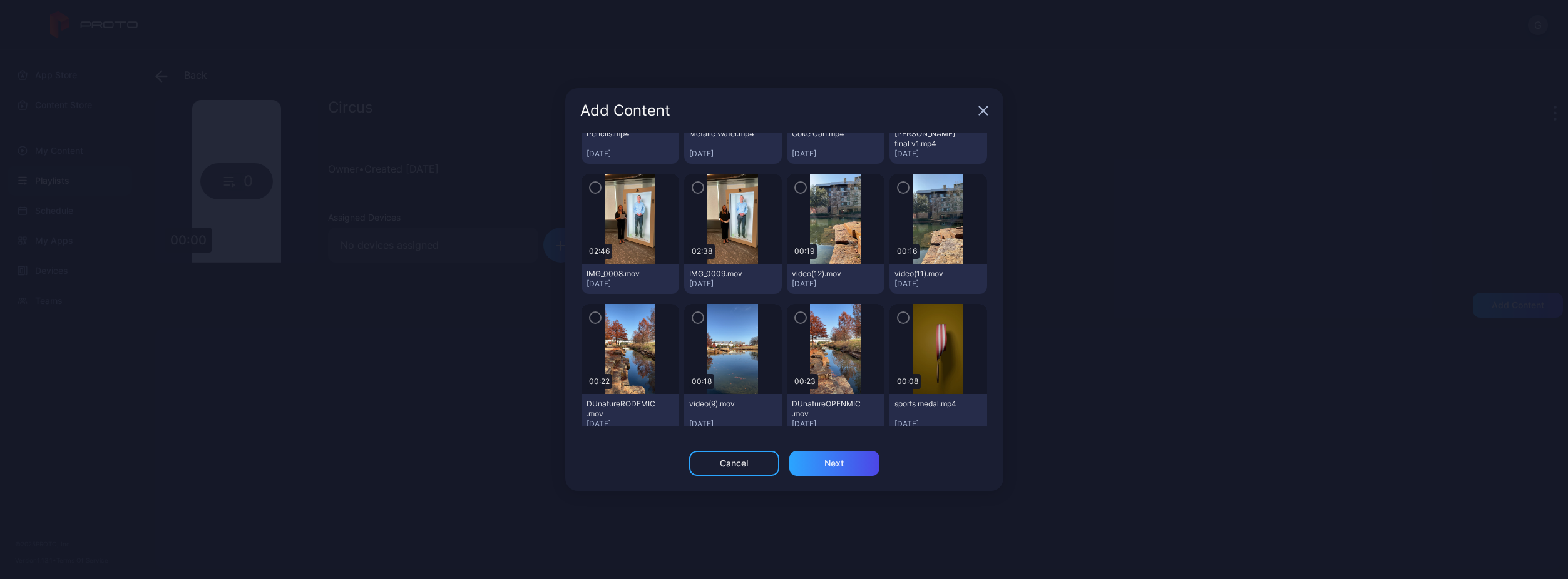
scroll to position [1459, 0]
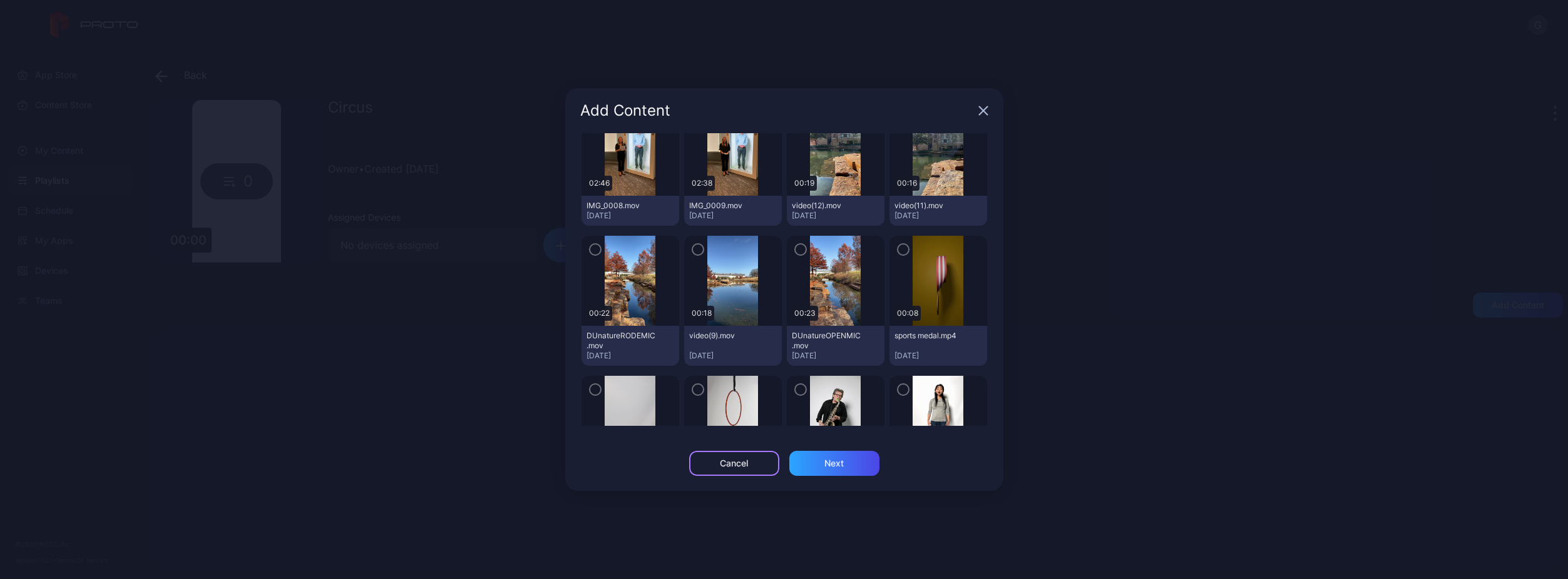
click at [757, 460] on div "Cancel" at bounding box center [734, 463] width 90 height 25
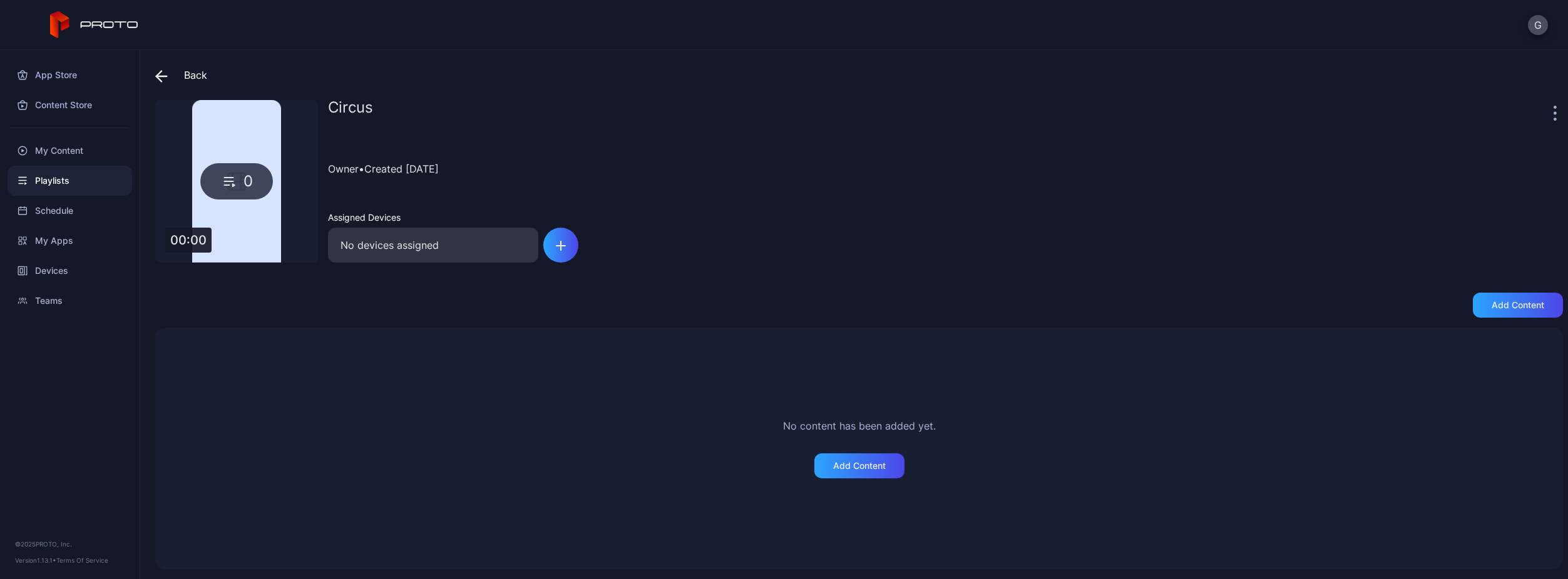
click at [566, 373] on div "No content has been added yet. Add Content" at bounding box center [859, 448] width 1378 height 212
click at [461, 261] on div "No devices assigned" at bounding box center [432, 245] width 210 height 35
click at [73, 250] on div "My Apps" at bounding box center [69, 241] width 124 height 30
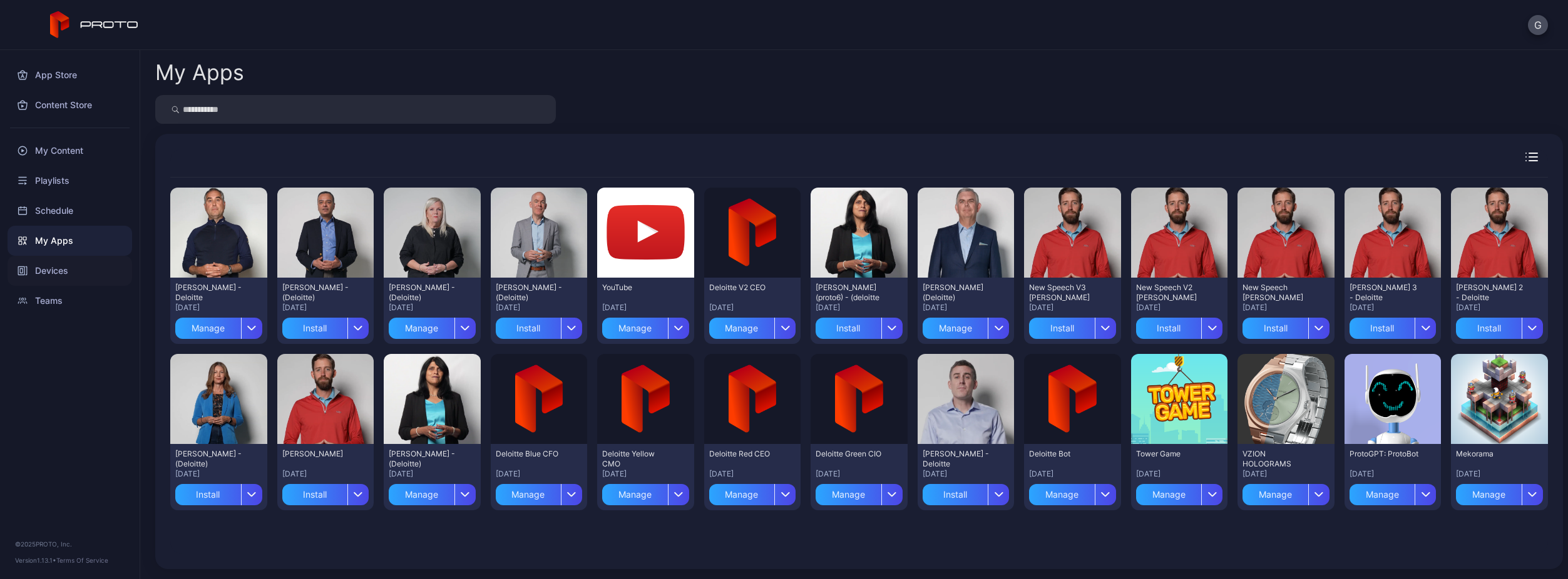
click at [74, 256] on div "Devices" at bounding box center [69, 270] width 124 height 30
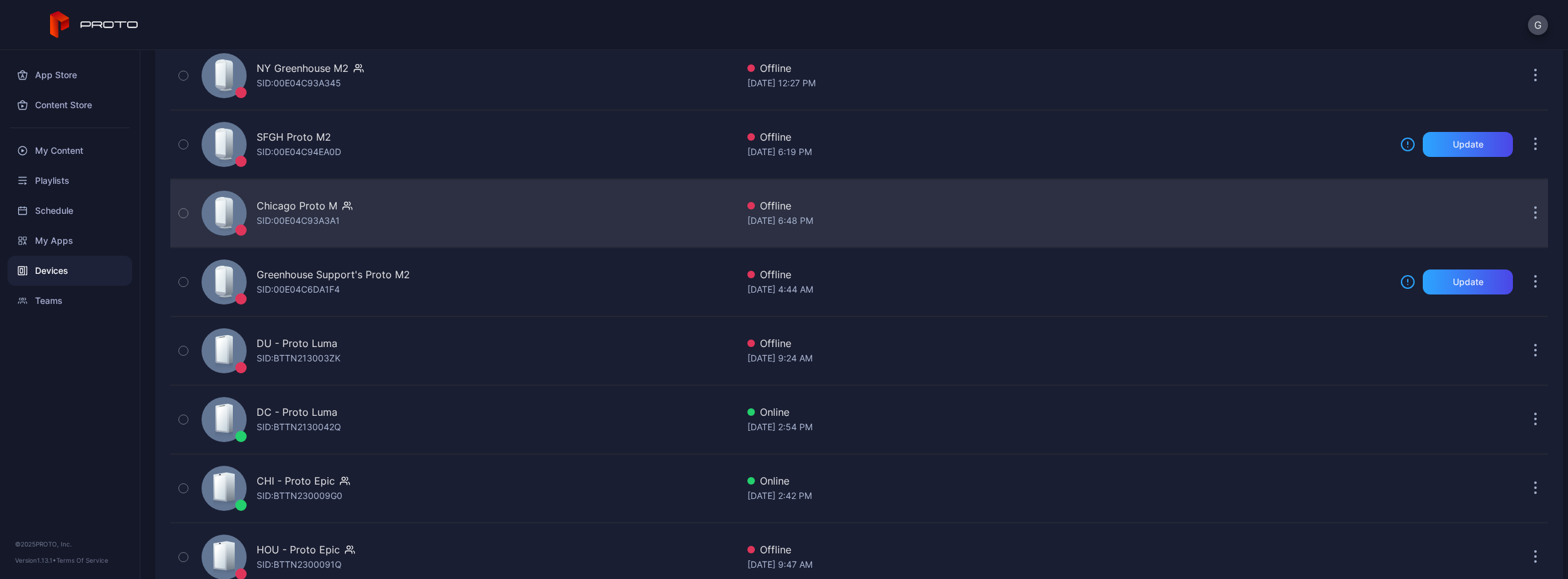
scroll to position [275, 0]
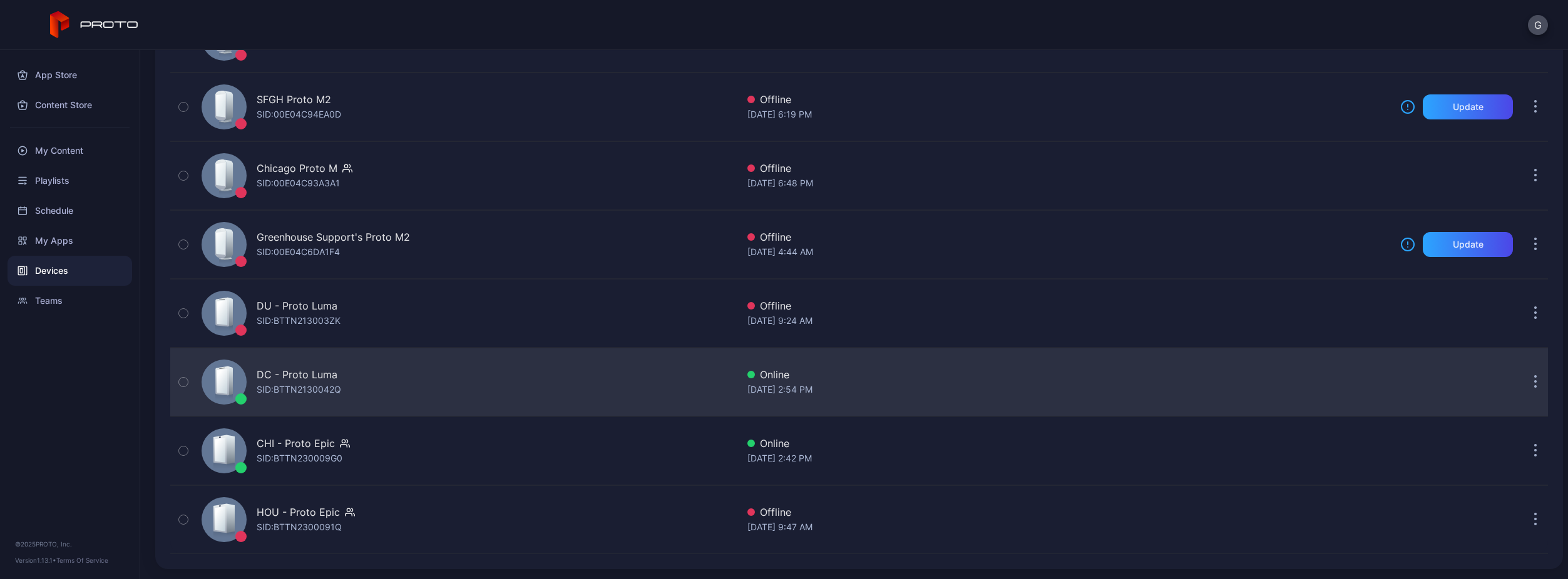
click at [337, 371] on div "DC - Proto Luma" at bounding box center [298, 375] width 84 height 15
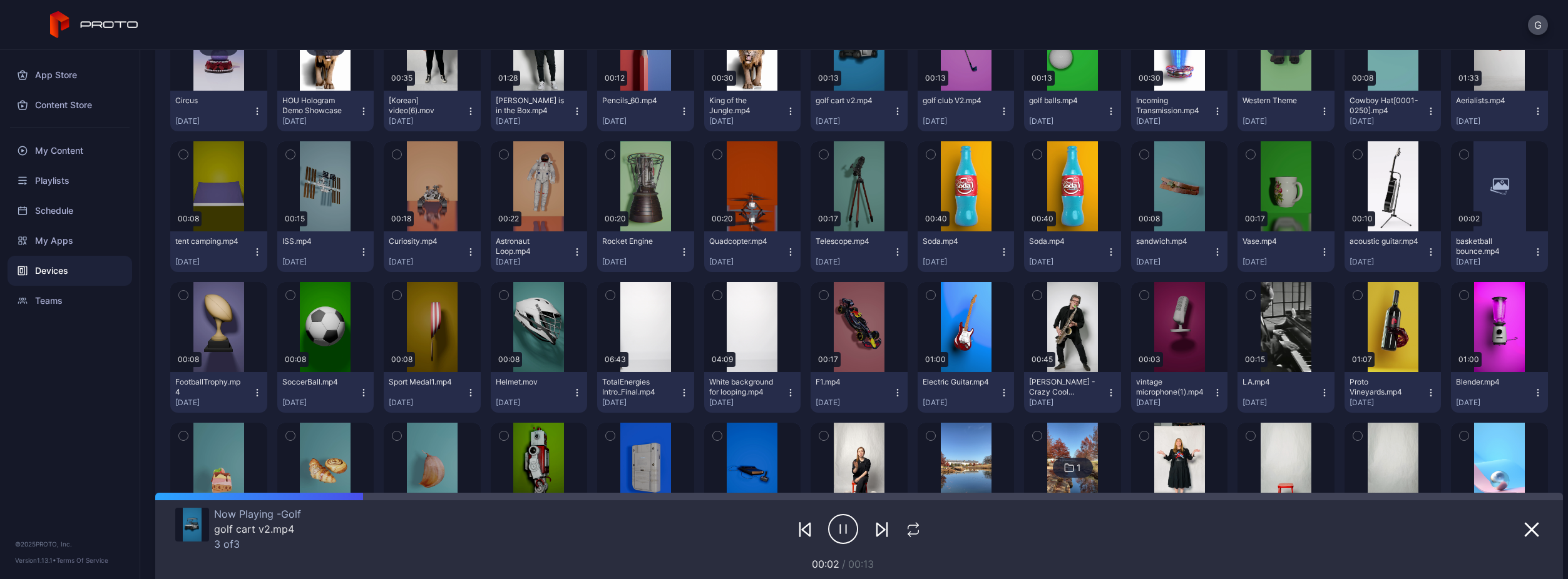
scroll to position [208, 0]
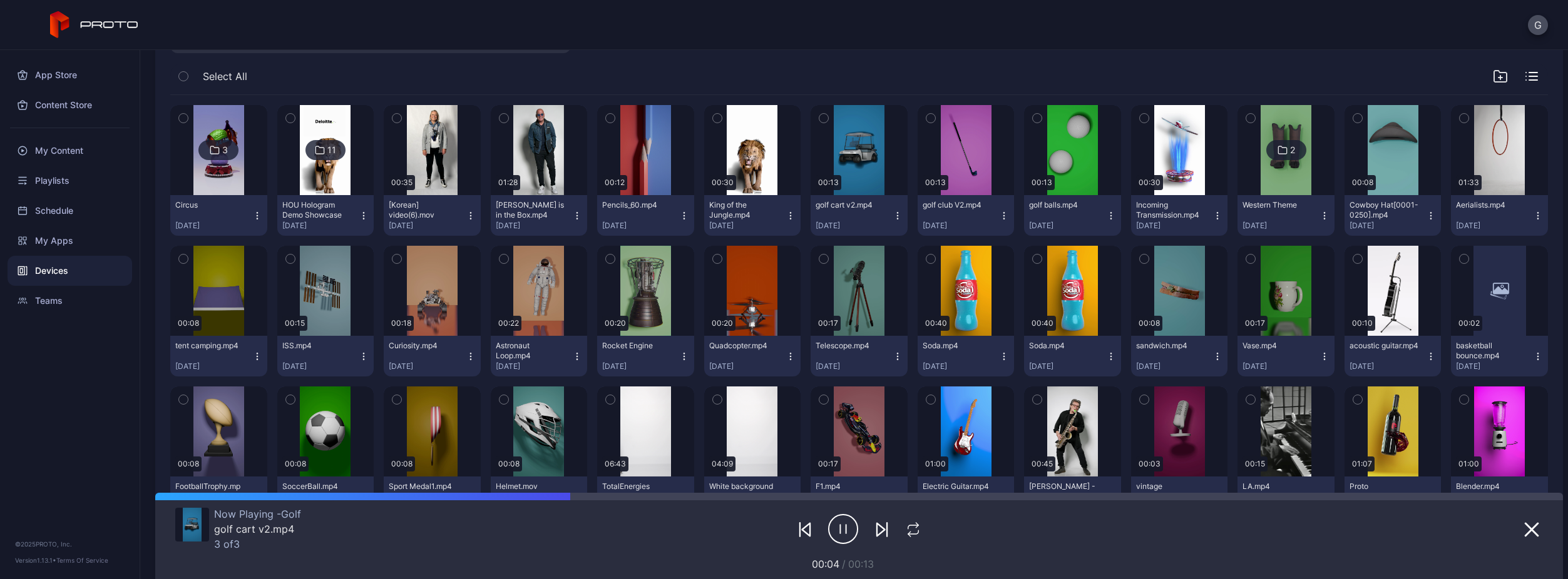
click at [258, 212] on icon "button" at bounding box center [257, 216] width 10 height 10
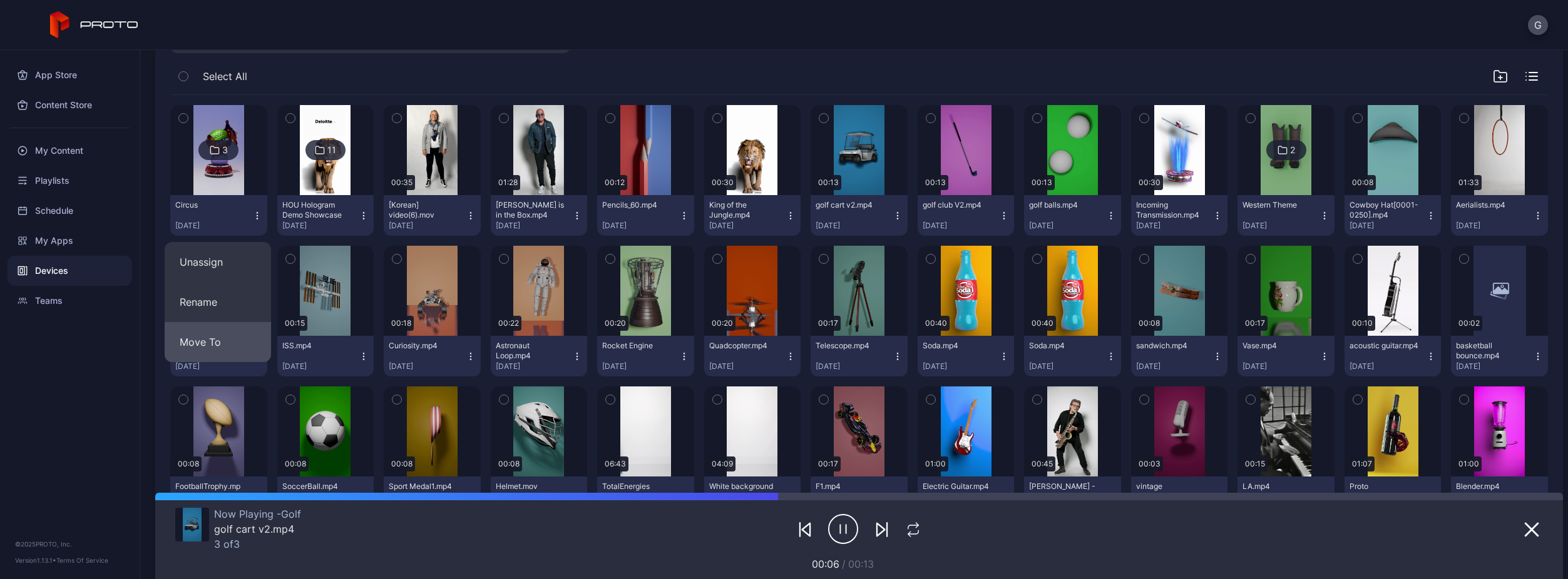
click at [239, 345] on button "Move To" at bounding box center [217, 342] width 106 height 40
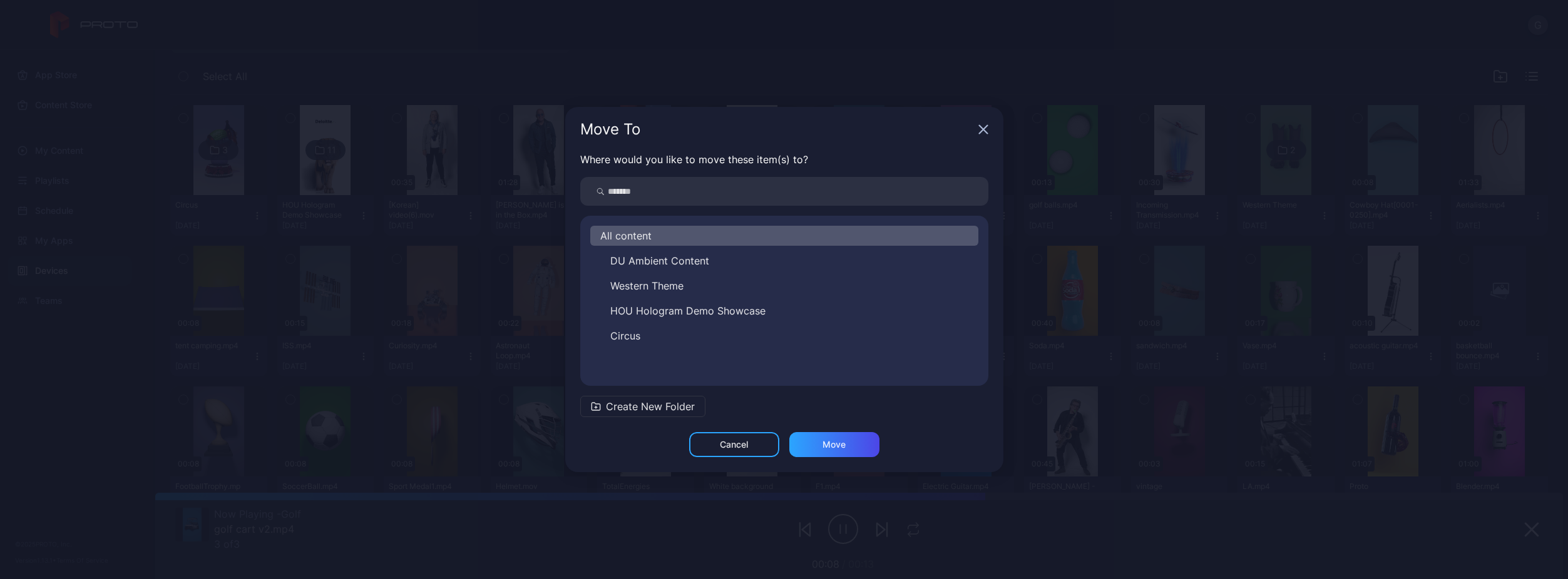
click at [675, 243] on div "All content" at bounding box center [784, 236] width 388 height 20
click at [817, 438] on div "Move" at bounding box center [834, 444] width 90 height 25
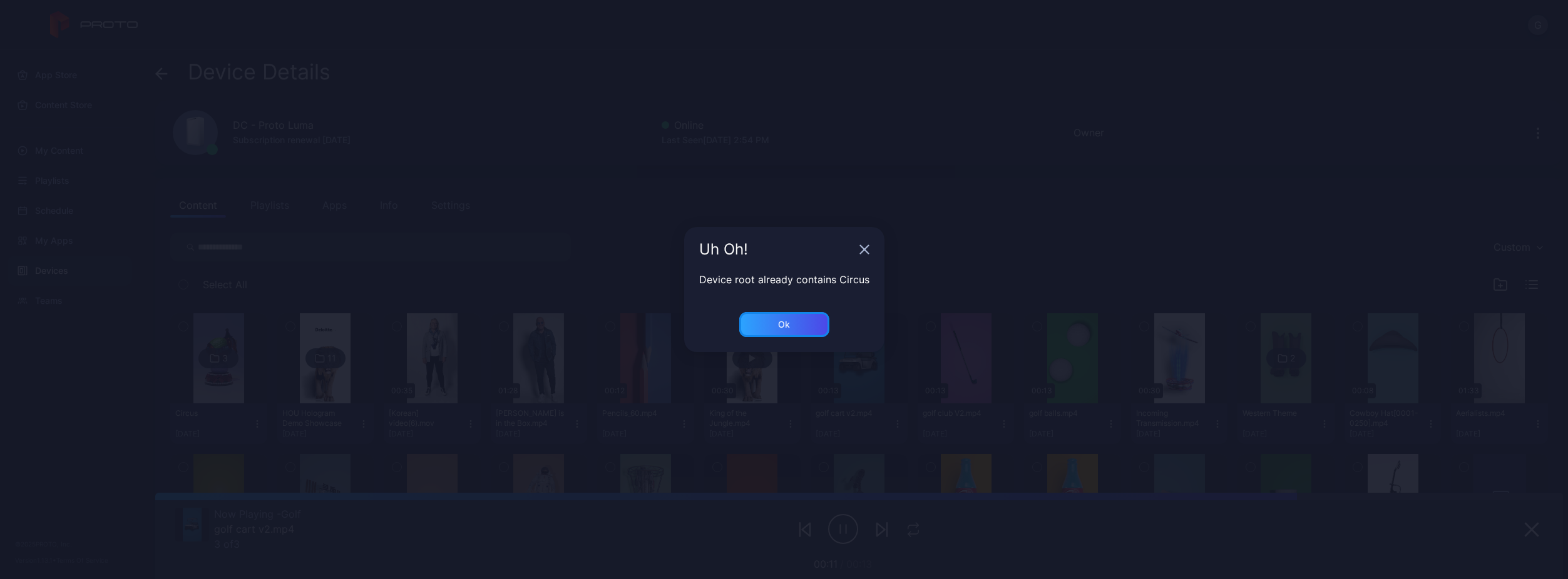
click at [782, 320] on div "Ok" at bounding box center [784, 324] width 12 height 10
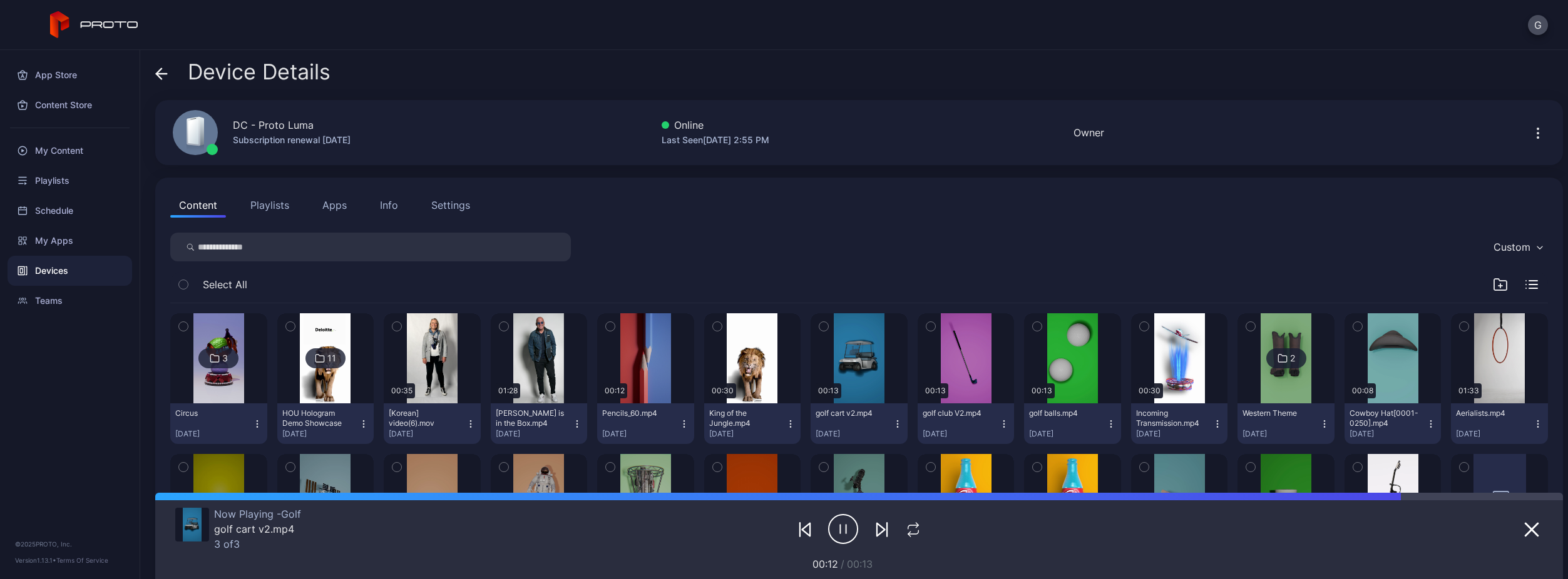
click at [184, 323] on icon "button" at bounding box center [183, 326] width 9 height 14
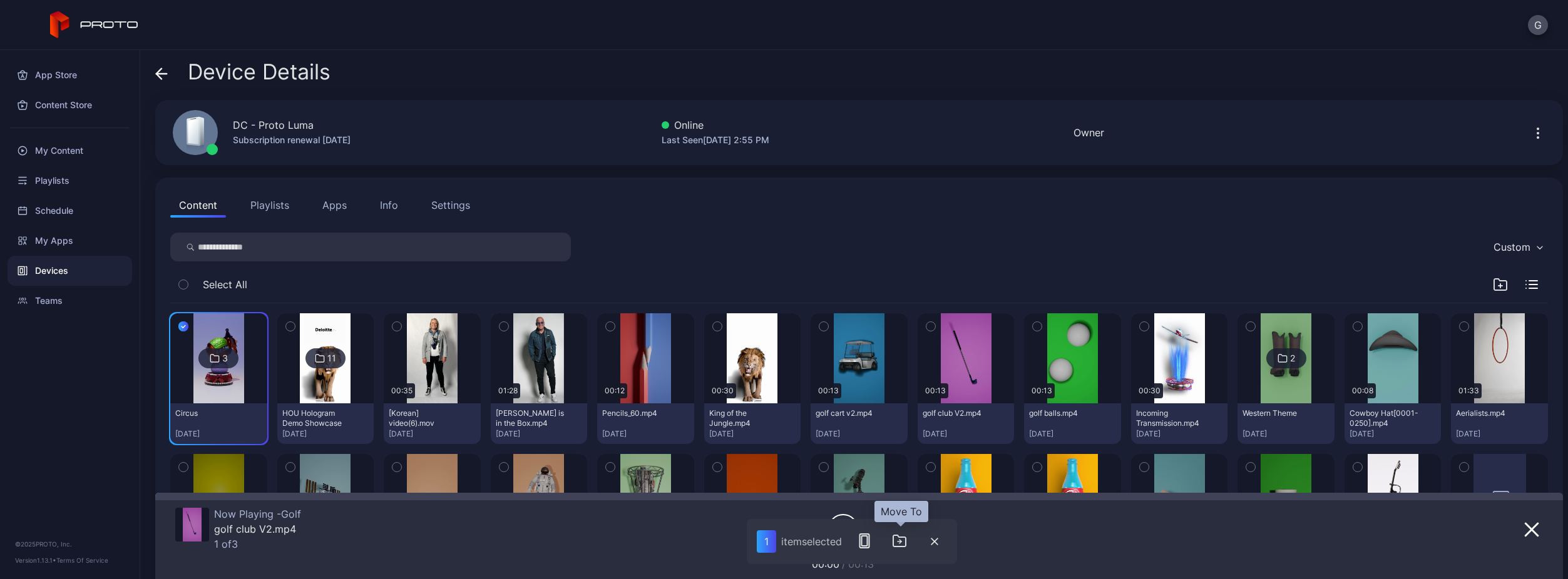
click at [895, 546] on icon "button" at bounding box center [899, 541] width 12 height 11
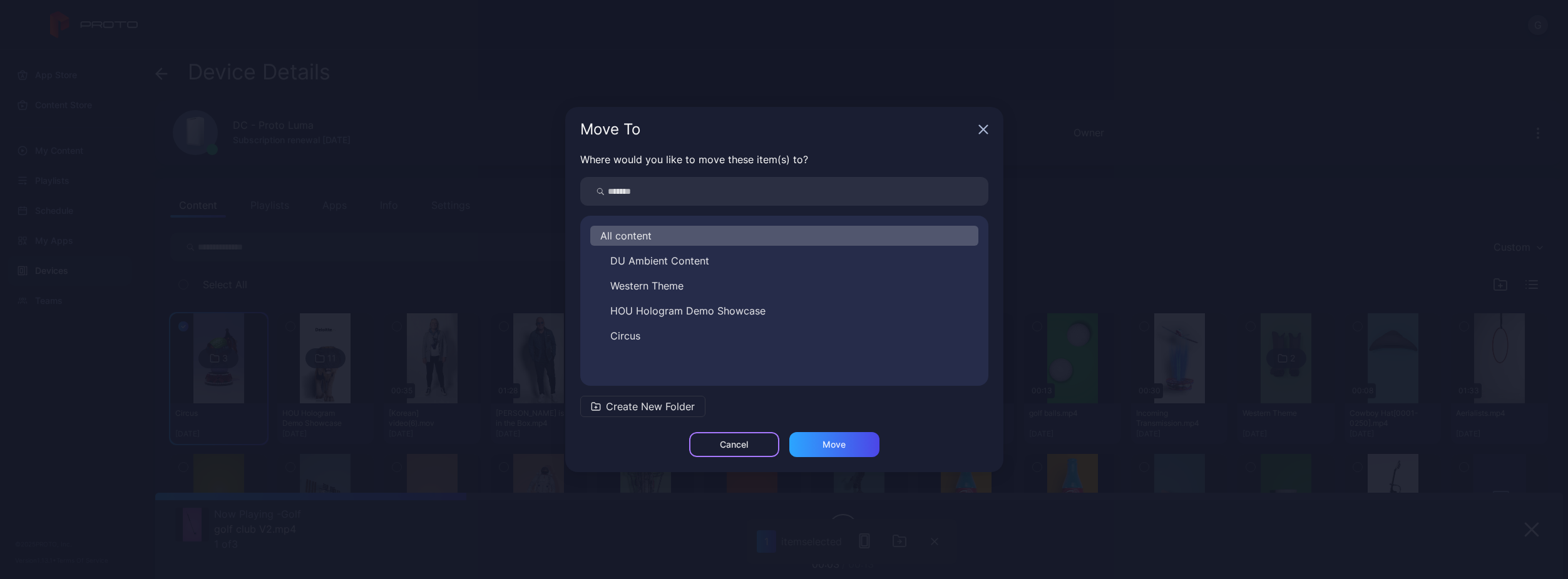
click at [766, 447] on div "Cancel" at bounding box center [734, 444] width 90 height 25
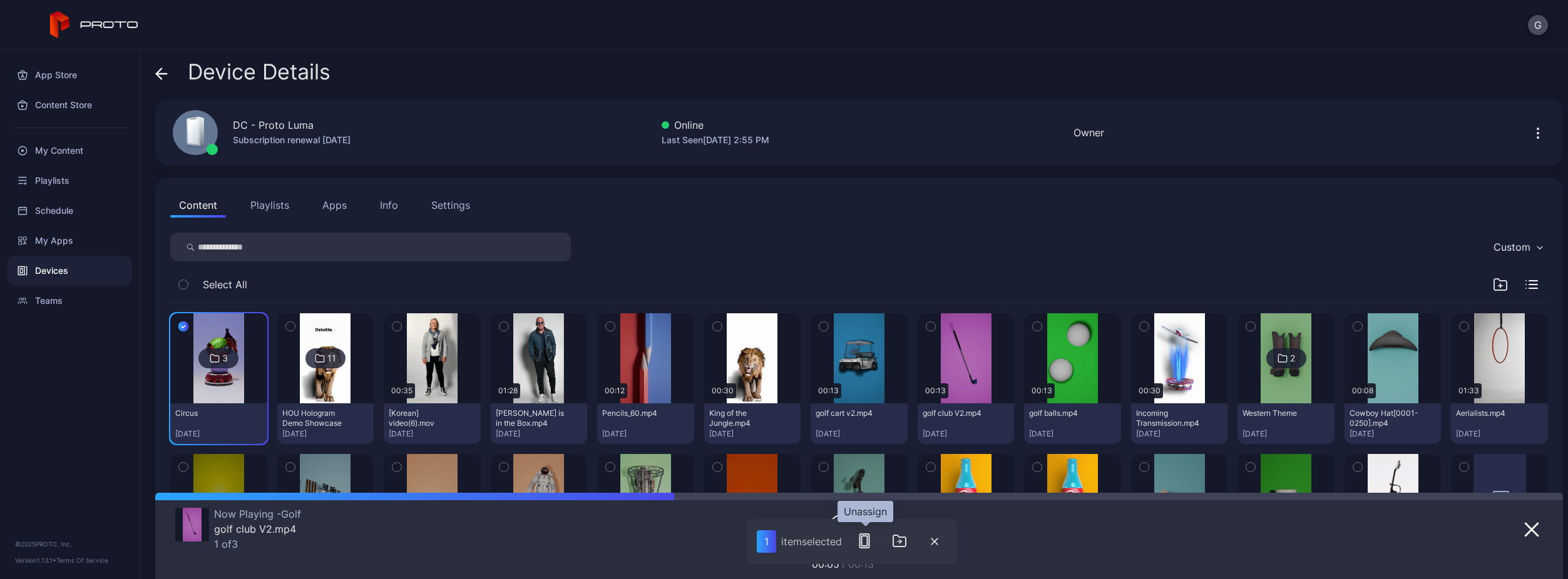
click at [873, 542] on button "button" at bounding box center [864, 541] width 25 height 25
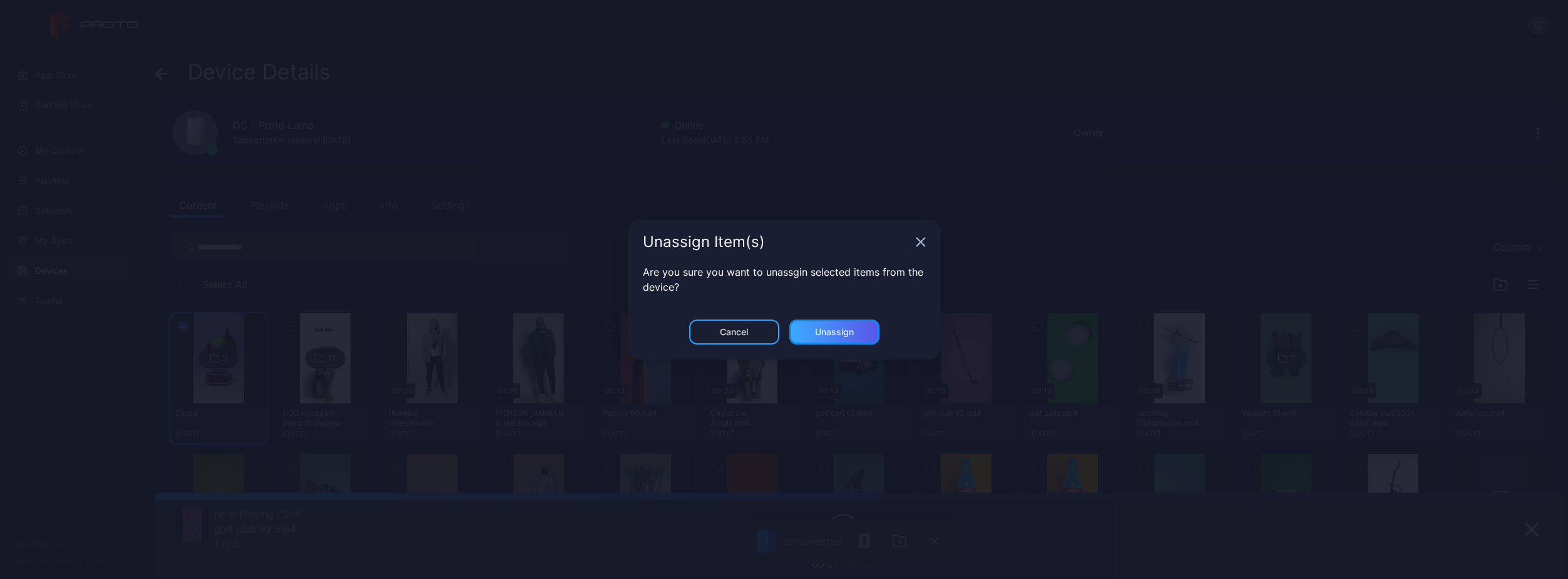
click at [857, 335] on div "Unassign" at bounding box center [834, 332] width 90 height 25
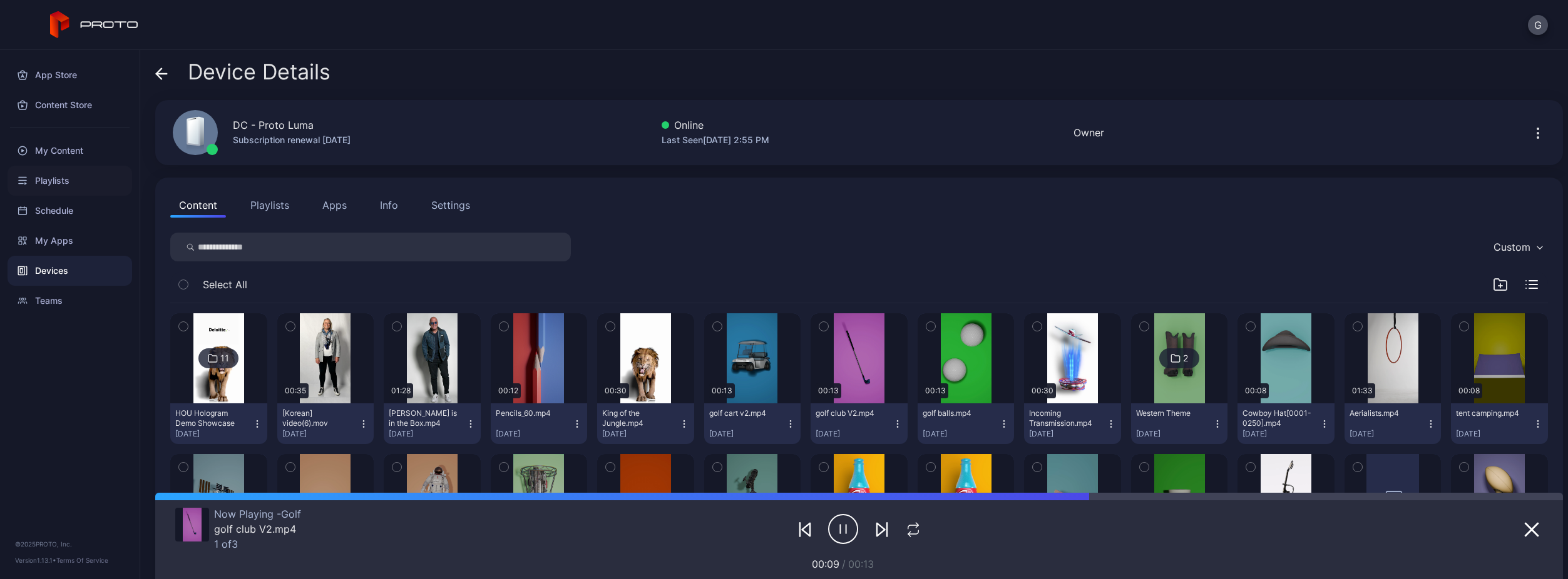
click at [72, 190] on div "Playlists" at bounding box center [69, 180] width 124 height 30
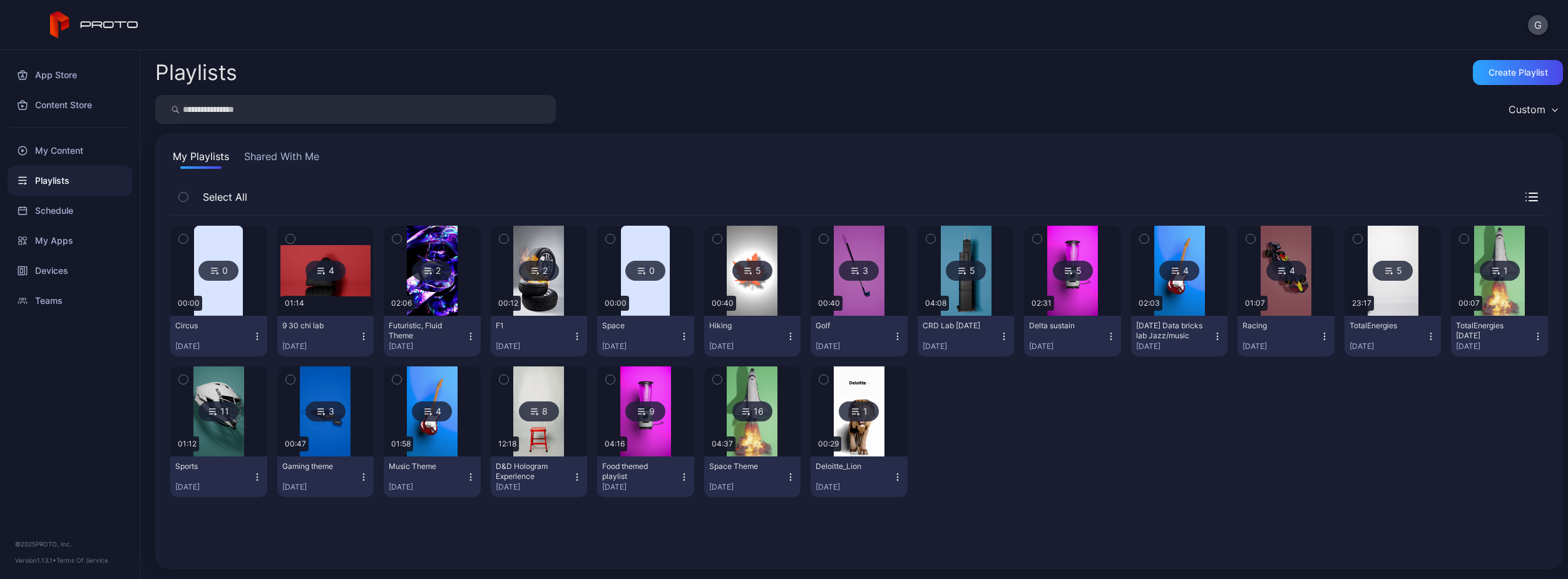
click at [226, 287] on img at bounding box center [218, 271] width 49 height 90
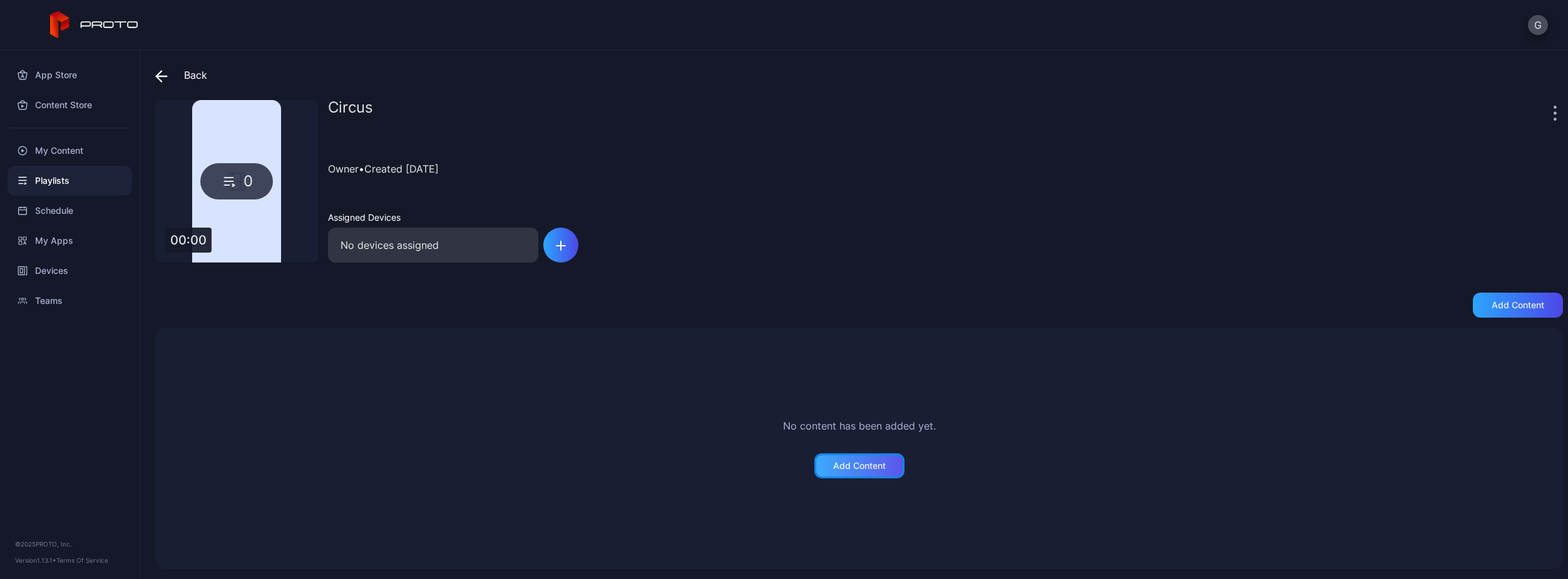
click at [827, 461] on div "Add Content" at bounding box center [860, 465] width 90 height 25
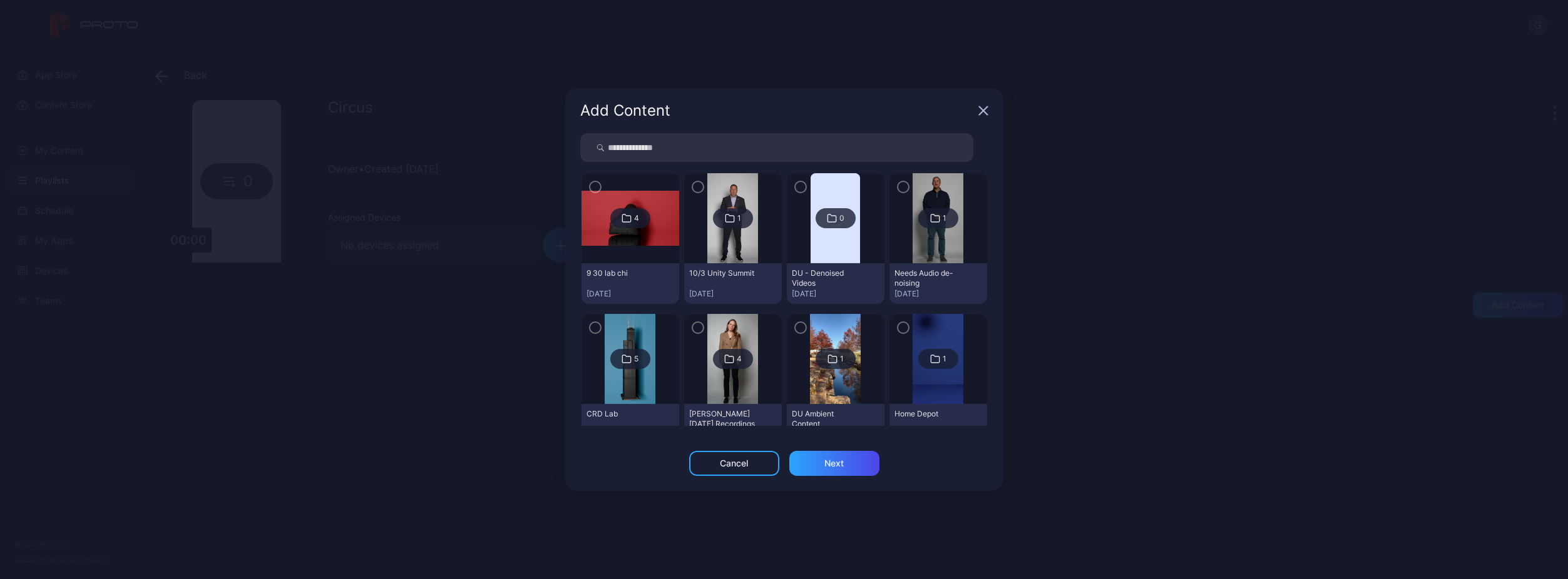
click at [696, 145] on input "search" at bounding box center [776, 147] width 393 height 29
type input "******"
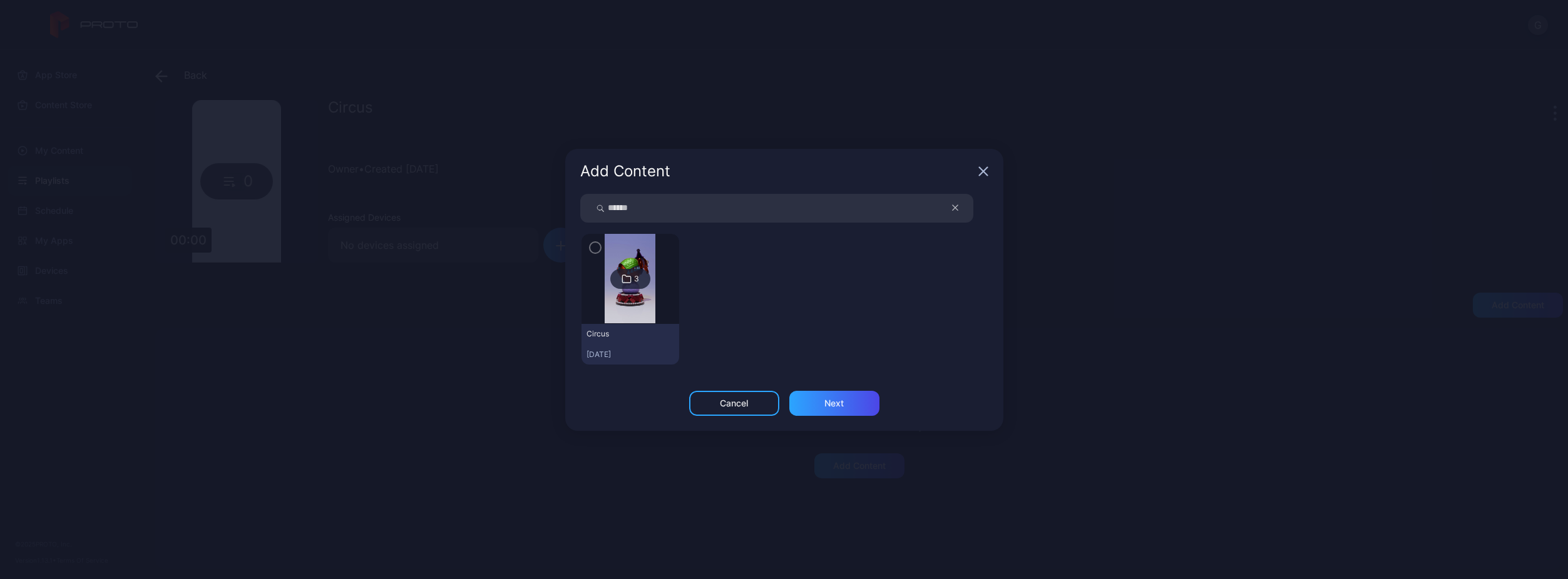
click at [587, 250] on div at bounding box center [631, 279] width 98 height 90
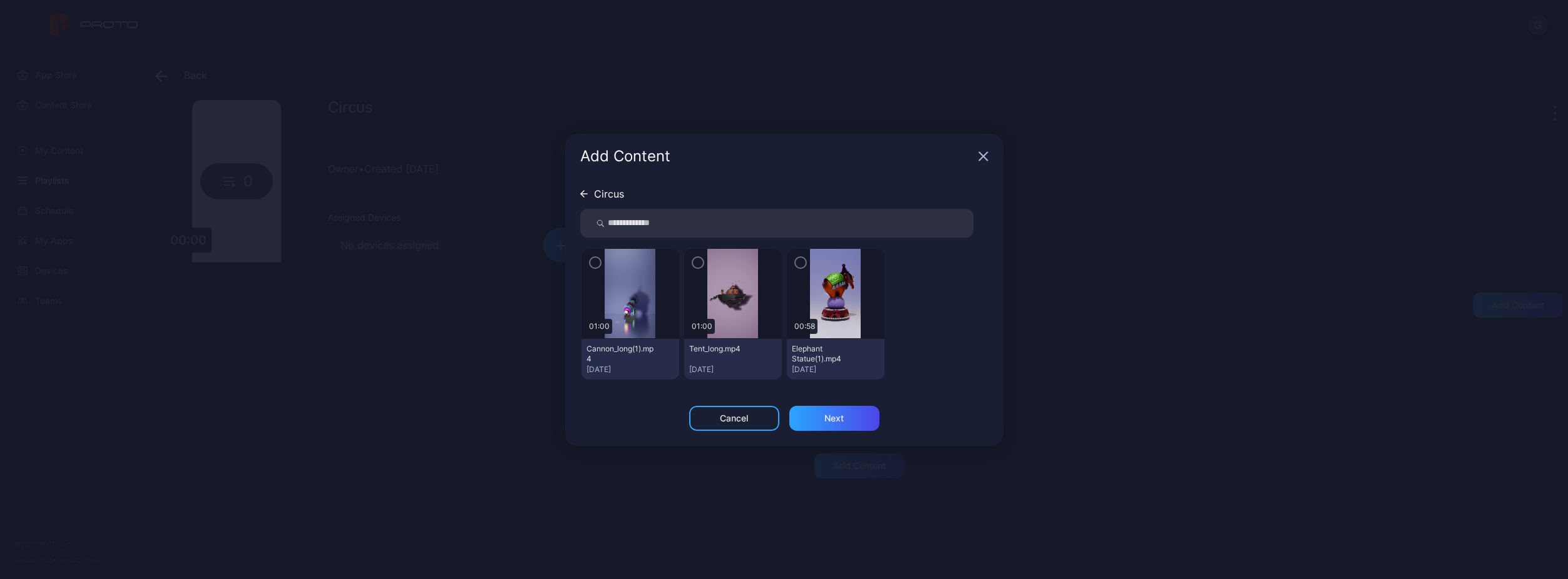
click at [599, 261] on icon "button" at bounding box center [595, 262] width 10 height 14
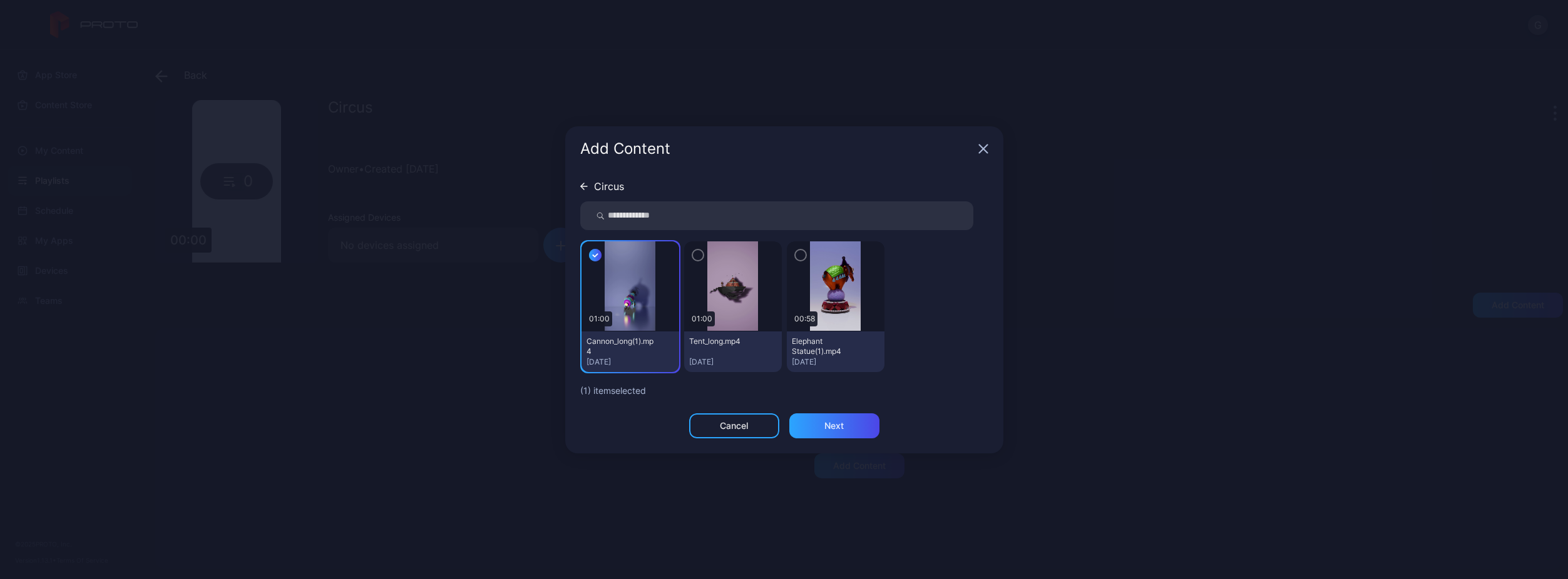
click at [701, 256] on icon "button" at bounding box center [698, 255] width 10 height 14
click at [802, 254] on icon "button" at bounding box center [801, 255] width 10 height 14
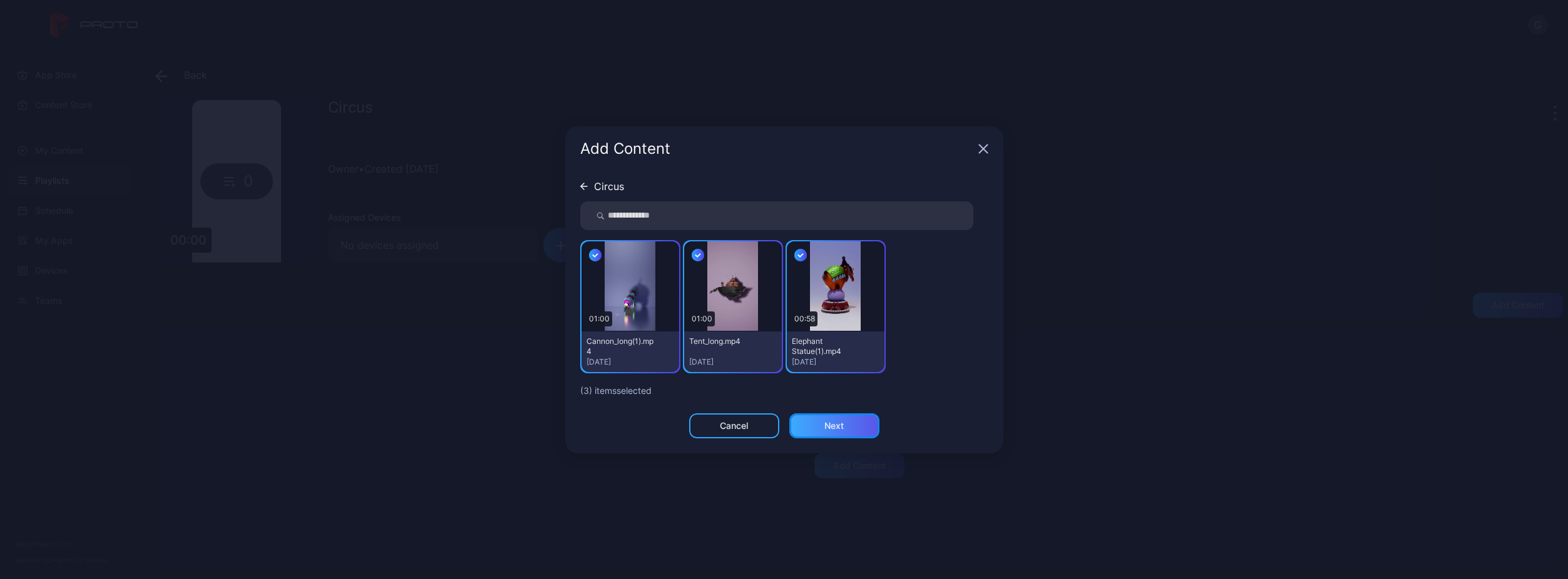
click at [830, 419] on div "Next" at bounding box center [834, 425] width 90 height 25
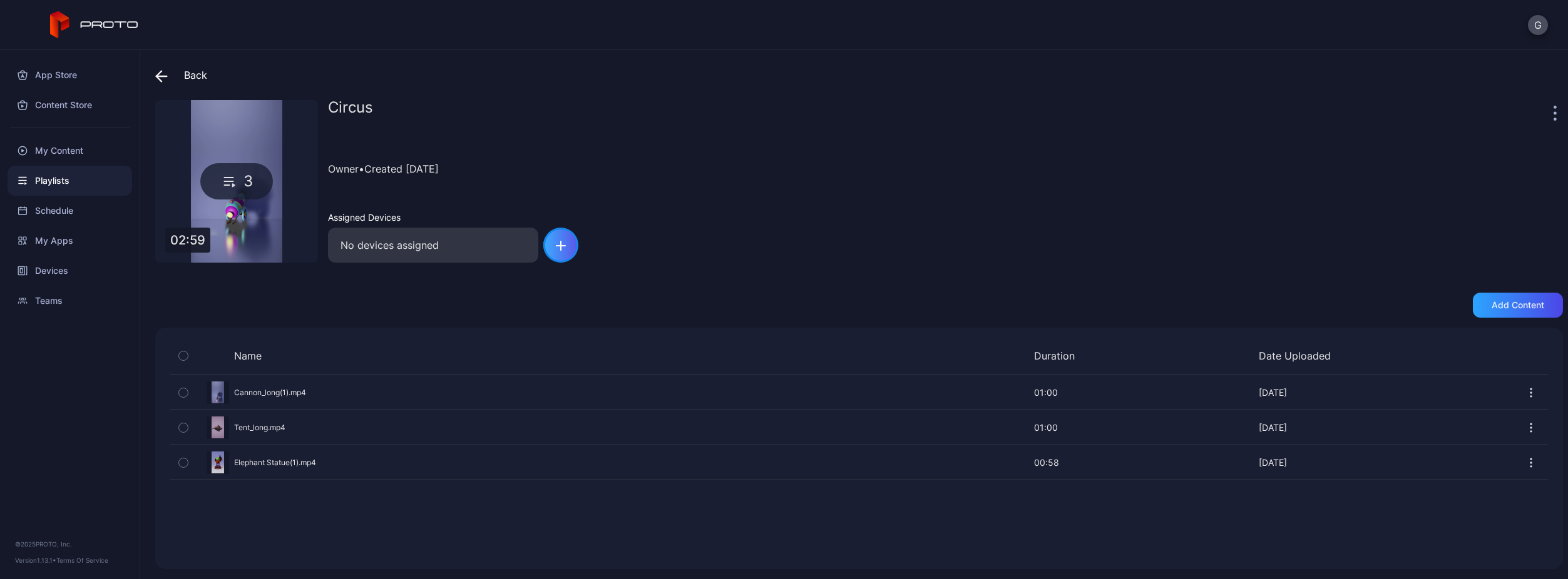
click at [549, 245] on div "button" at bounding box center [561, 245] width 35 height 35
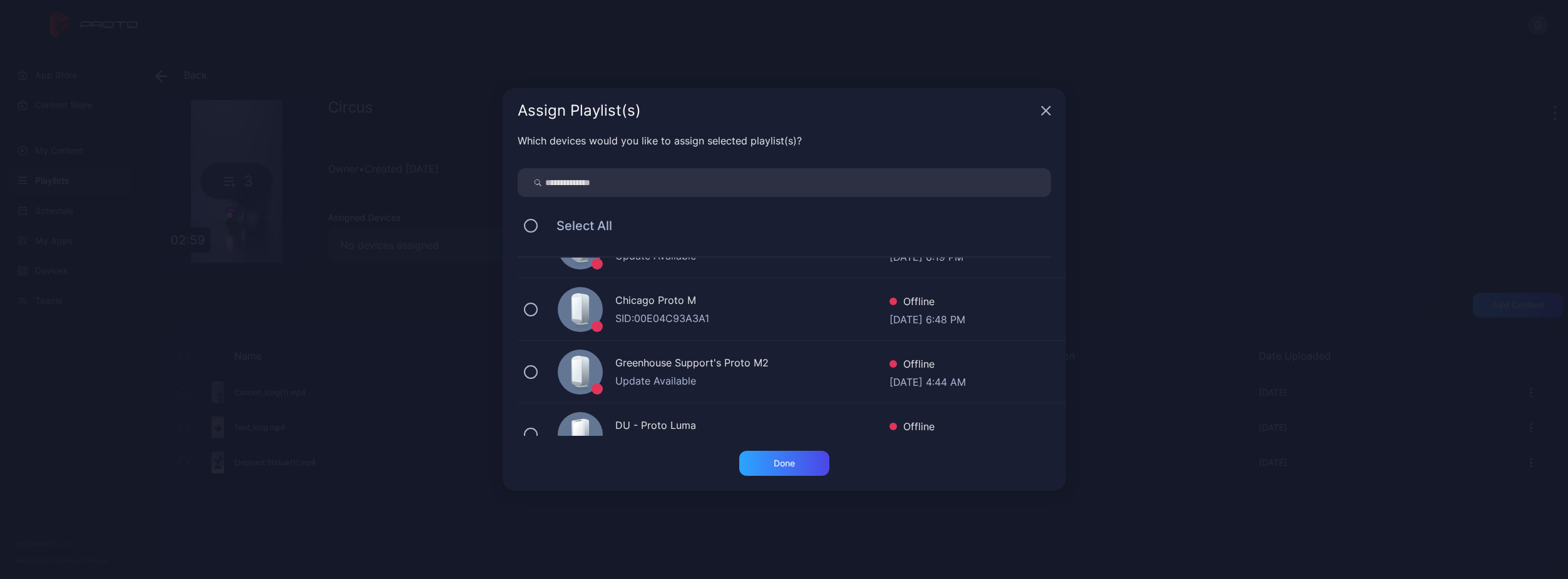
scroll to position [313, 0]
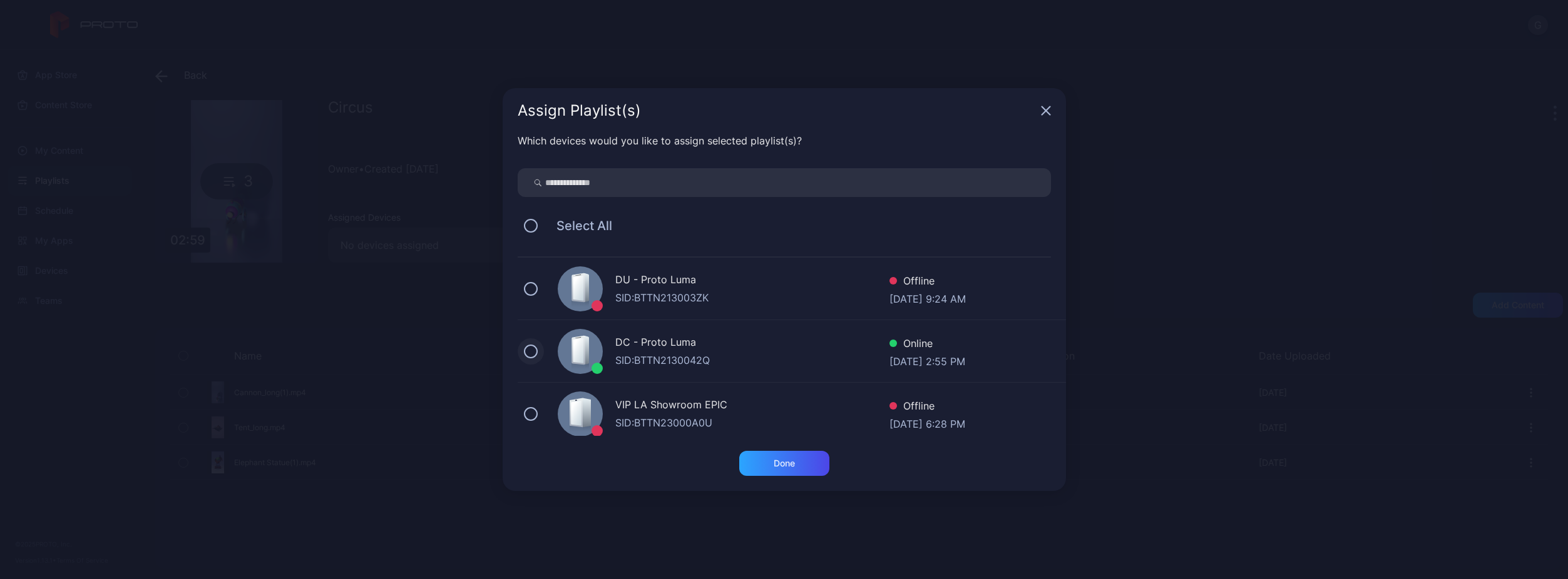
click at [527, 350] on button at bounding box center [530, 351] width 14 height 14
click at [800, 466] on div "Done" at bounding box center [784, 463] width 90 height 25
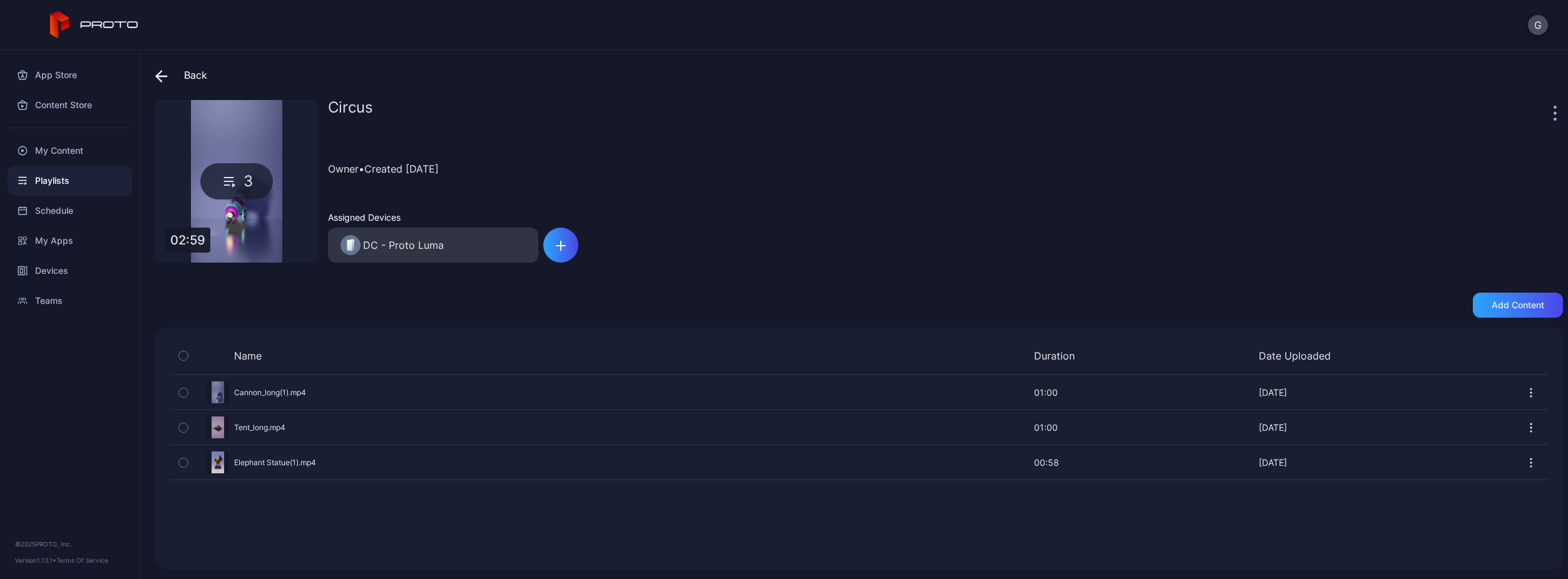
click at [554, 506] on div "Name Duration Date Uploaded Preview Cannon_long(1).mp4 01:00 01:00 [DATE] Previ…" at bounding box center [859, 448] width 1408 height 242
click at [856, 237] on div "Circus Owner • Created [DATE] Assigned Devices DC - Proto Luma" at bounding box center [945, 181] width 1235 height 163
